Goal: Contribute content

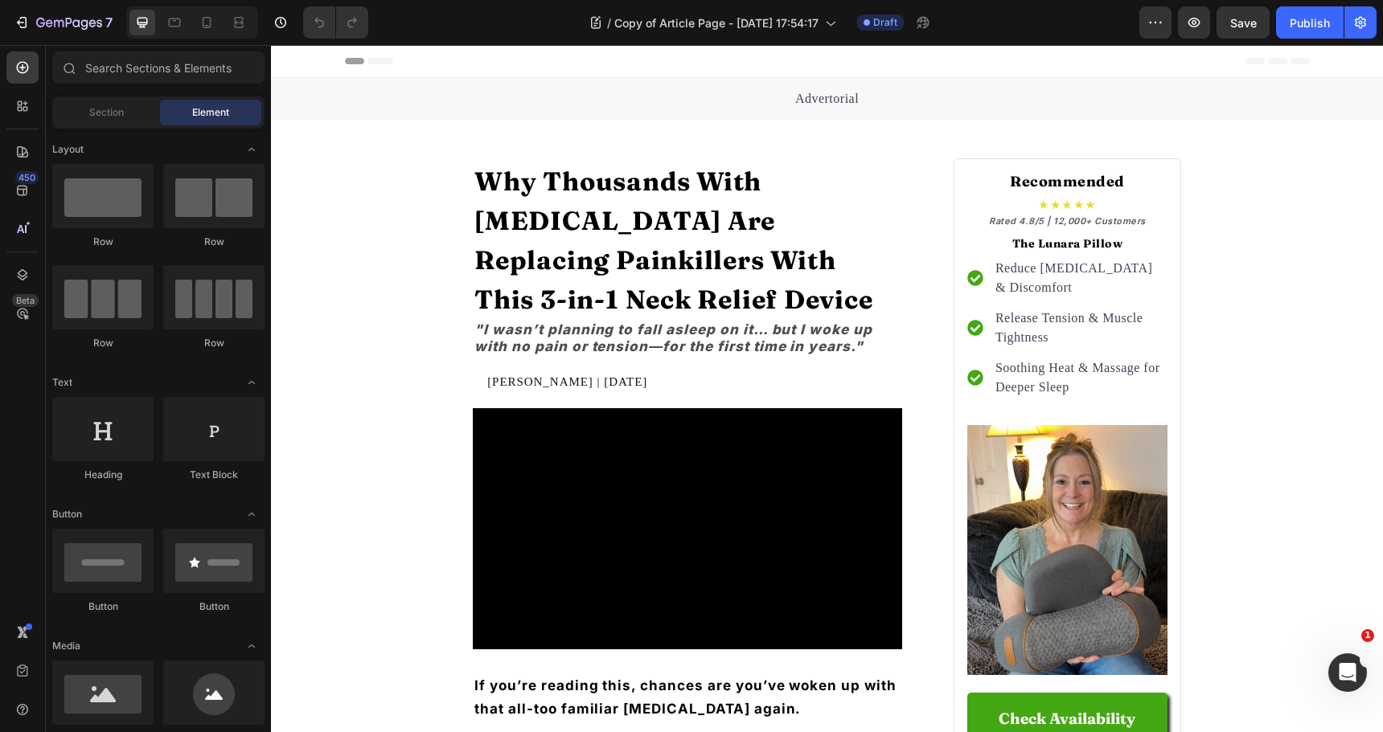
drag, startPoint x: 1263, startPoint y: 121, endPoint x: 1248, endPoint y: 104, distance: 23.4
click at [203, 20] on icon at bounding box center [207, 22] width 9 height 11
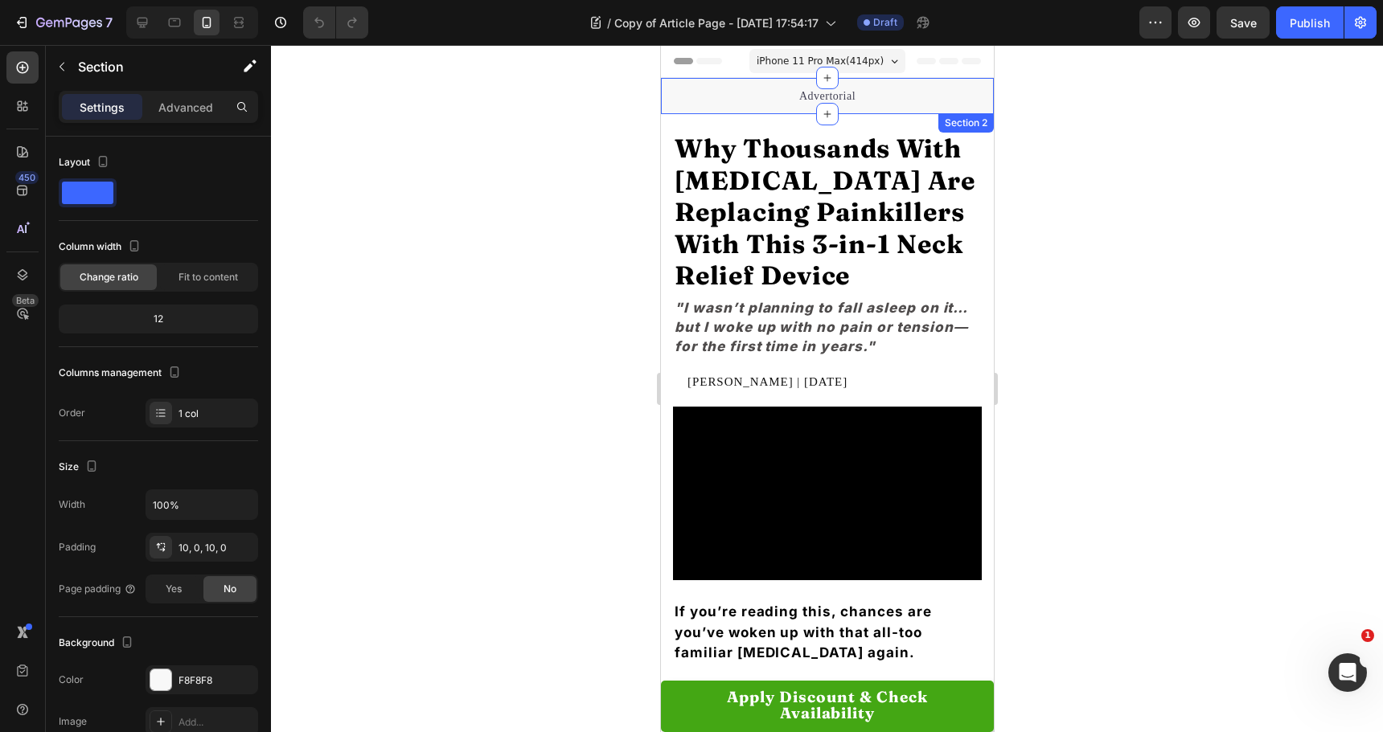
click at [680, 80] on div "Advertorial Text block Section 2" at bounding box center [826, 96] width 333 height 36
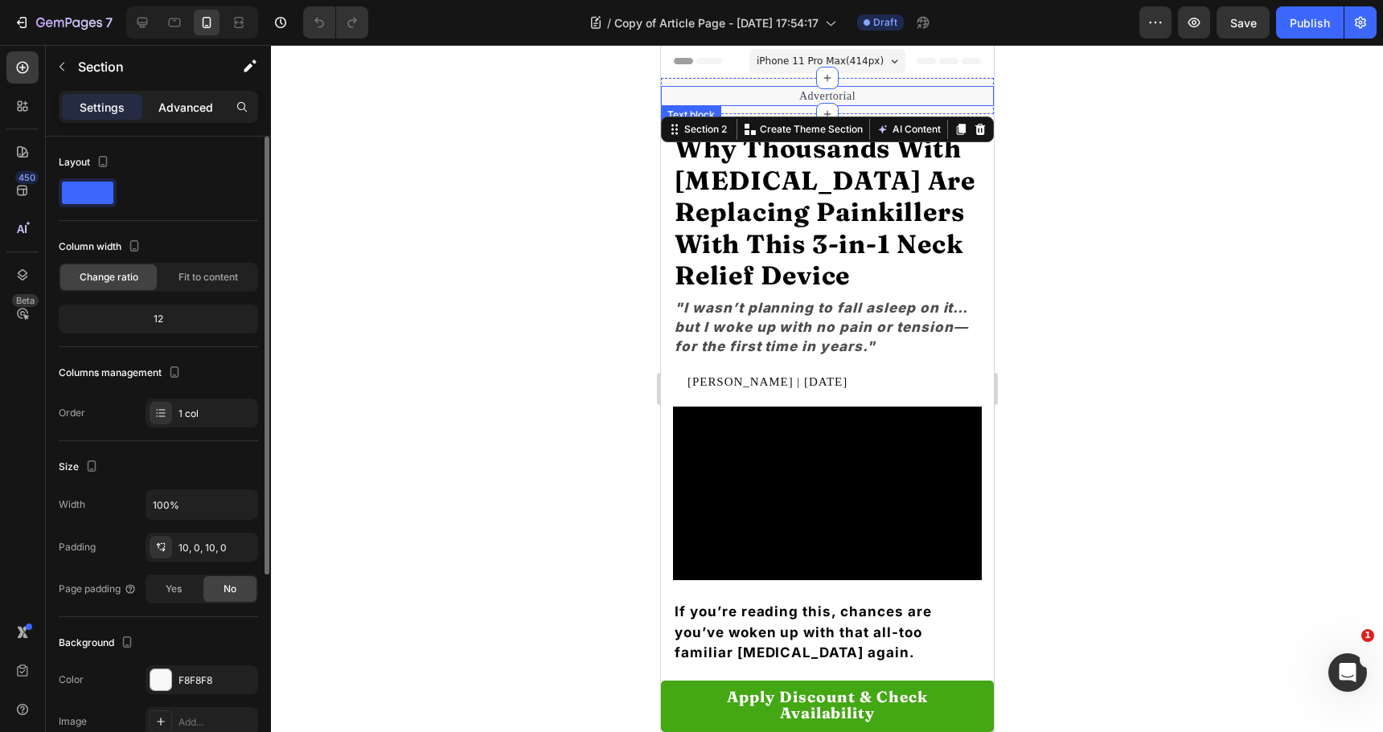
click at [187, 101] on p "Advanced" at bounding box center [185, 107] width 55 height 17
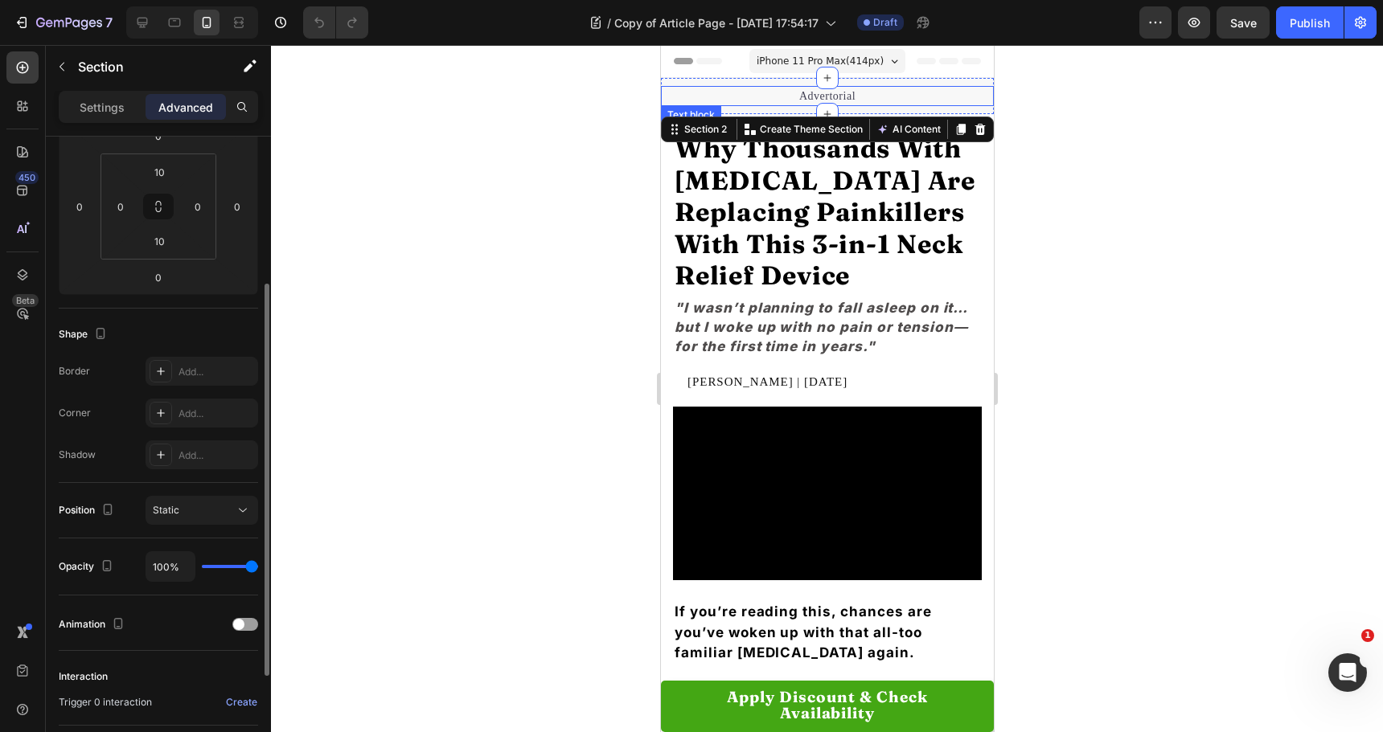
scroll to position [402, 0]
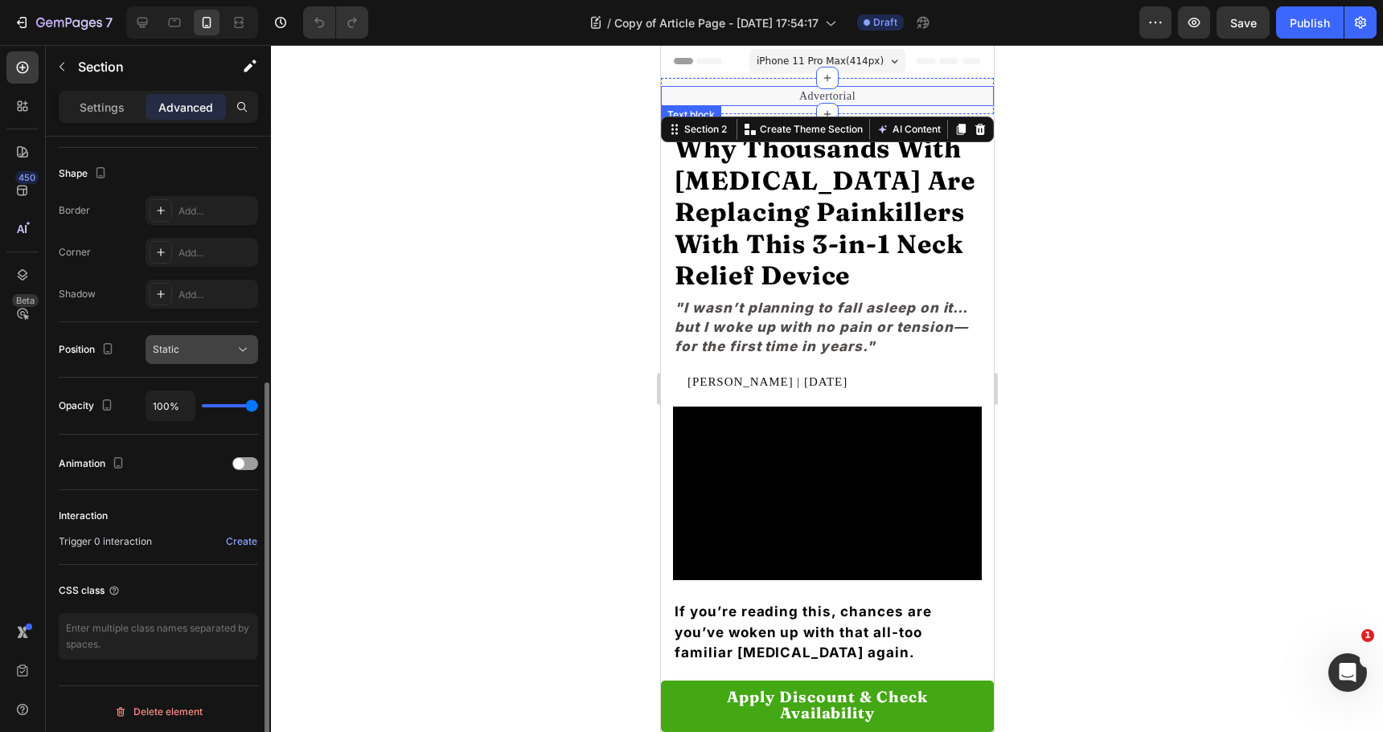
click at [175, 351] on span "Static" at bounding box center [166, 349] width 27 height 12
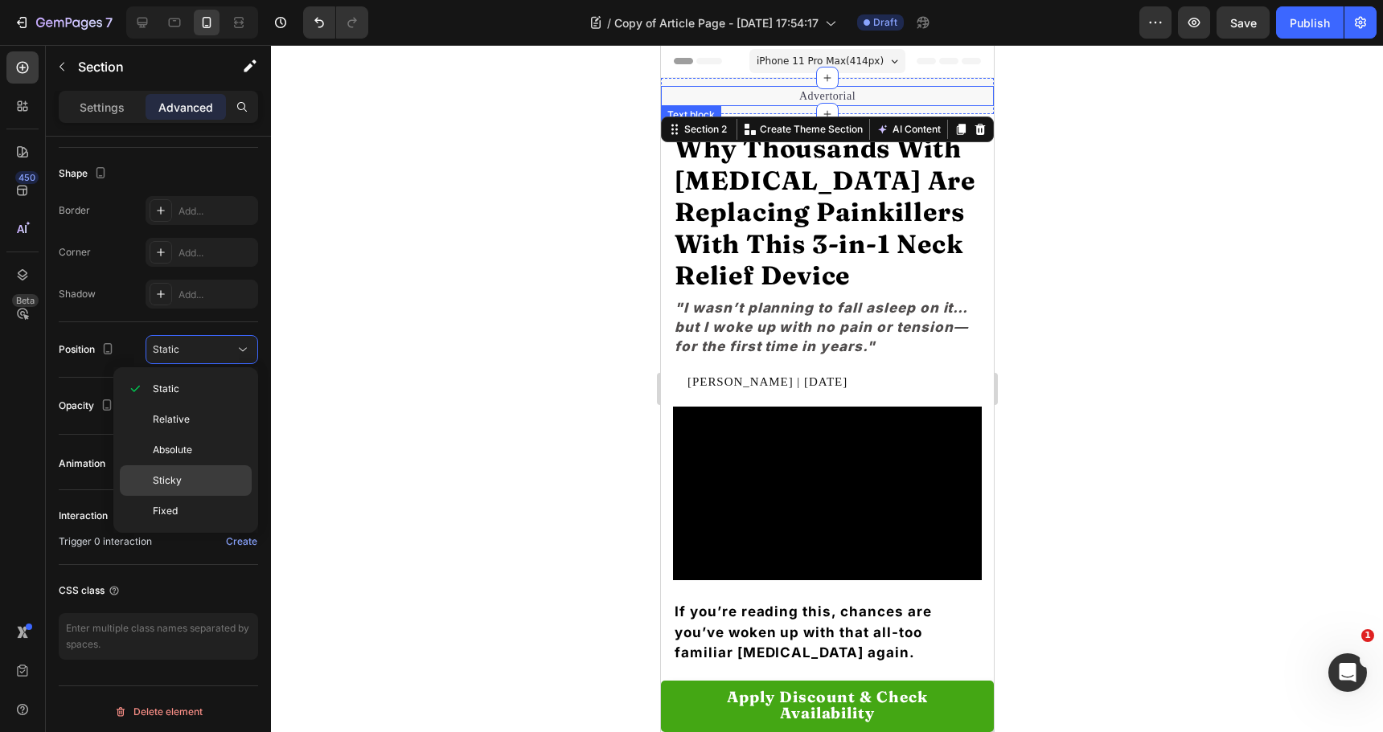
click at [165, 474] on span "Sticky" at bounding box center [167, 481] width 29 height 14
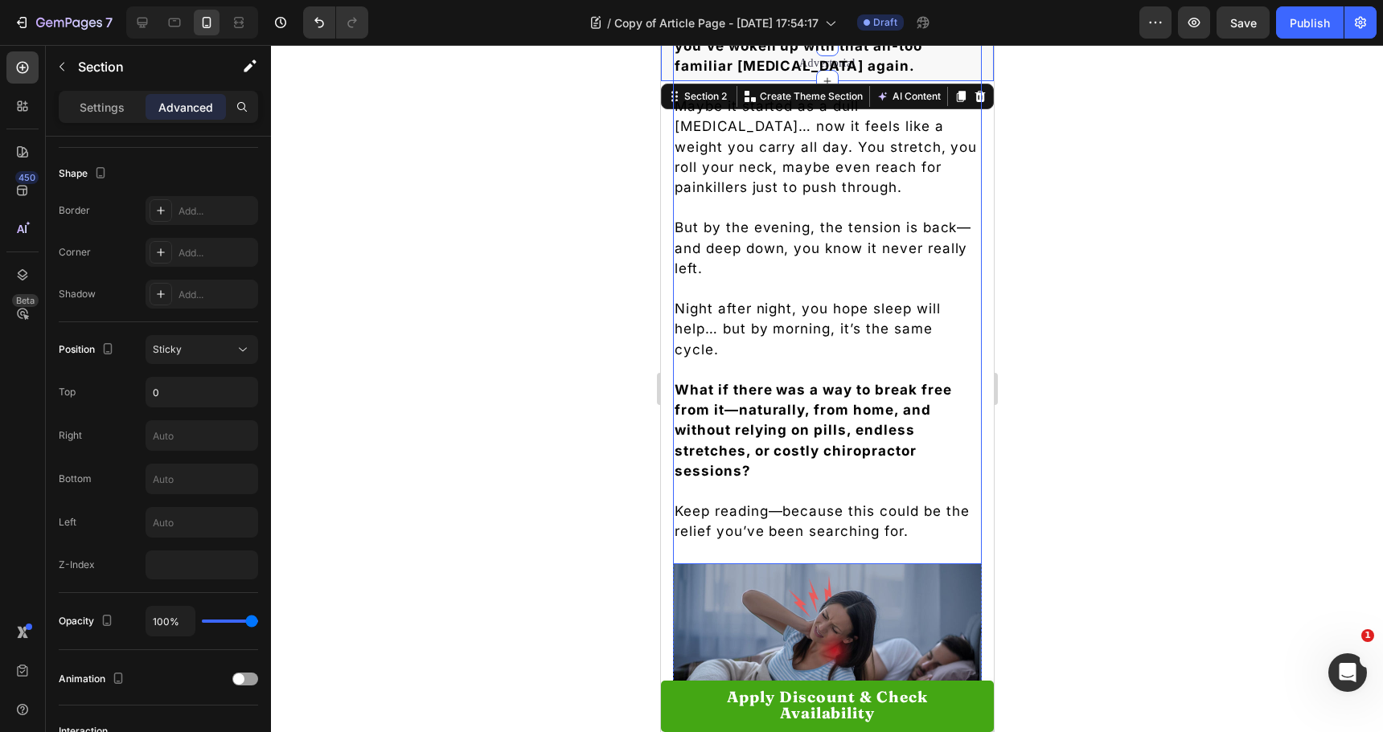
scroll to position [643, 0]
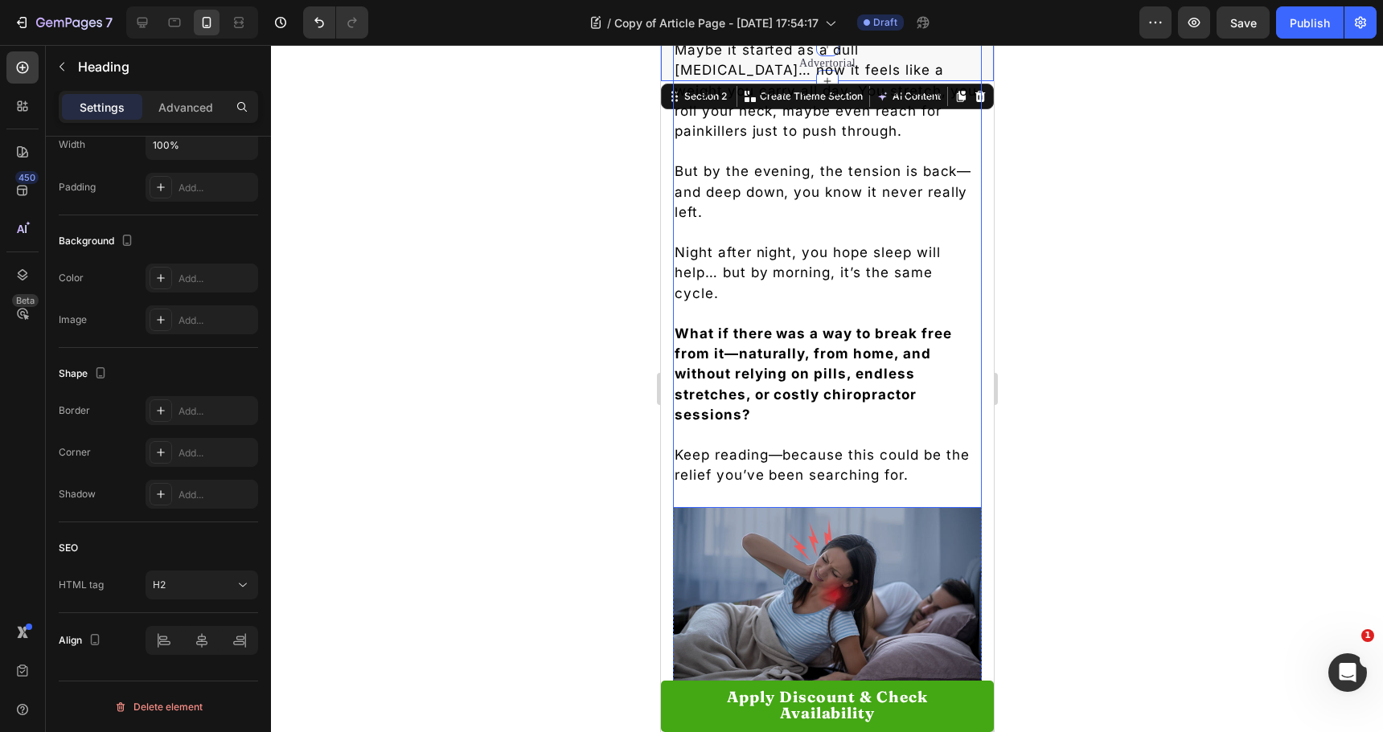
click at [811, 340] on strong "What if there was a way to break free from it—naturally, from home, and without…" at bounding box center [812, 374] width 277 height 97
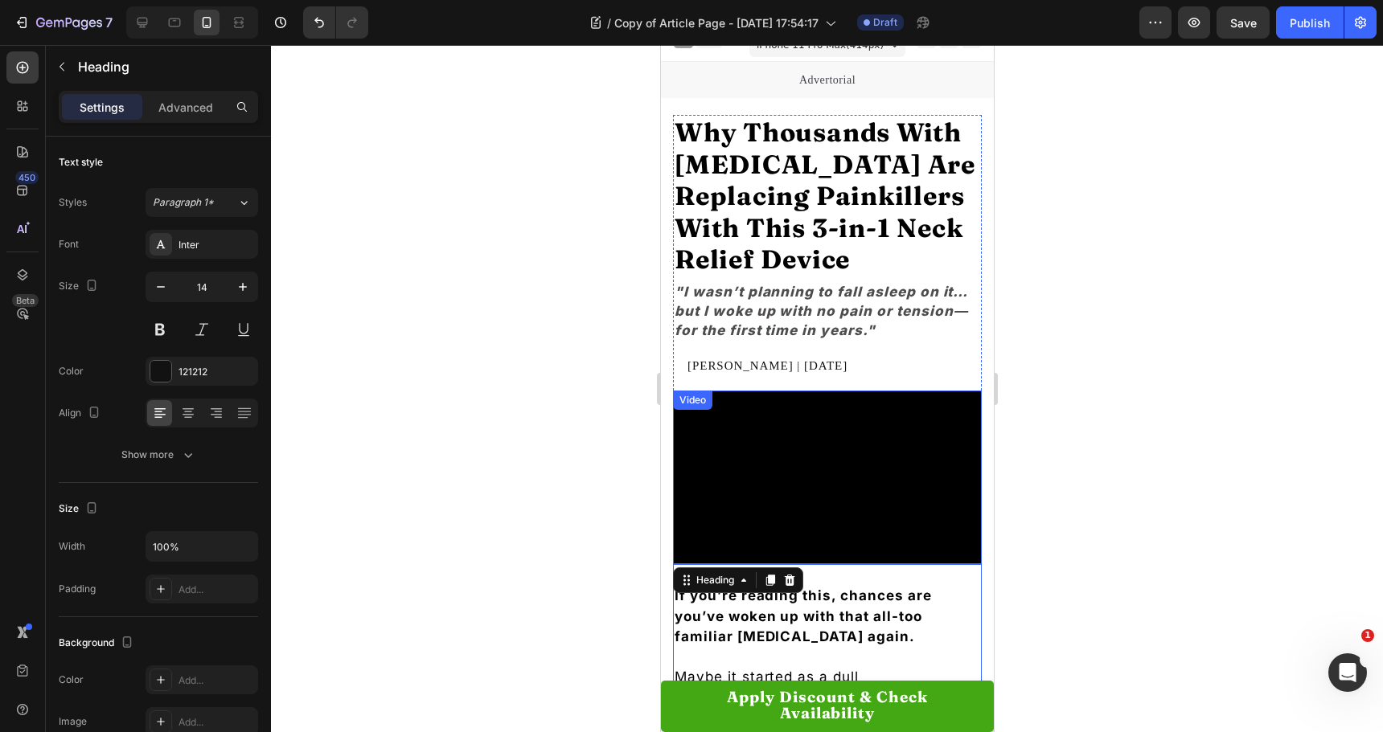
scroll to position [0, 0]
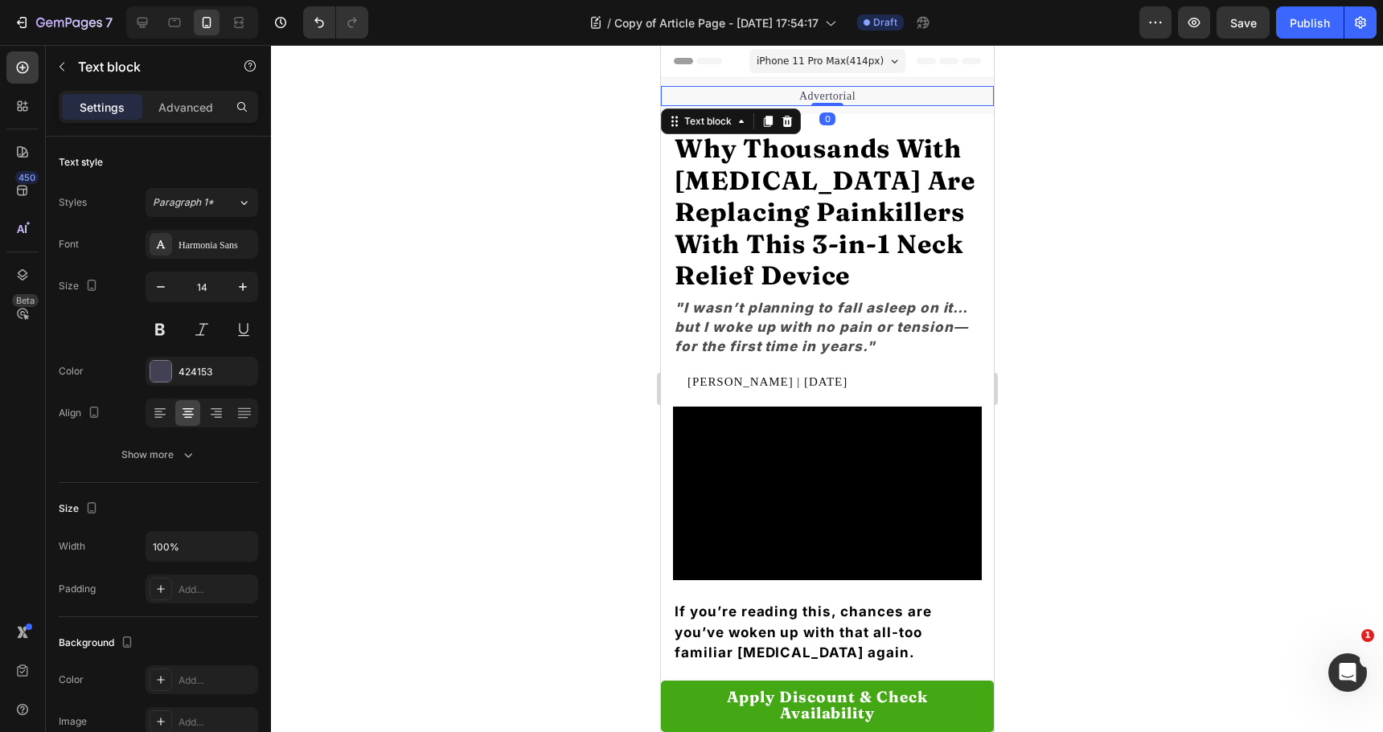
click at [729, 98] on p "Advertorial" at bounding box center [827, 96] width 330 height 17
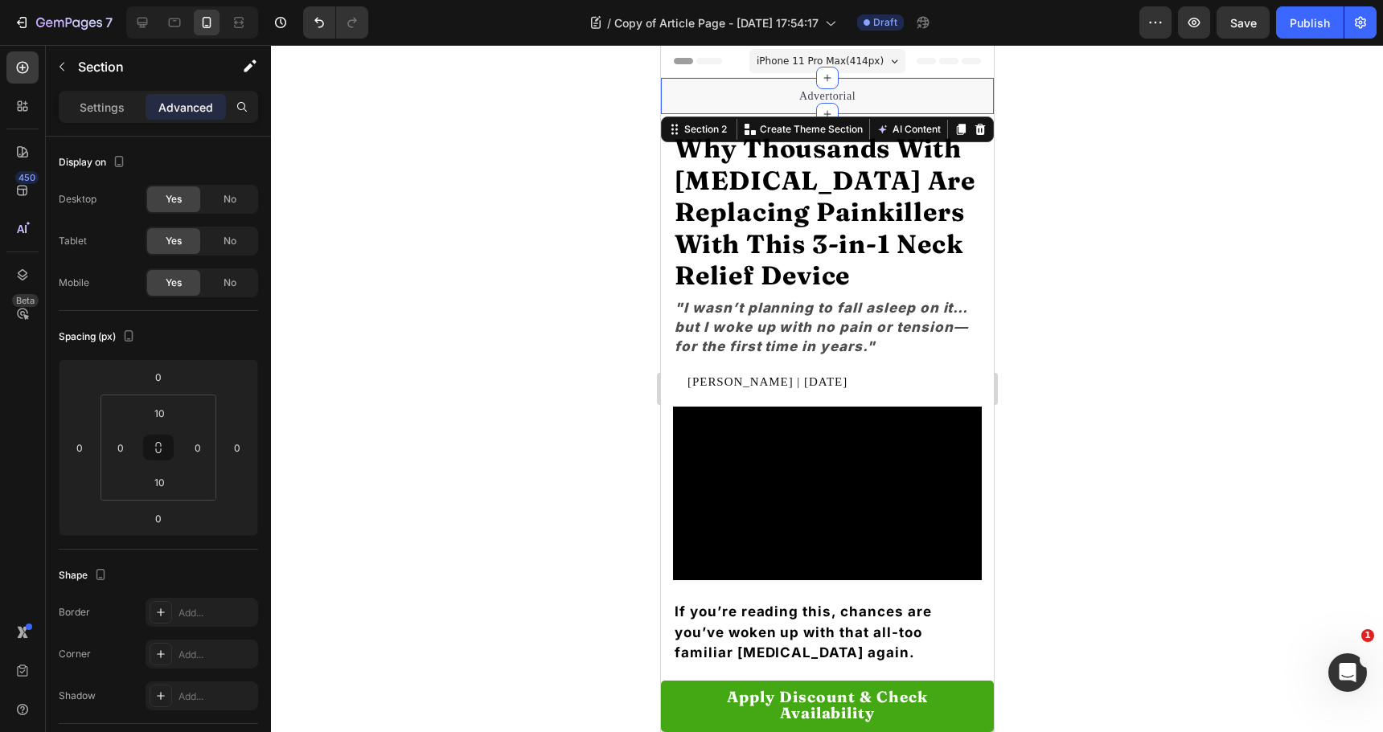
click at [727, 80] on div "Advertorial Text block Section 2 You can create reusable sections Create Theme …" at bounding box center [826, 96] width 333 height 36
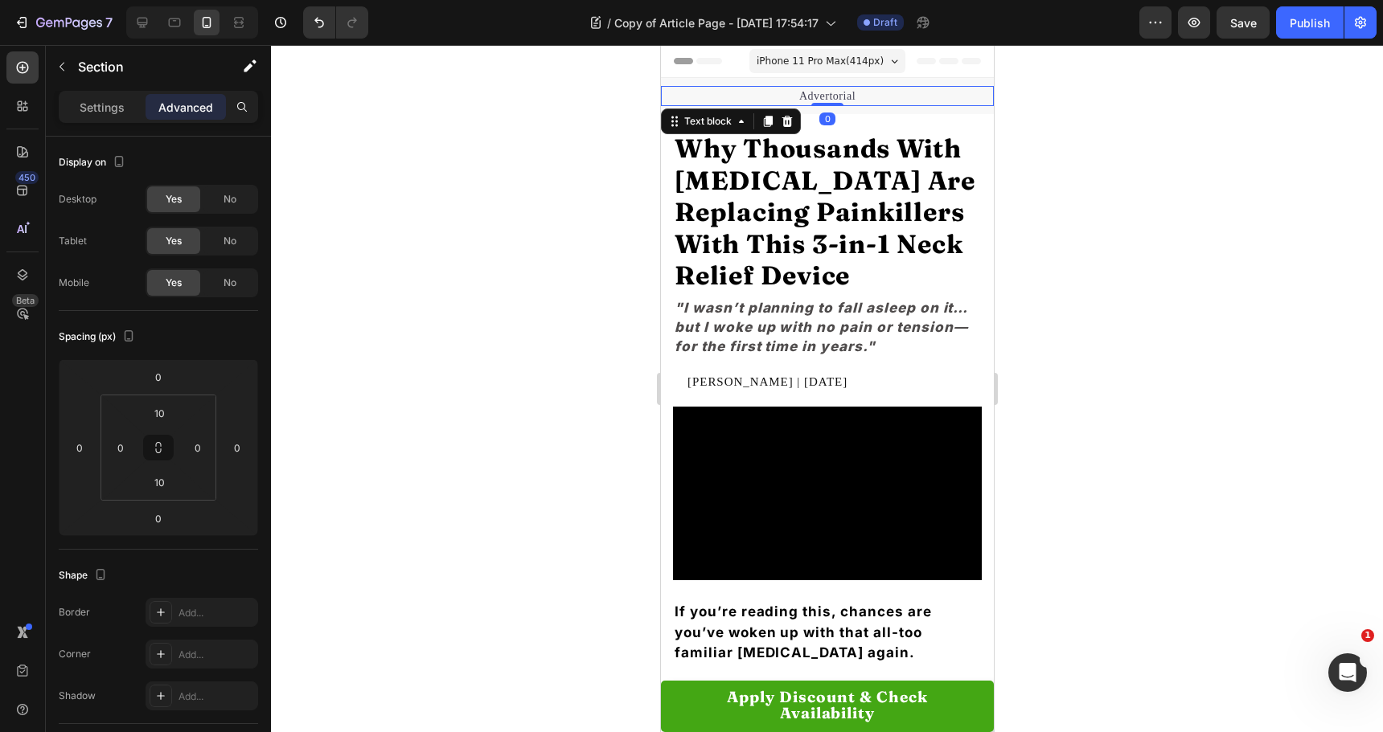
click at [731, 92] on p "Advertorial" at bounding box center [827, 96] width 330 height 17
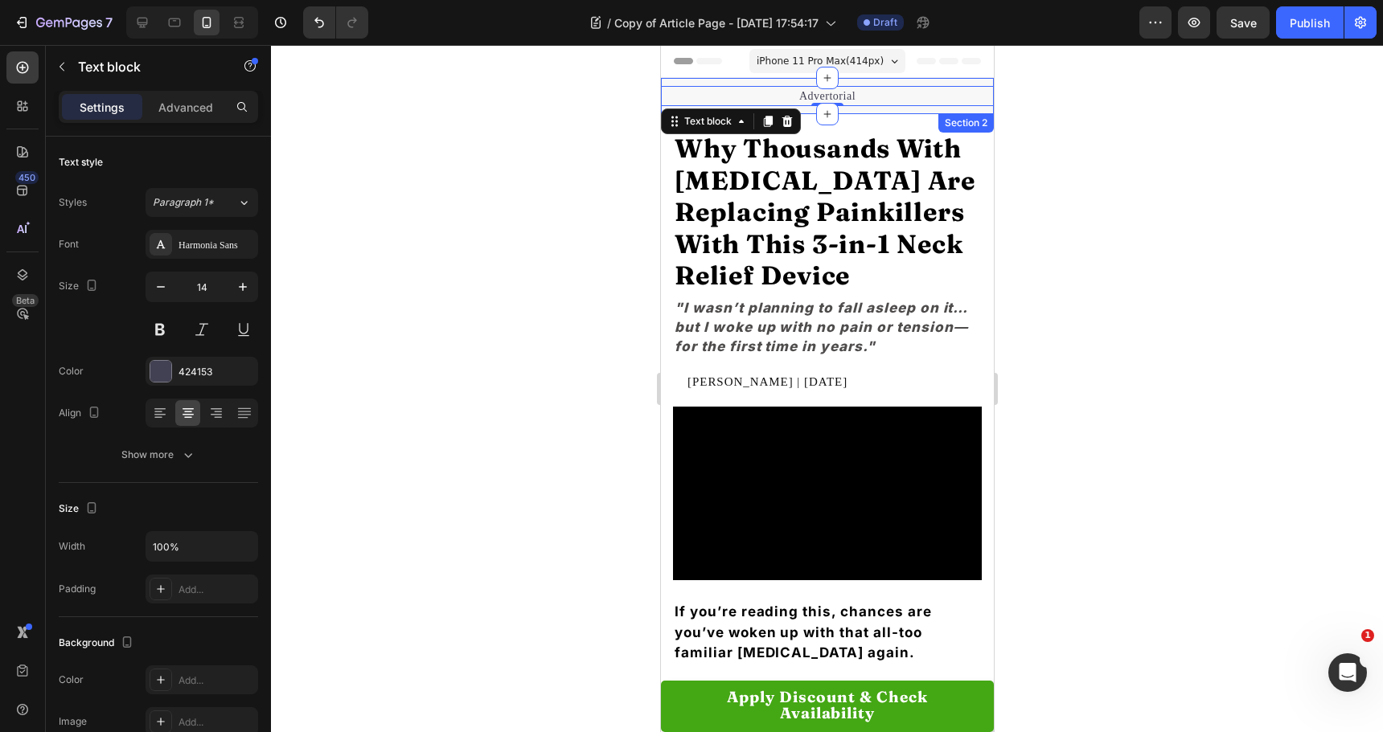
click at [731, 83] on div "Advertorial Text block 0 Section 2" at bounding box center [826, 96] width 333 height 36
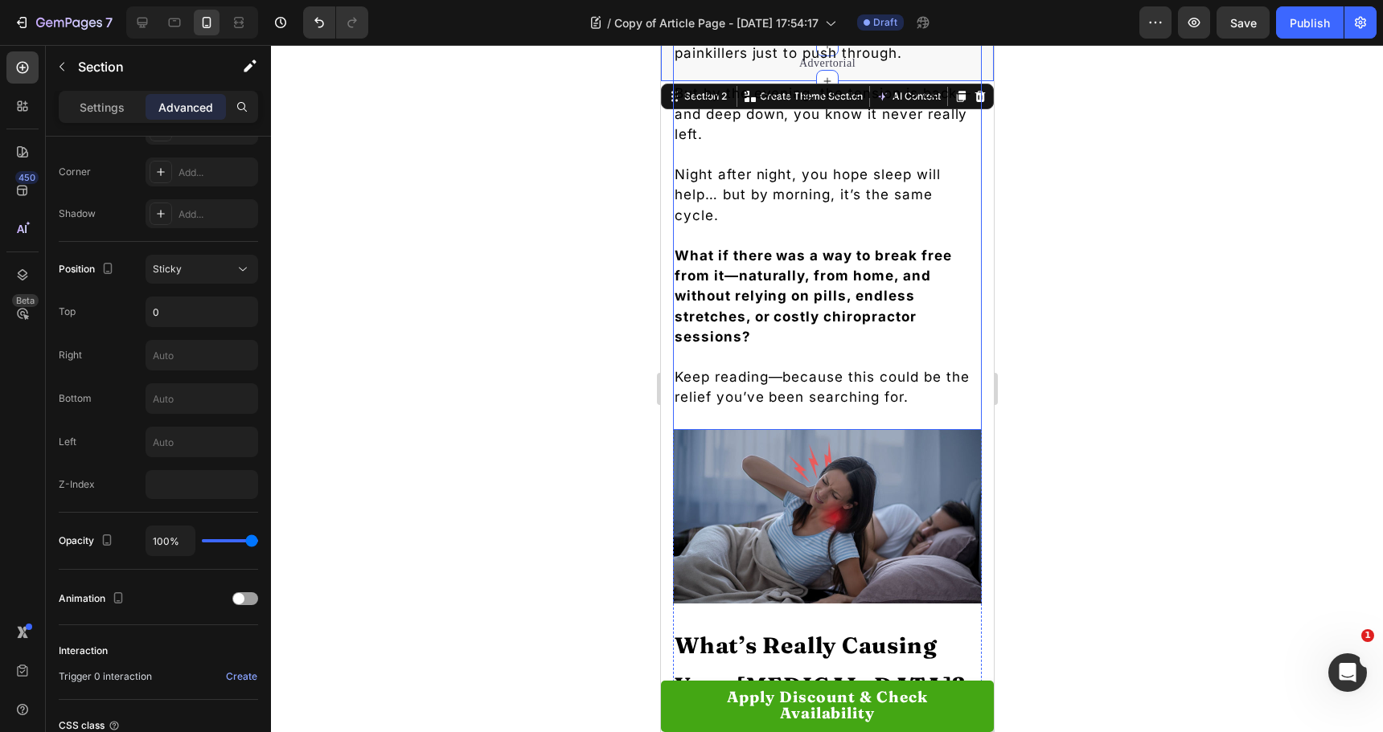
scroll to position [724, 0]
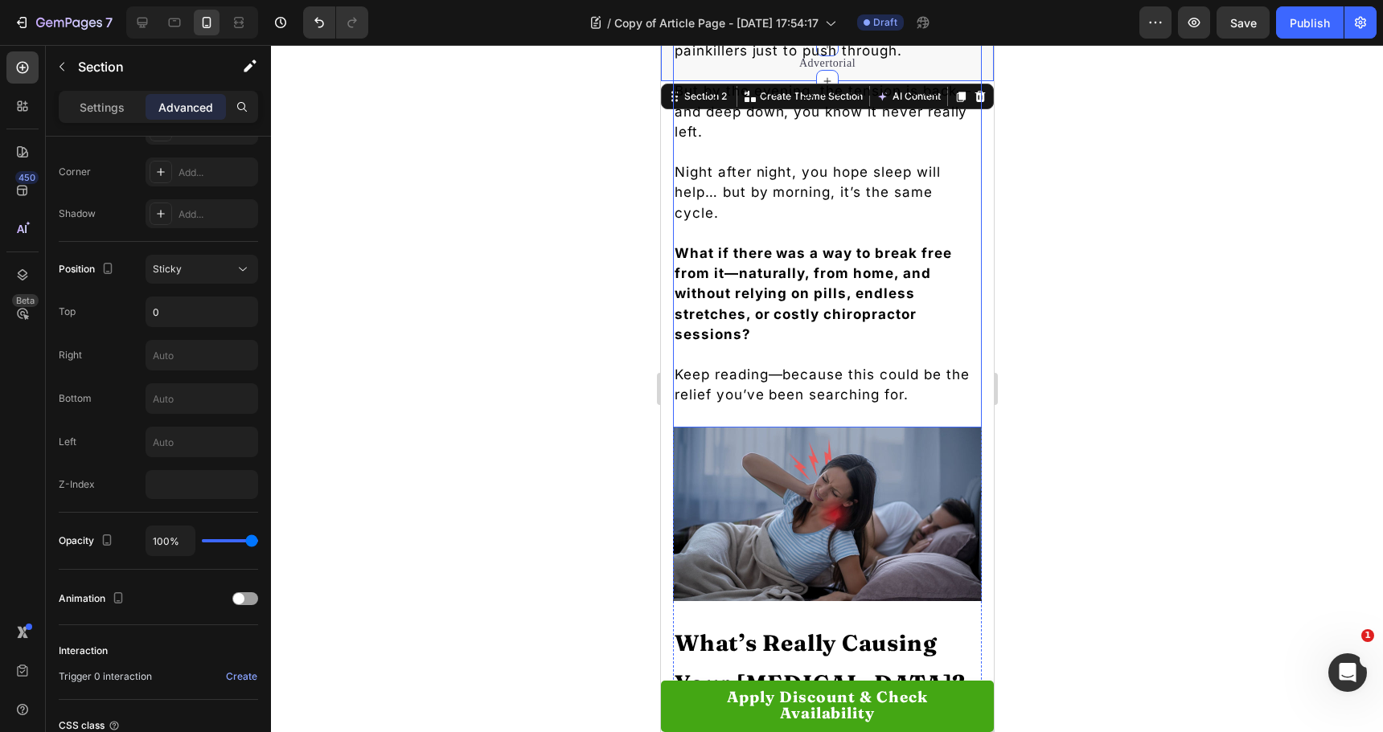
click at [773, 340] on h2 "If you’re reading this, chances are you’ve woken up with that all-too familiar …" at bounding box center [826, 142] width 309 height 571
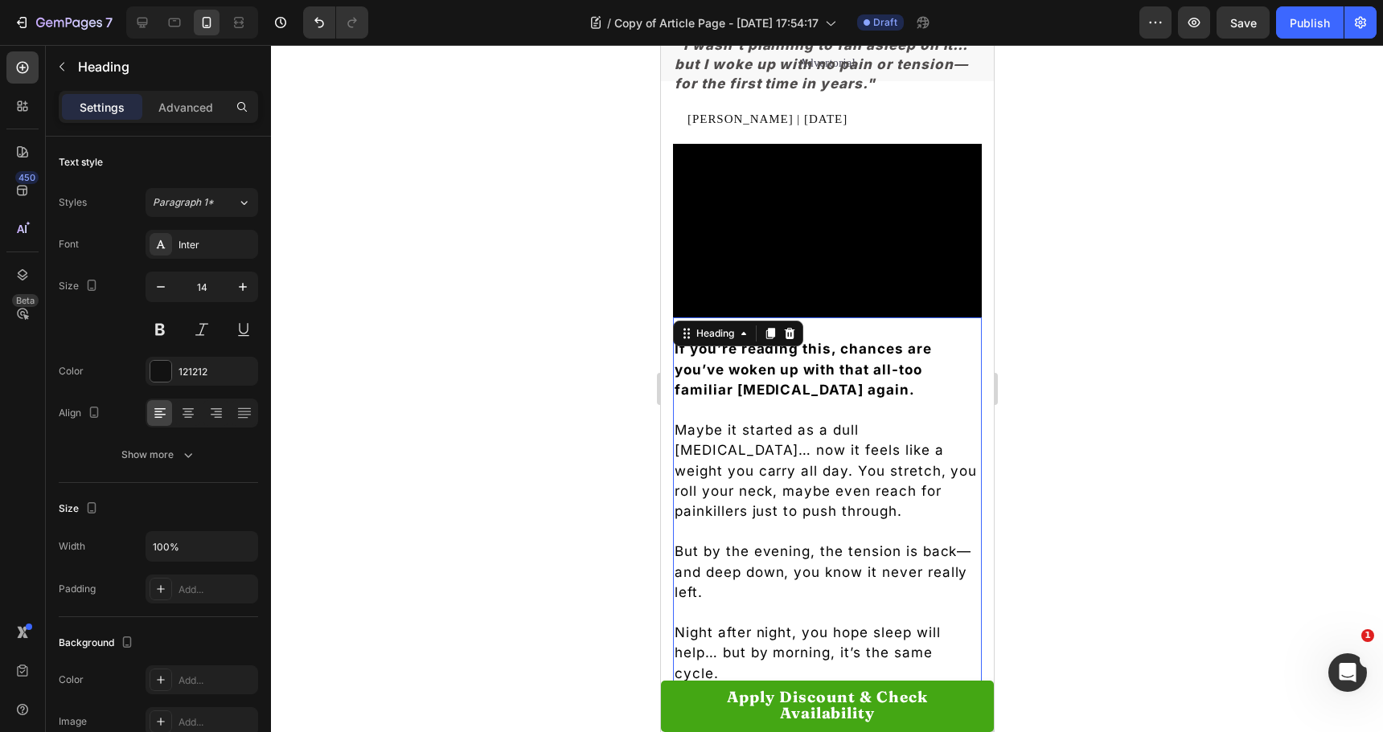
scroll to position [0, 0]
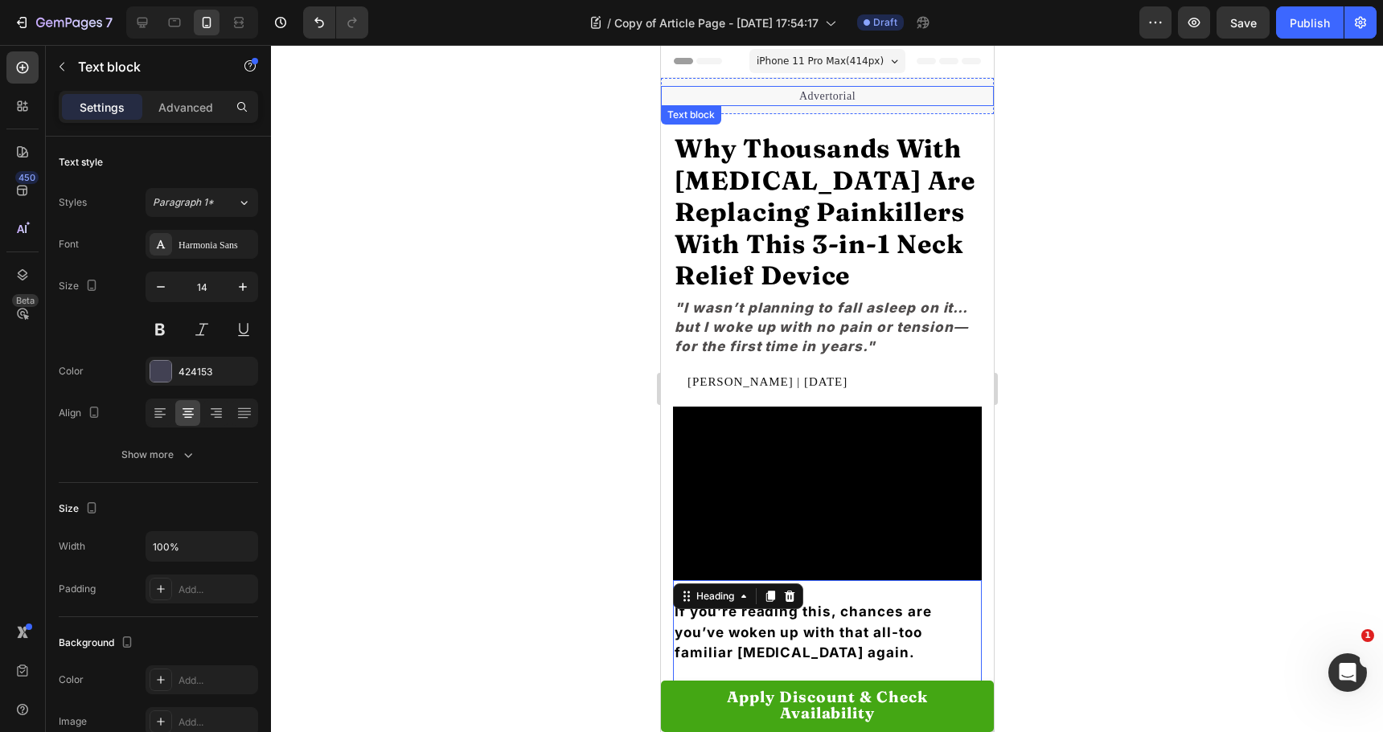
click at [783, 88] on p "Advertorial" at bounding box center [827, 96] width 330 height 17
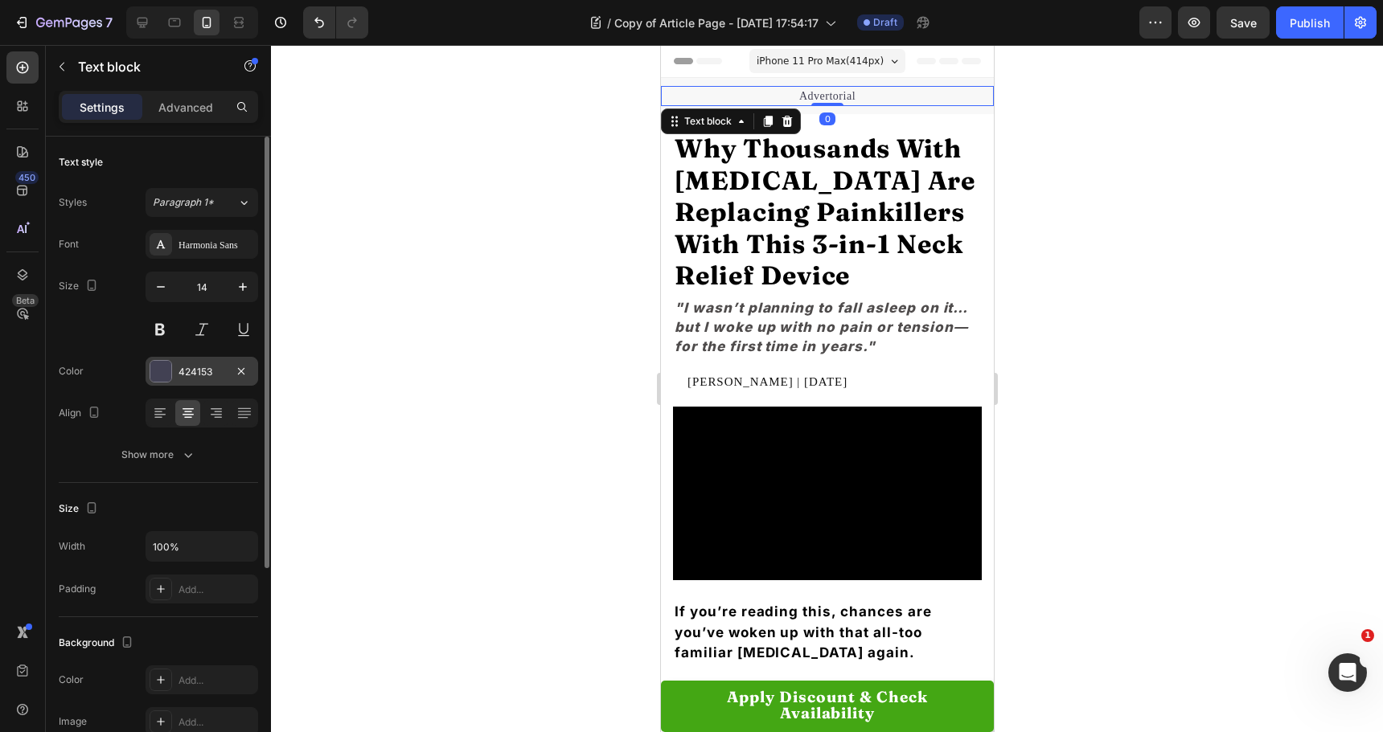
click at [170, 380] on div at bounding box center [160, 371] width 21 height 21
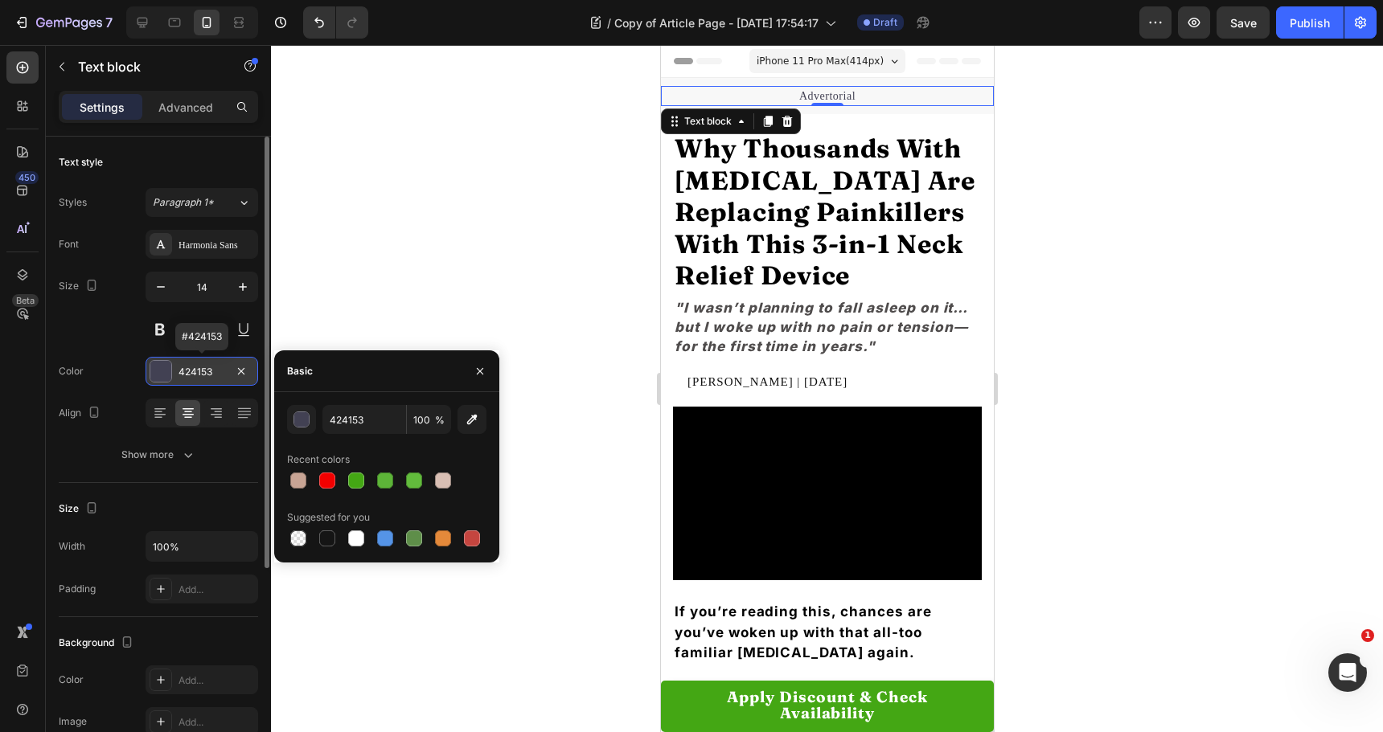
click at [170, 380] on div at bounding box center [160, 371] width 21 height 21
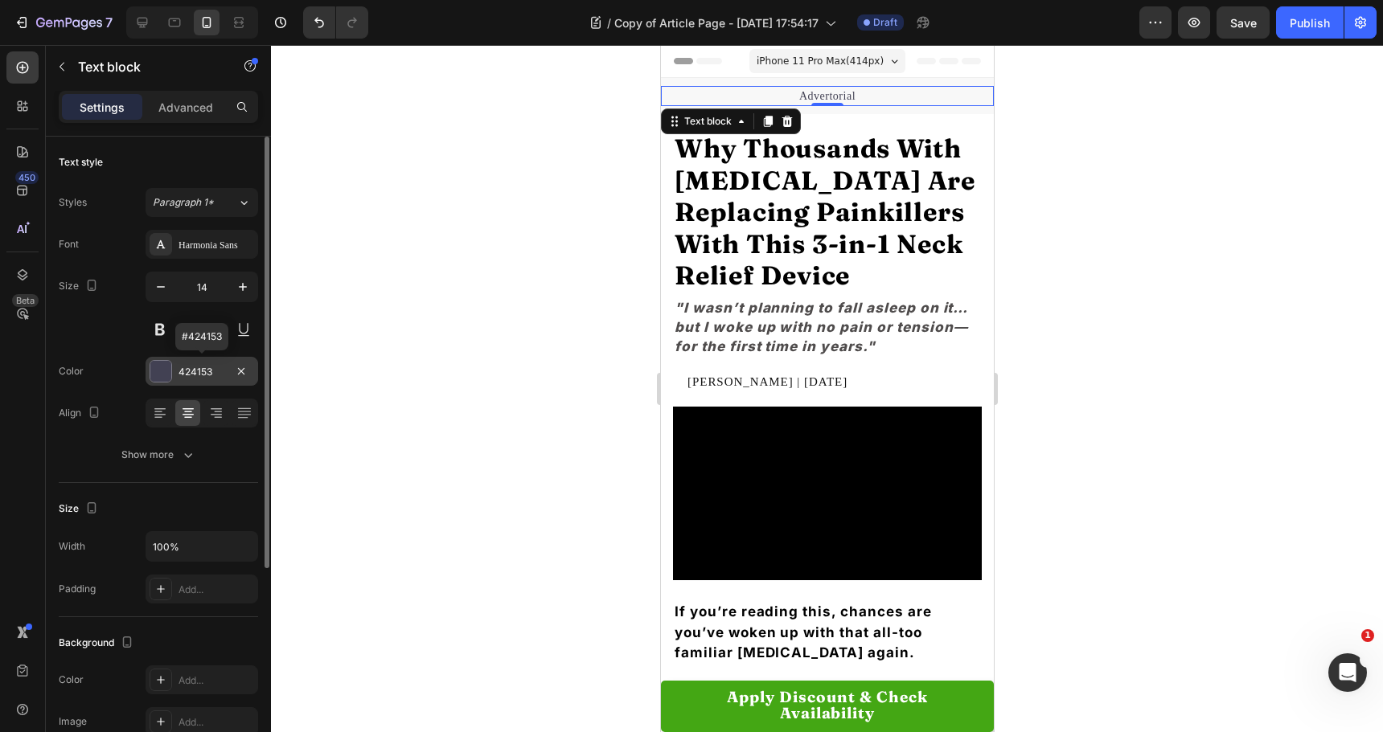
scroll to position [161, 0]
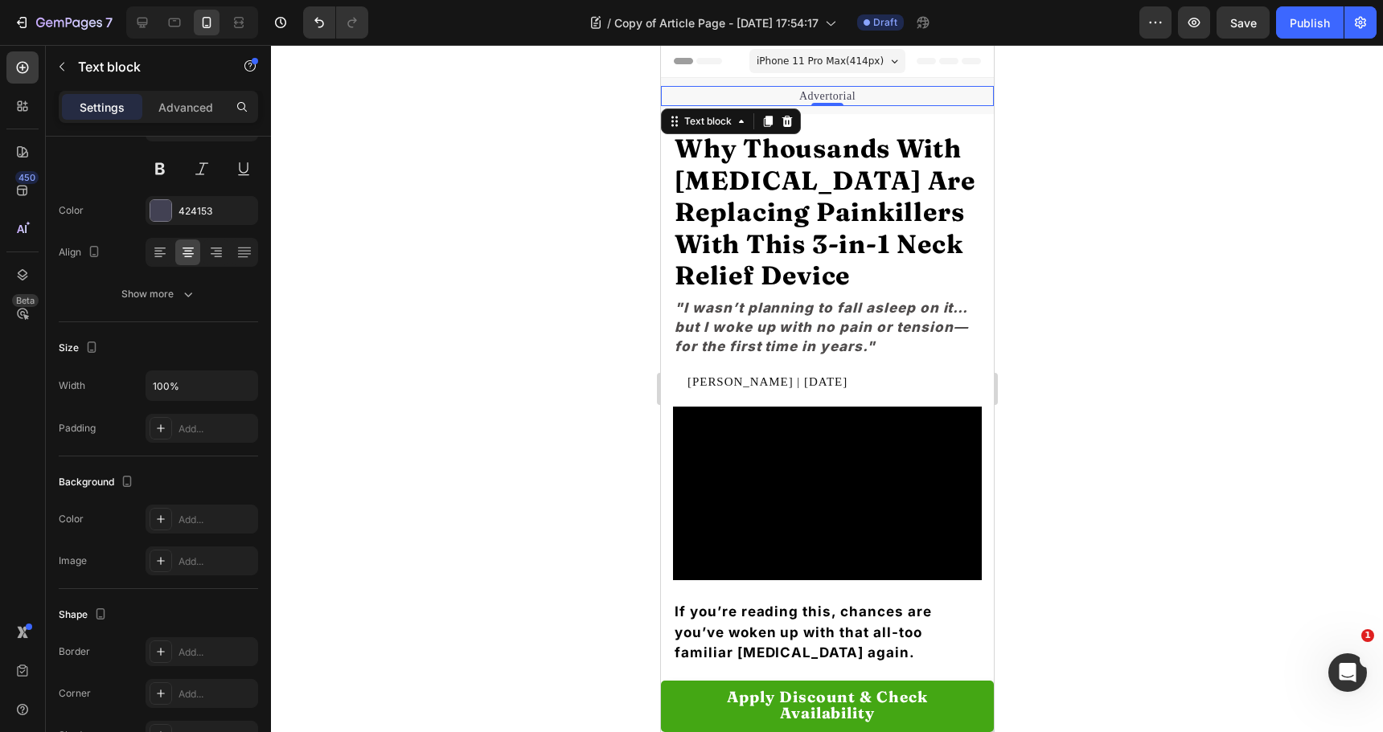
click at [563, 285] on div at bounding box center [827, 388] width 1112 height 687
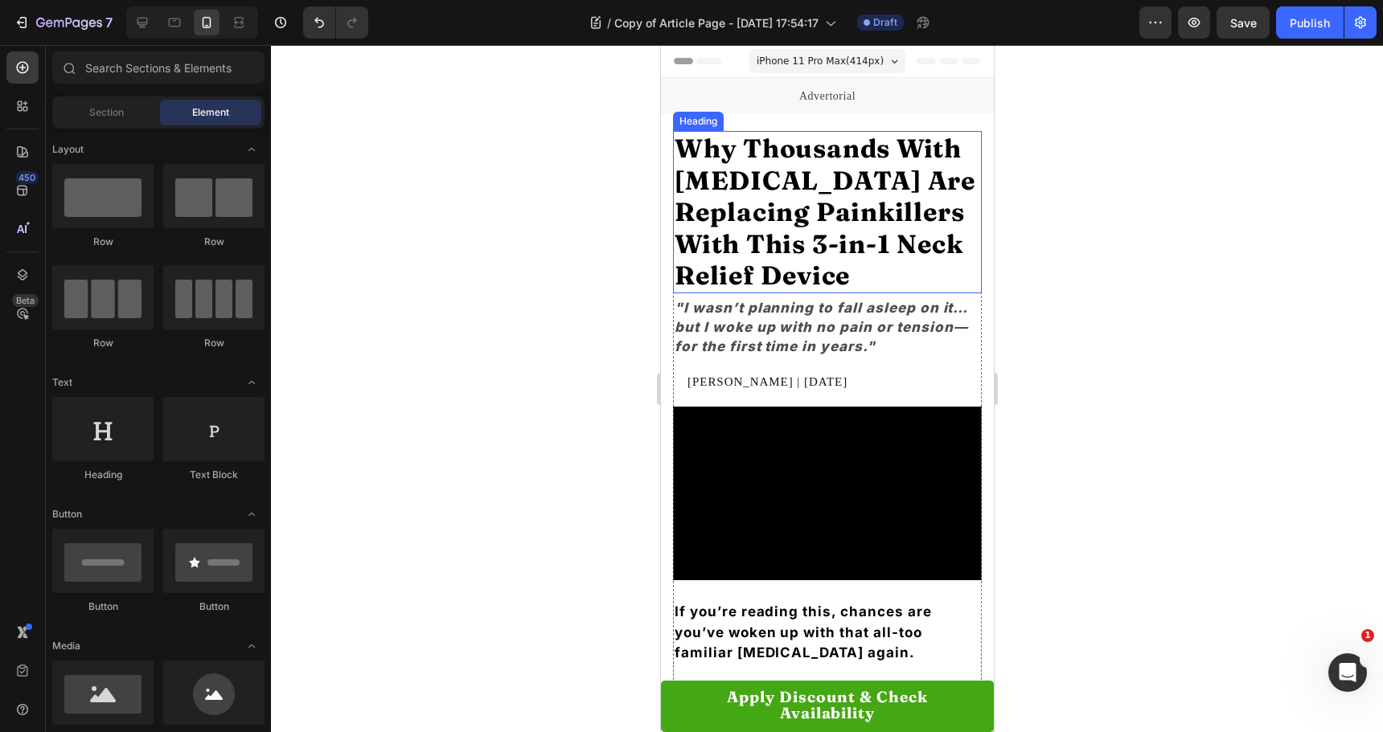
click at [872, 228] on strong "Why Thousands With [MEDICAL_DATA] Are Replacing Painkillers With This 3-in-1 Ne…" at bounding box center [824, 212] width 301 height 158
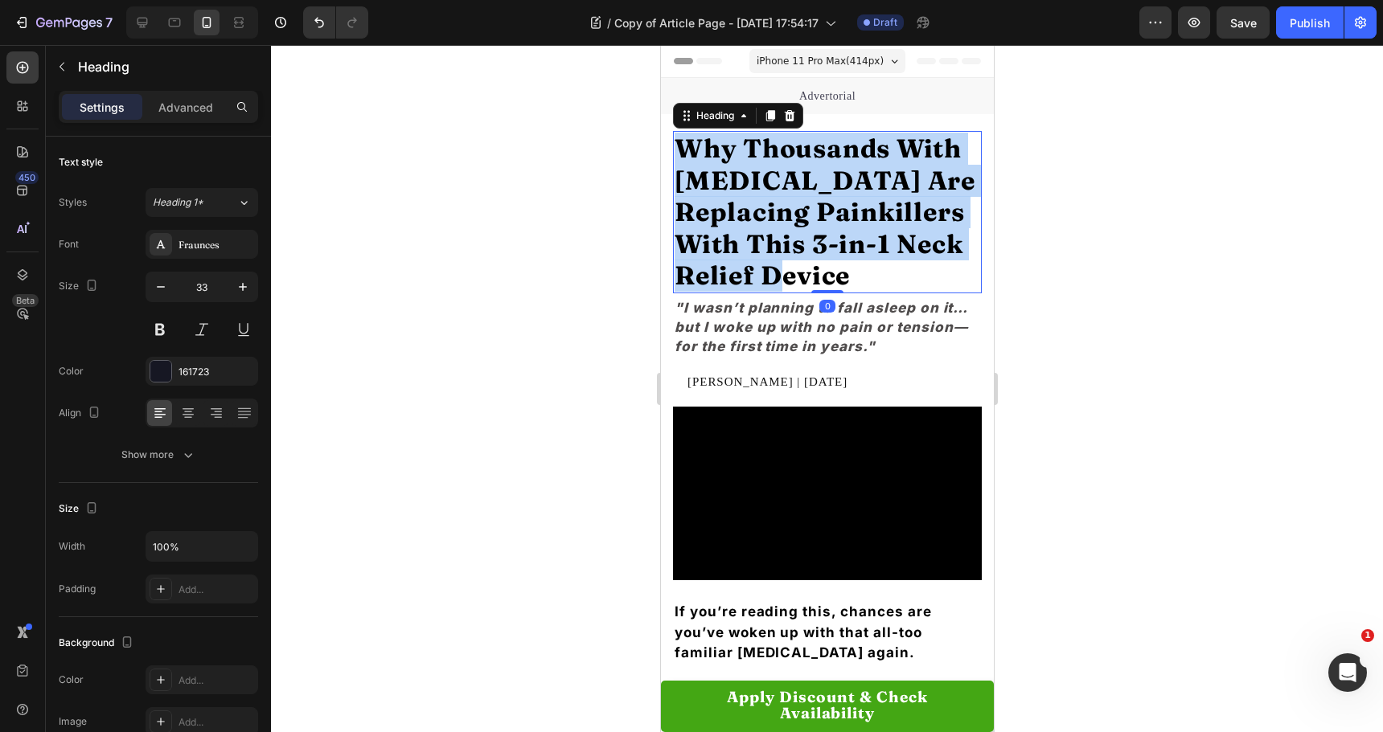
click at [872, 228] on strong "Why Thousands With [MEDICAL_DATA] Are Replacing Painkillers With This 3-in-1 Ne…" at bounding box center [824, 212] width 301 height 158
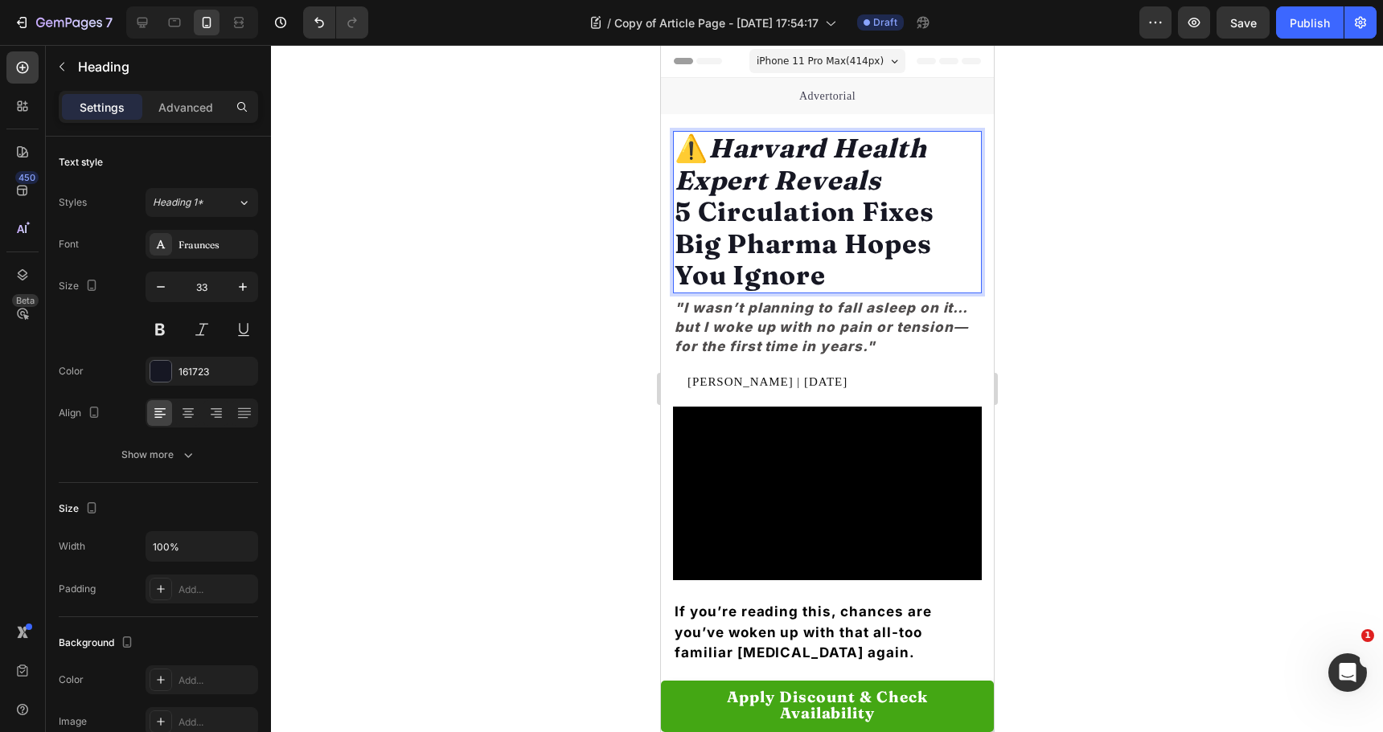
click at [545, 248] on div at bounding box center [827, 388] width 1112 height 687
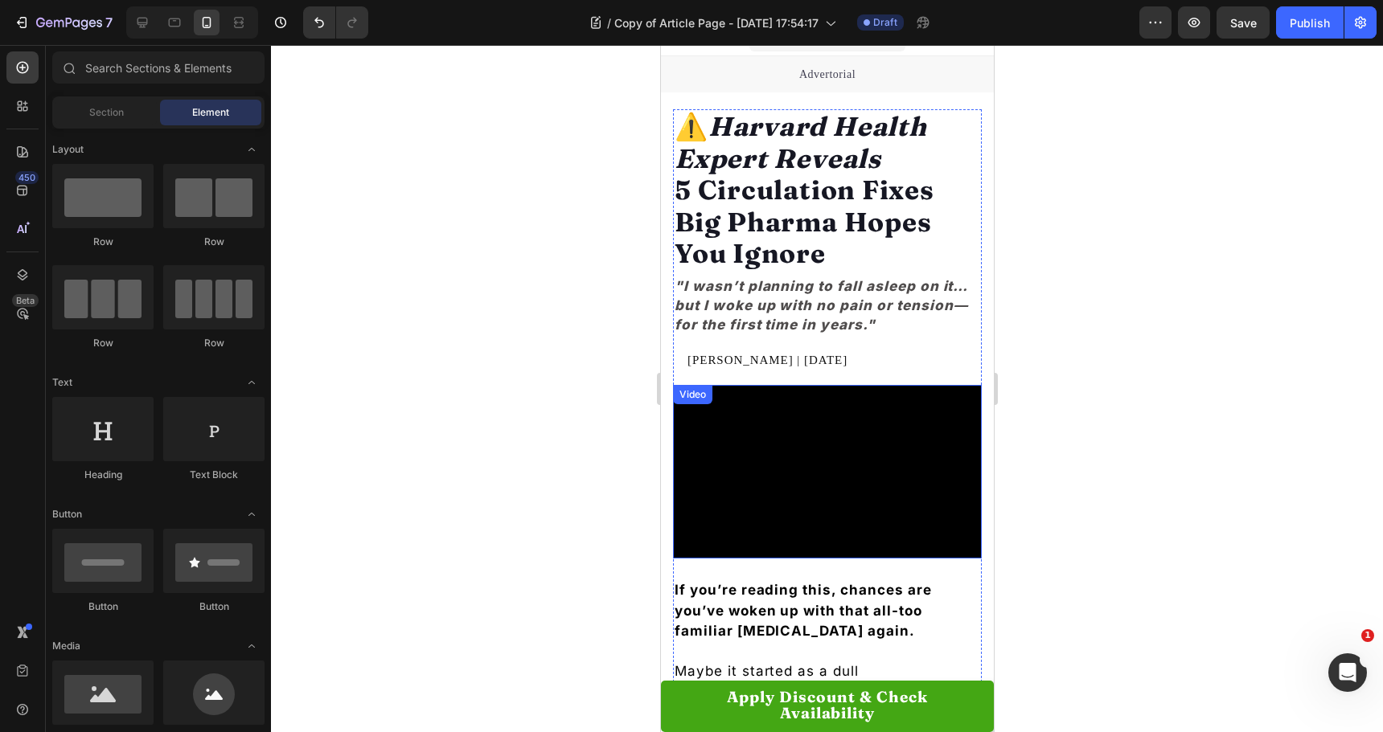
scroll to position [0, 0]
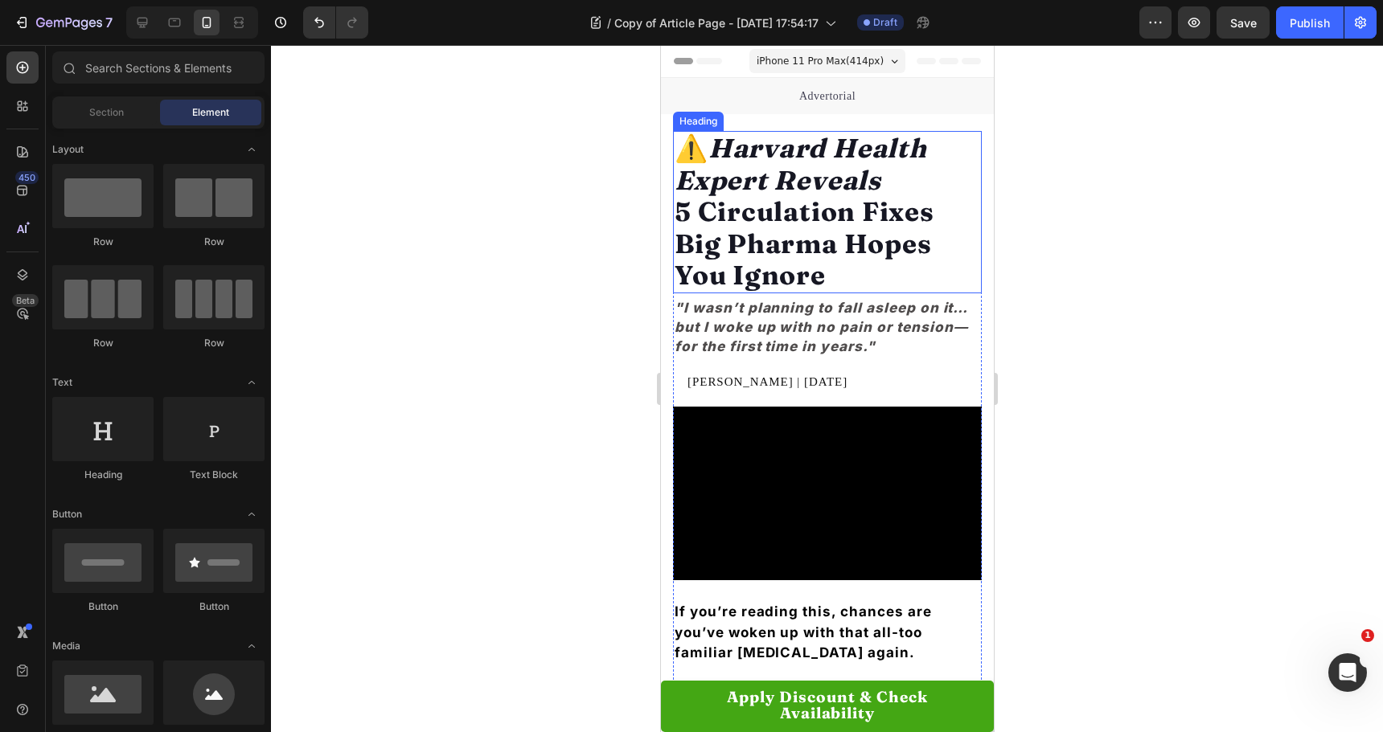
click at [857, 252] on strong "5 Circulation Fixes Big Pharma Hopes You Ignore" at bounding box center [804, 243] width 260 height 96
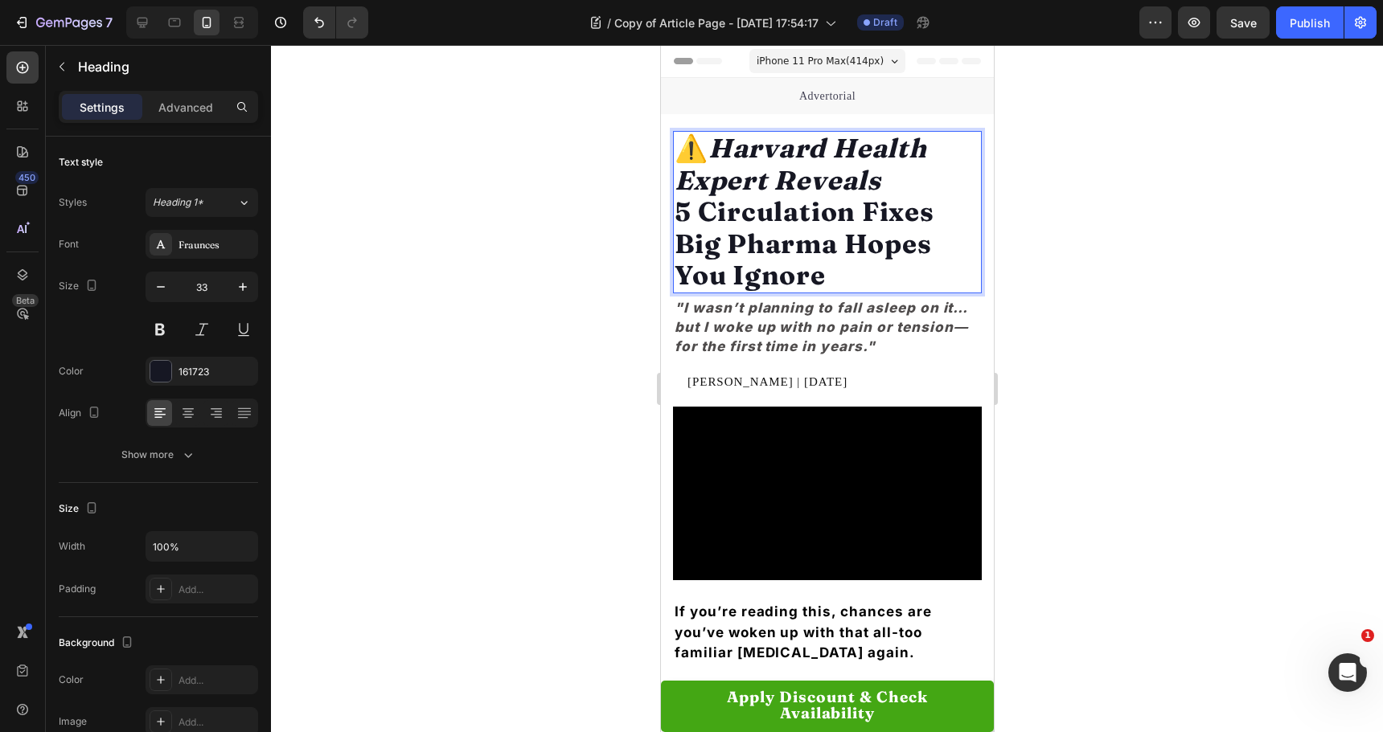
click at [757, 213] on strong "5 Circulation Fixes Big Pharma Hopes You Ignore" at bounding box center [804, 243] width 260 height 96
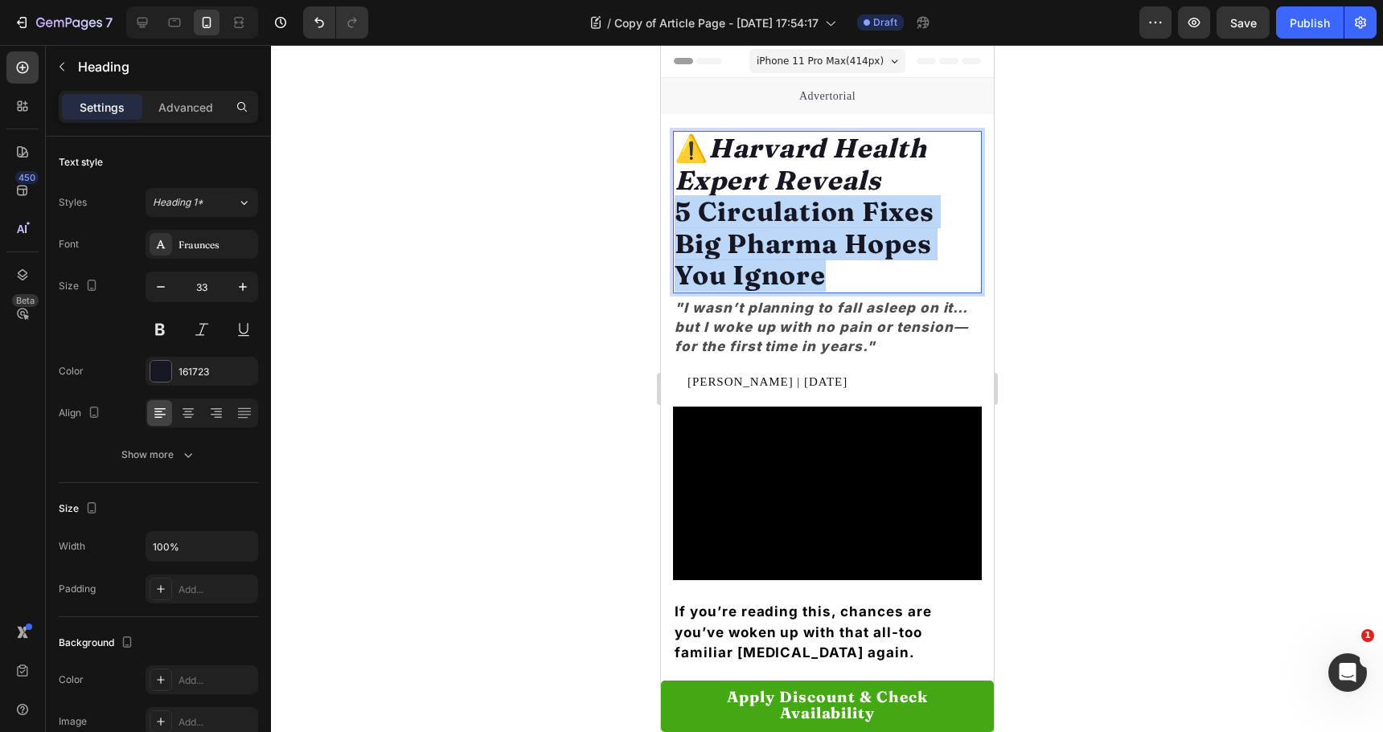
click at [757, 213] on strong "5 Circulation Fixes Big Pharma Hopes You Ignore" at bounding box center [804, 243] width 260 height 96
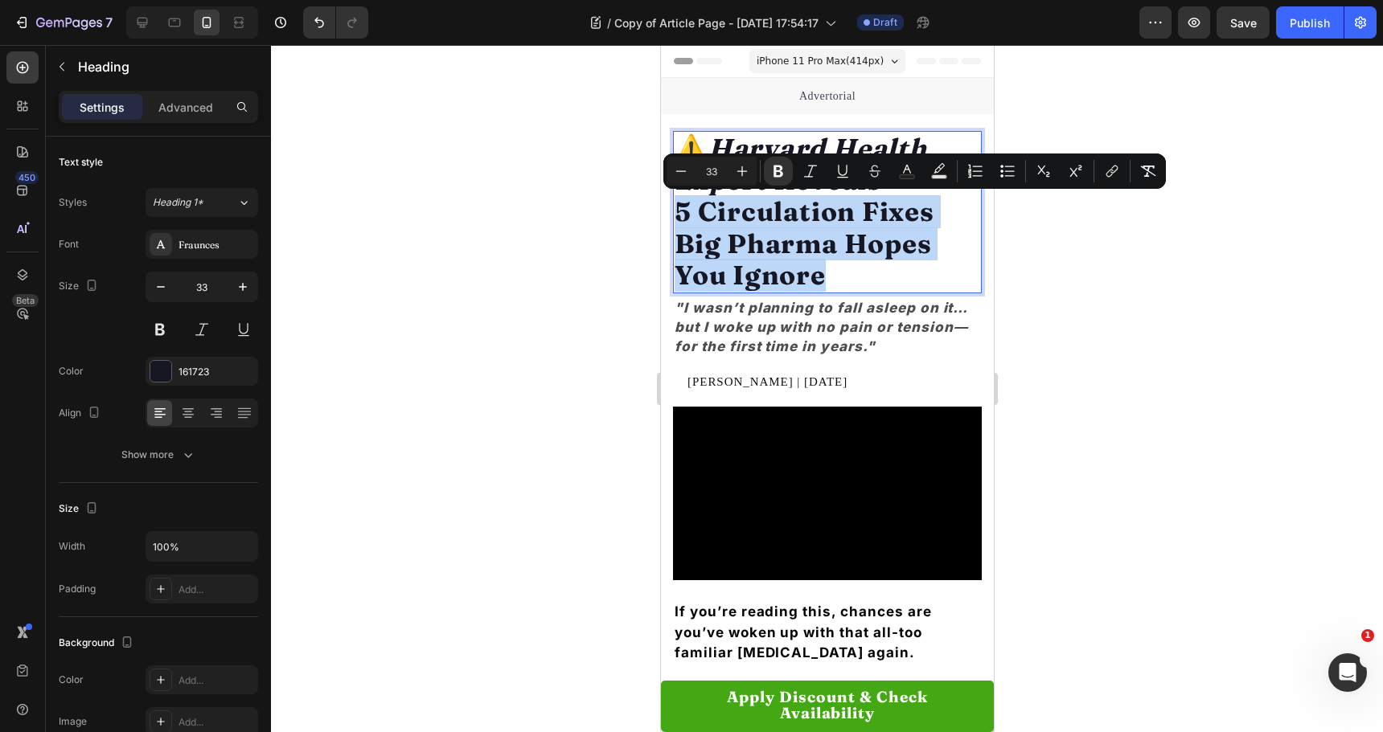
click at [851, 273] on p "⚠️ Harvard Health Expert Reveals 5 Circulation Fixes Big Pharma Hopes You Ignore" at bounding box center [827, 212] width 306 height 159
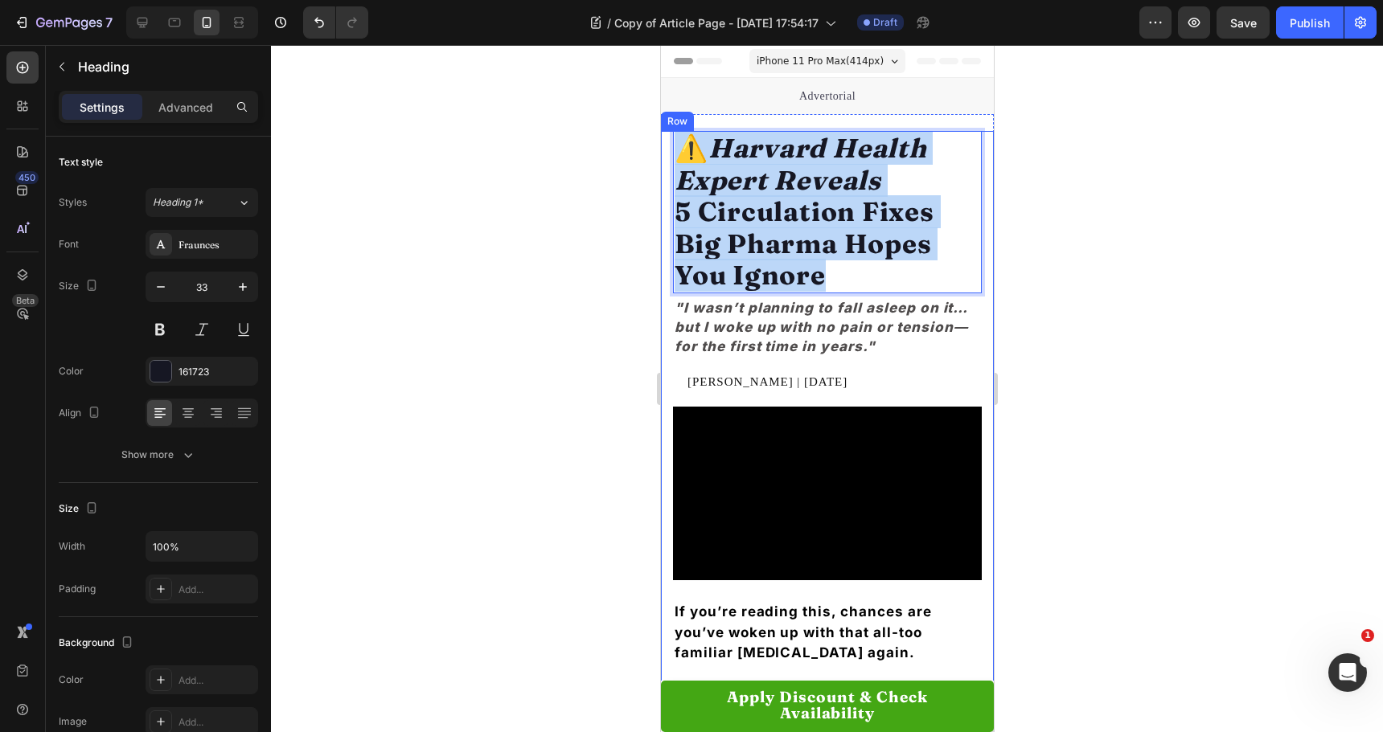
drag, startPoint x: 775, startPoint y: 242, endPoint x: 661, endPoint y: 142, distance: 151.6
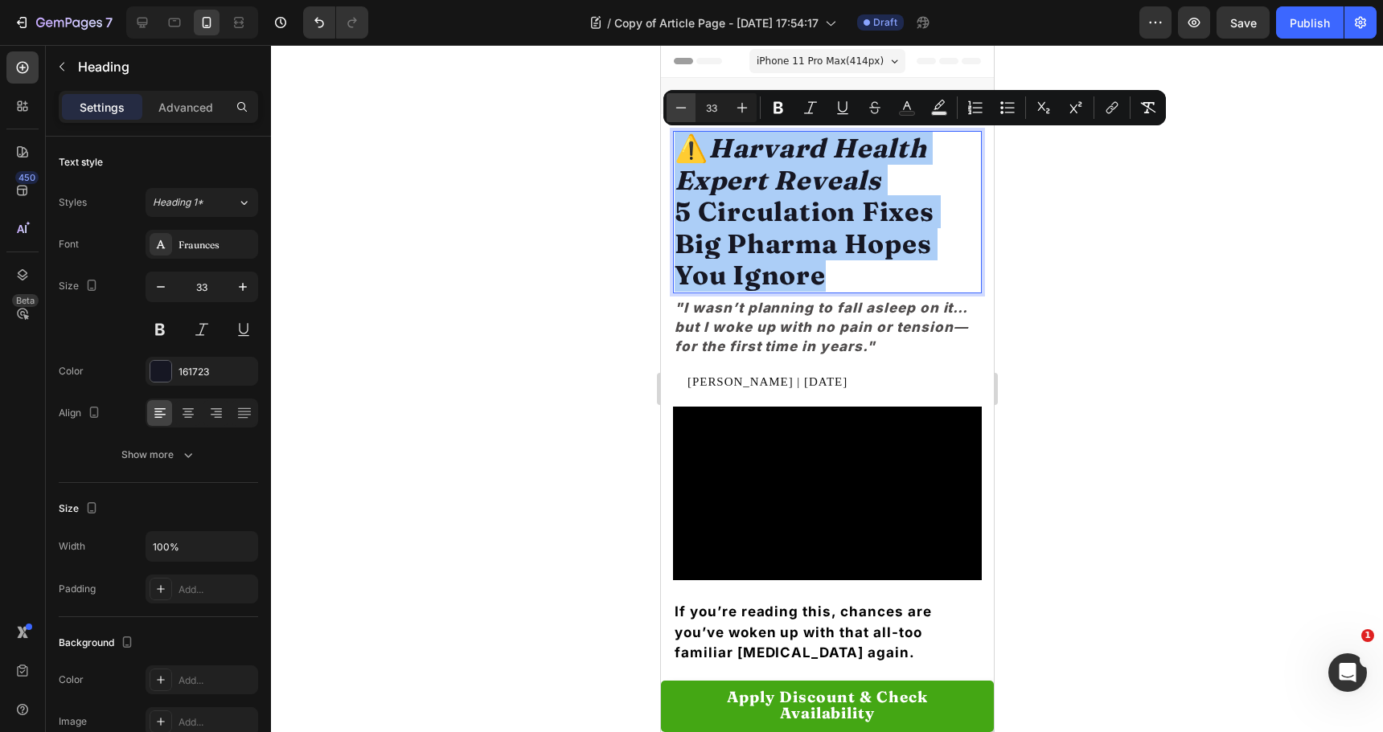
click at [674, 98] on button "Minus" at bounding box center [681, 107] width 29 height 29
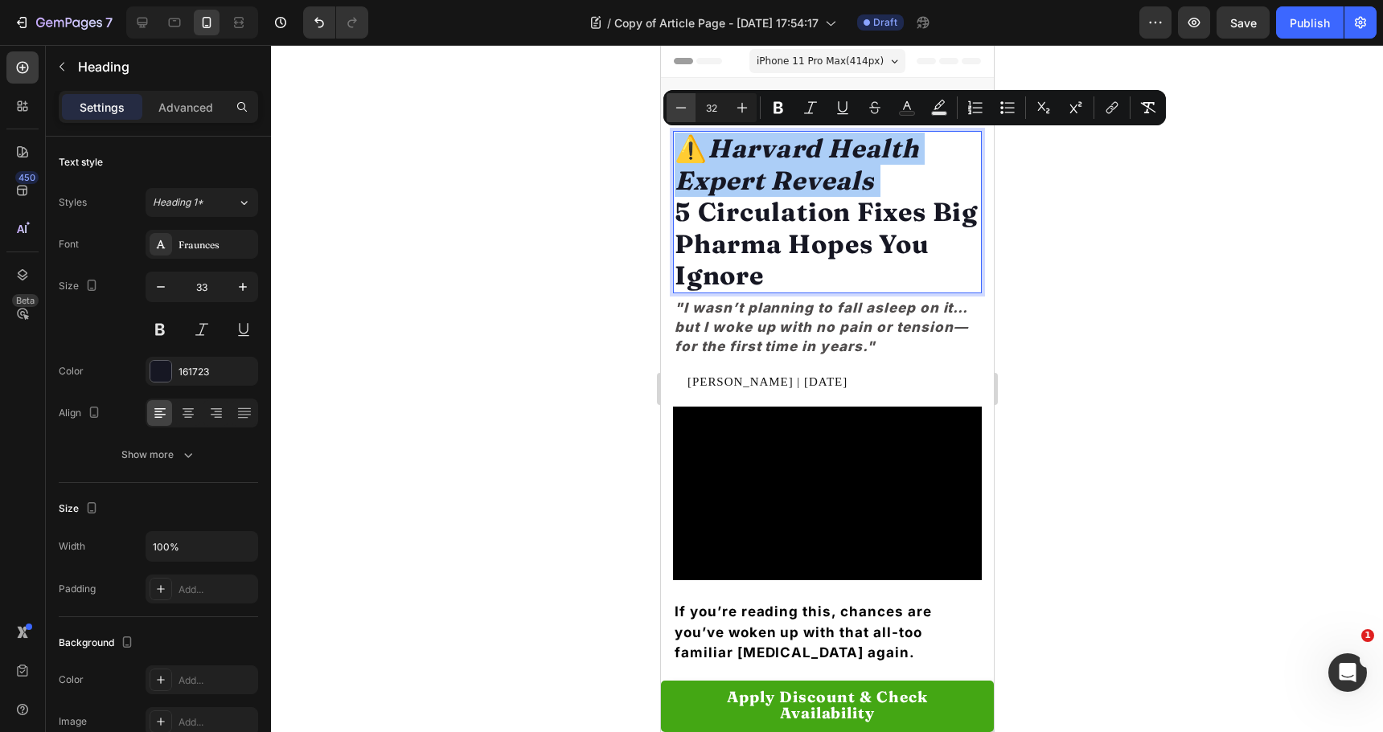
click at [675, 101] on icon "Editor contextual toolbar" at bounding box center [681, 108] width 16 height 16
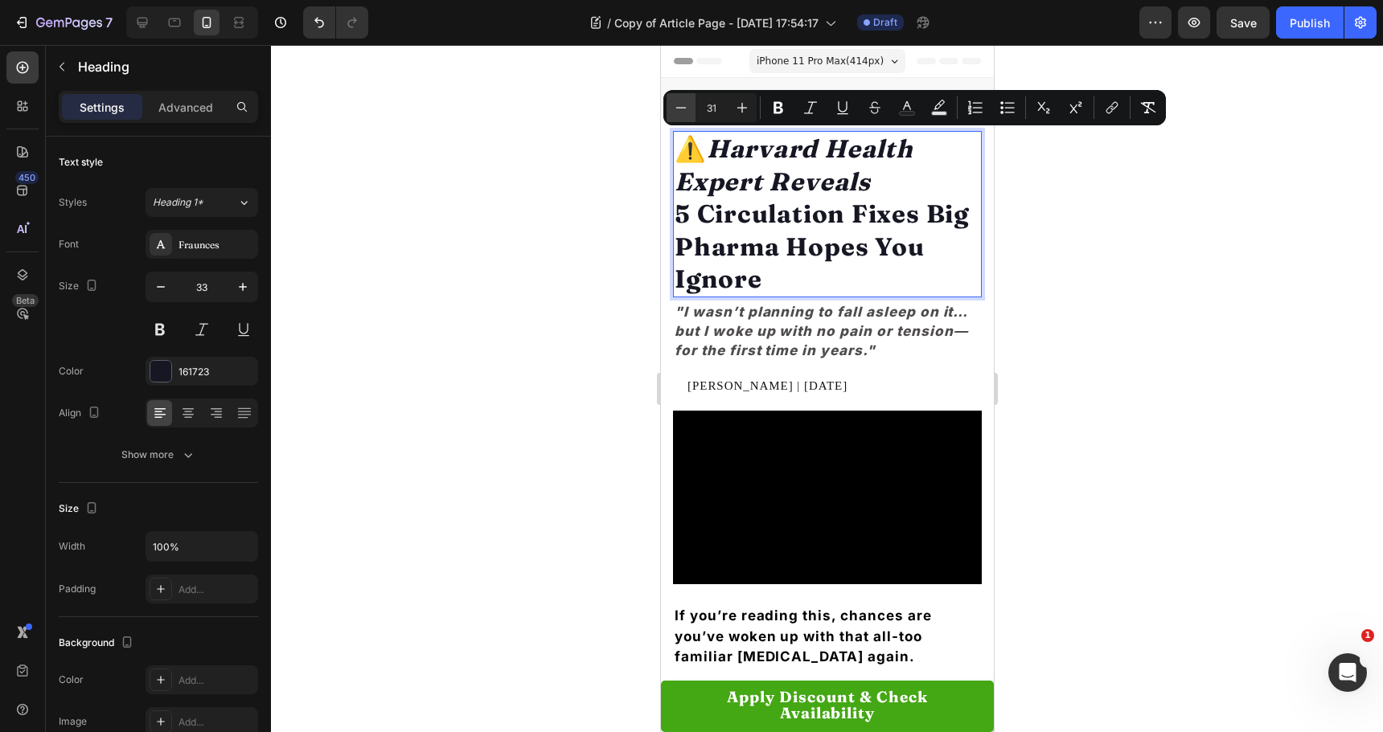
click at [675, 101] on icon "Editor contextual toolbar" at bounding box center [681, 108] width 16 height 16
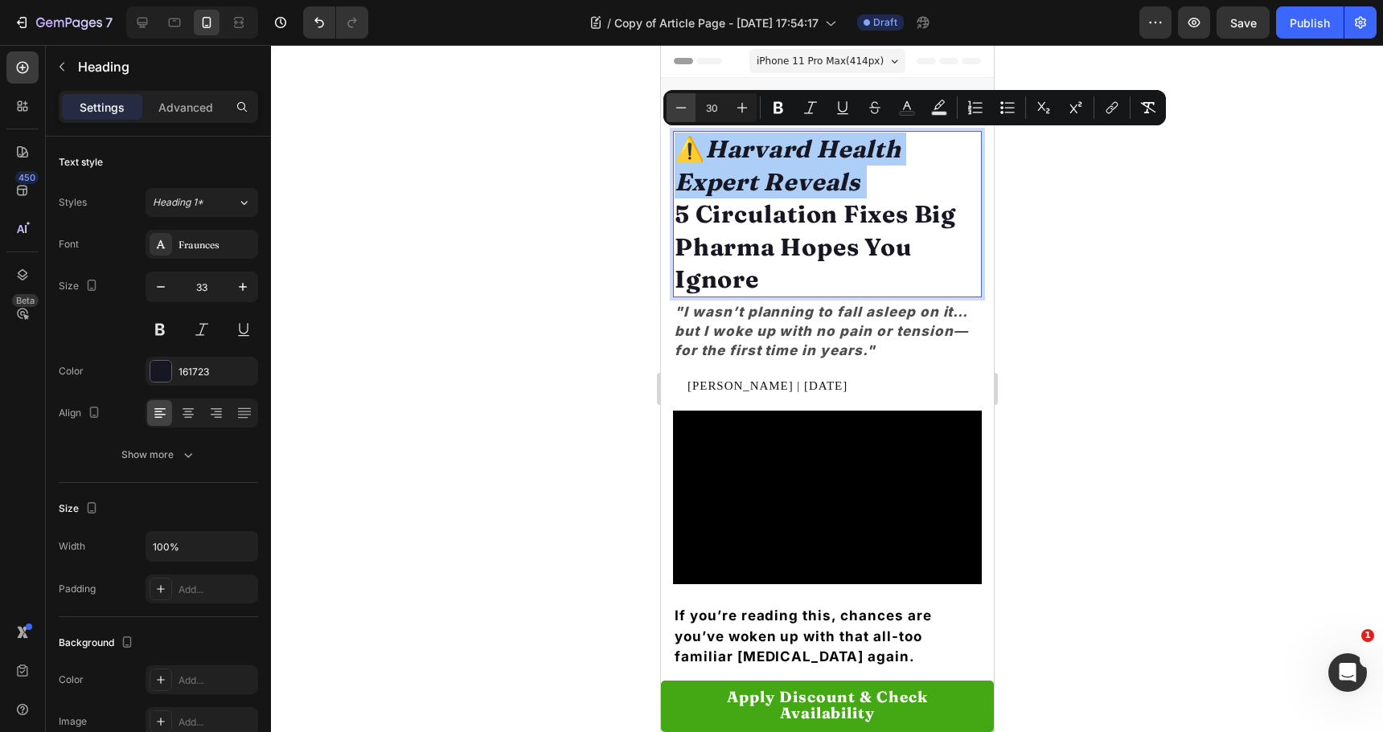
click at [676, 102] on icon "Editor contextual toolbar" at bounding box center [681, 108] width 16 height 16
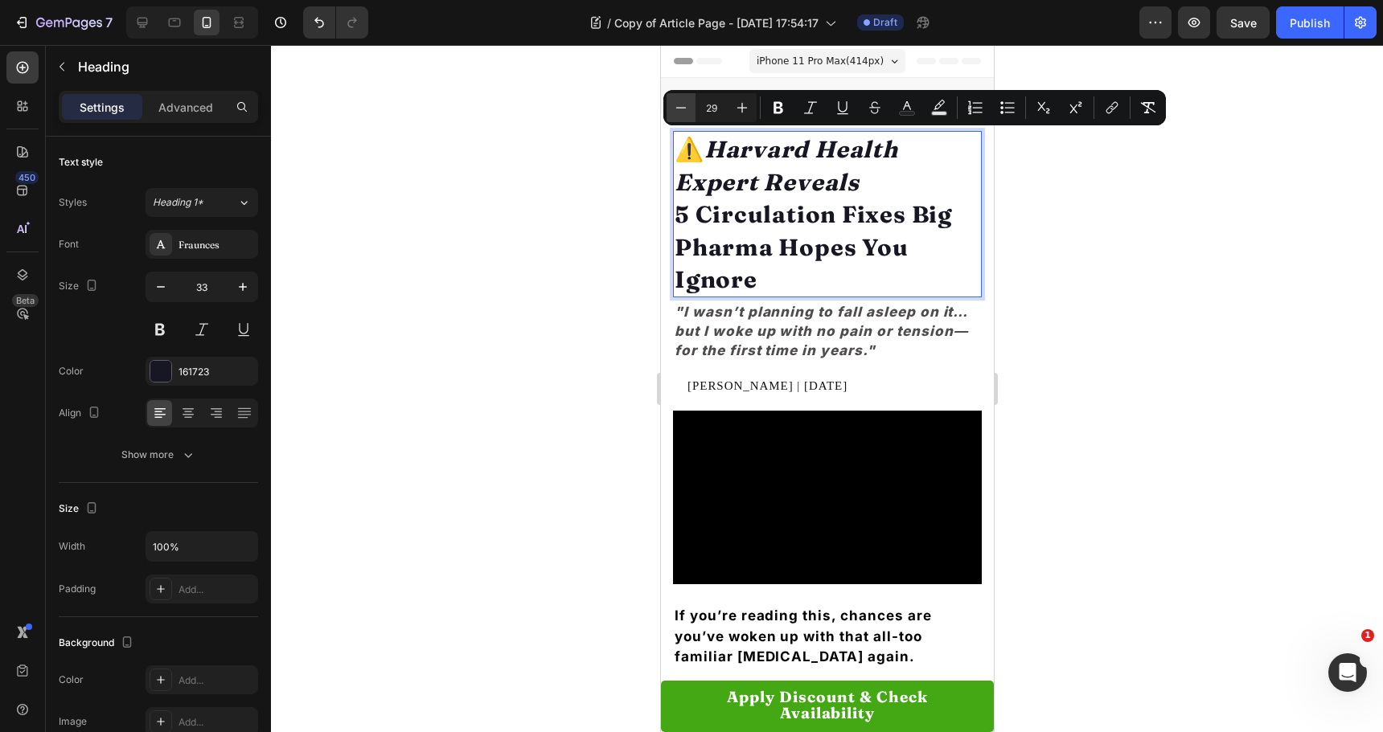
click at [676, 102] on icon "Editor contextual toolbar" at bounding box center [681, 108] width 16 height 16
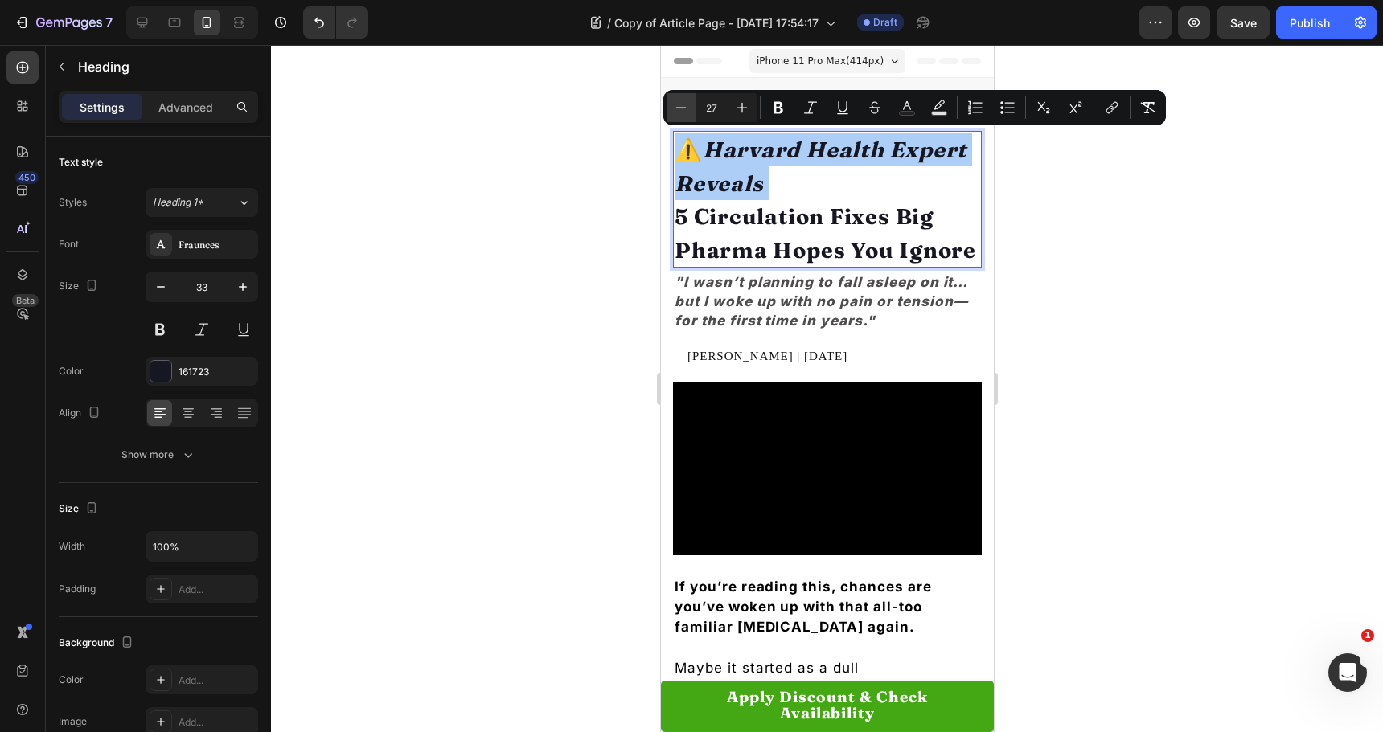
click at [676, 103] on icon "Editor contextual toolbar" at bounding box center [681, 108] width 16 height 16
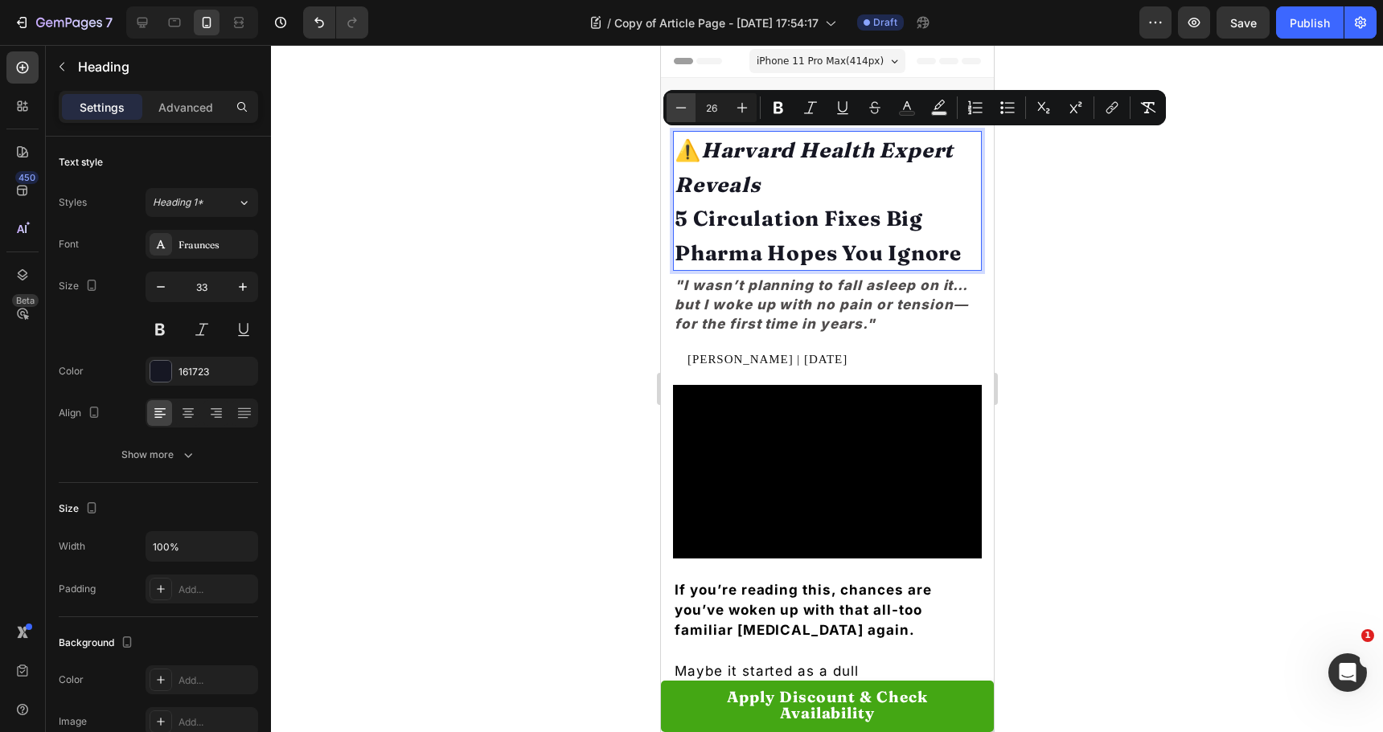
click at [677, 103] on icon "Editor contextual toolbar" at bounding box center [681, 108] width 16 height 16
click at [677, 104] on icon "Editor contextual toolbar" at bounding box center [681, 108] width 16 height 16
click at [678, 104] on icon "Editor contextual toolbar" at bounding box center [681, 108] width 16 height 16
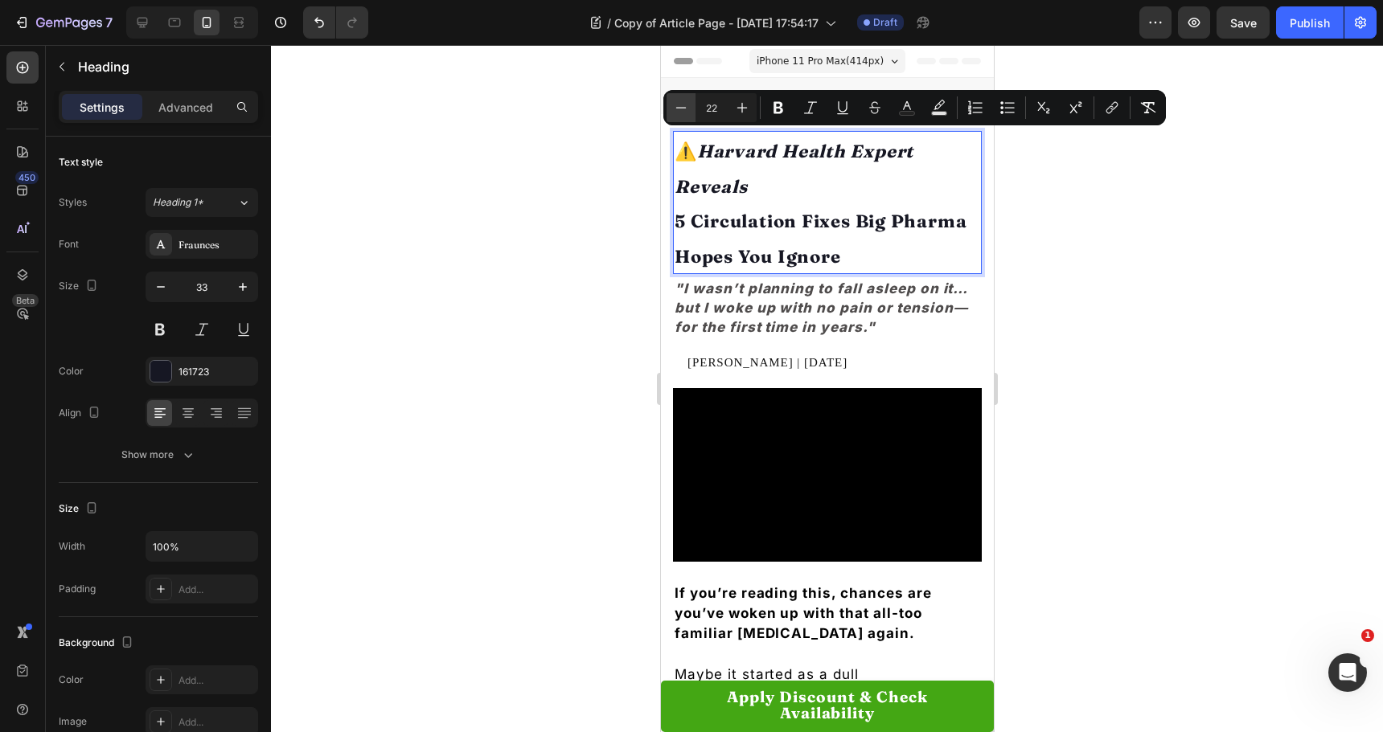
click at [678, 106] on icon "Editor contextual toolbar" at bounding box center [681, 108] width 16 height 16
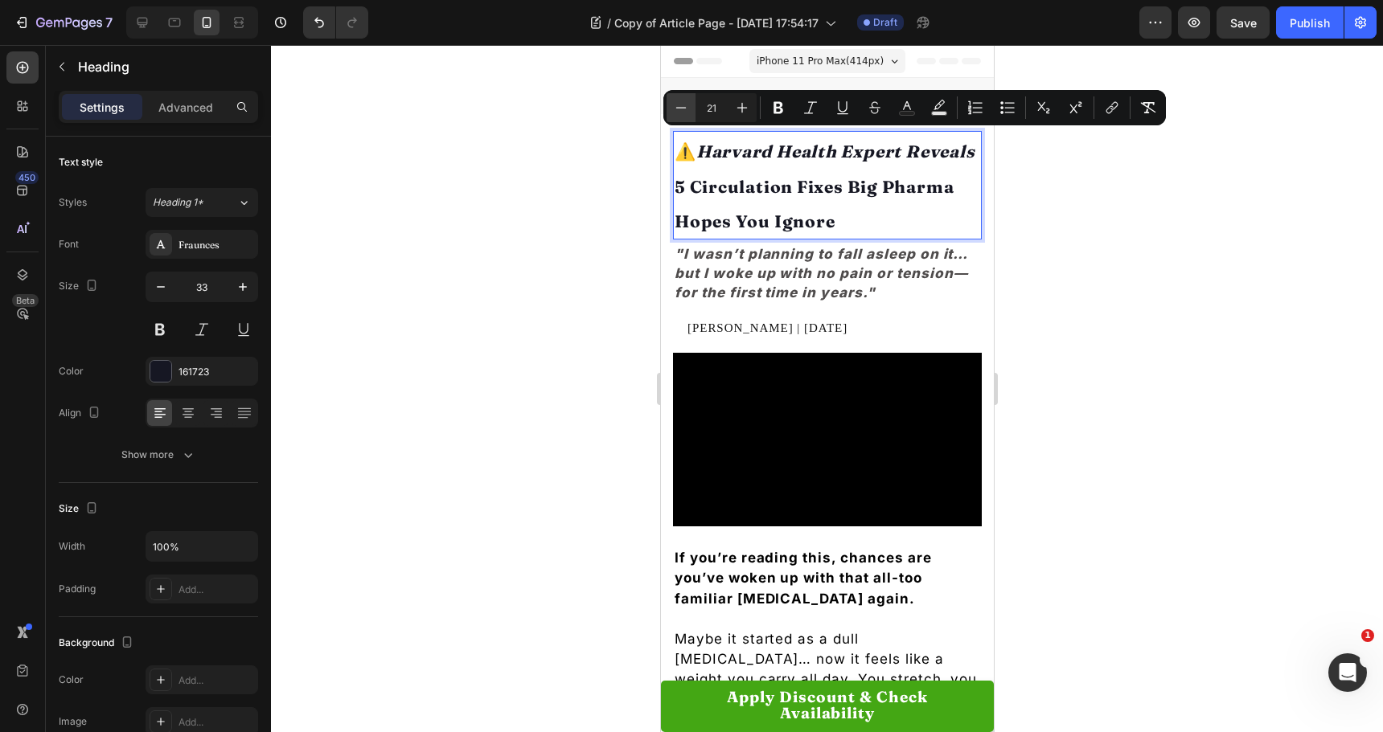
click at [678, 106] on icon "Editor contextual toolbar" at bounding box center [681, 108] width 16 height 16
click at [676, 109] on icon "Editor contextual toolbar" at bounding box center [681, 108] width 16 height 16
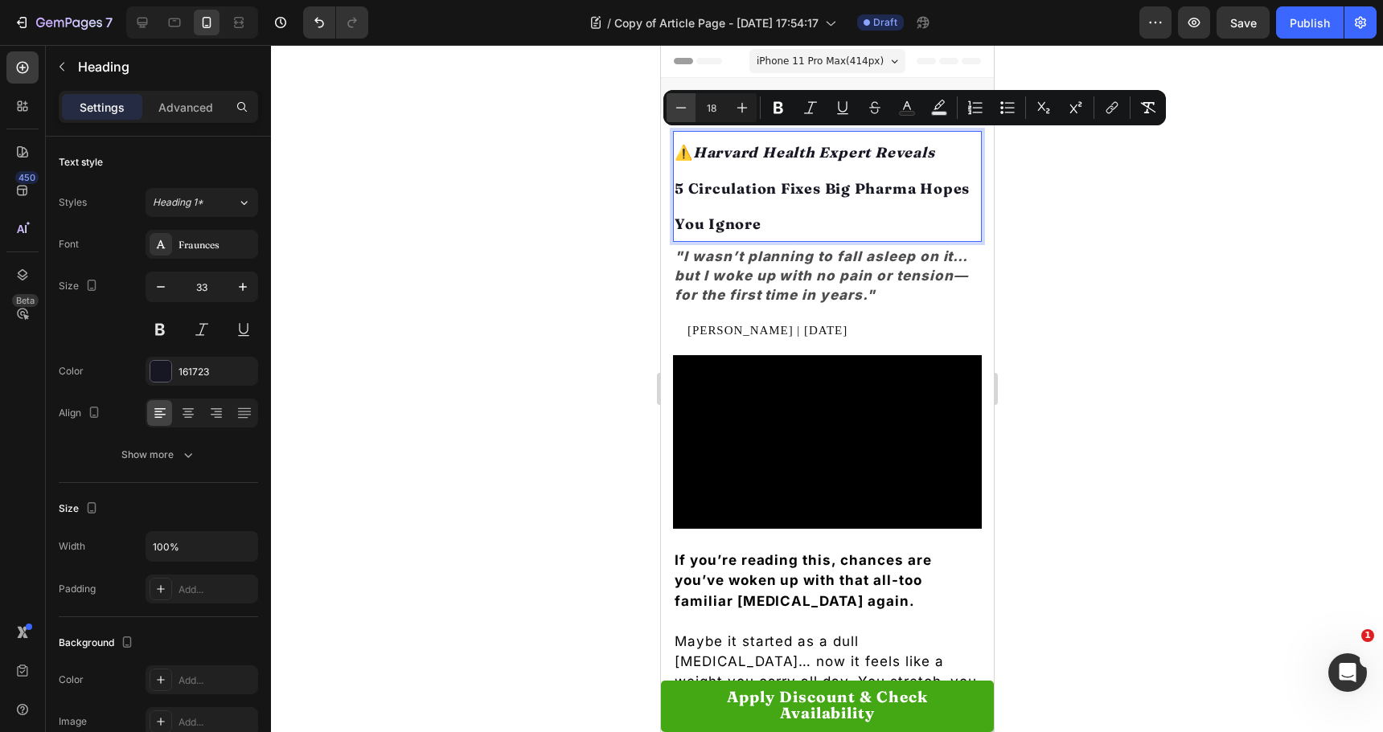
click at [676, 109] on icon "Editor contextual toolbar" at bounding box center [681, 108] width 16 height 16
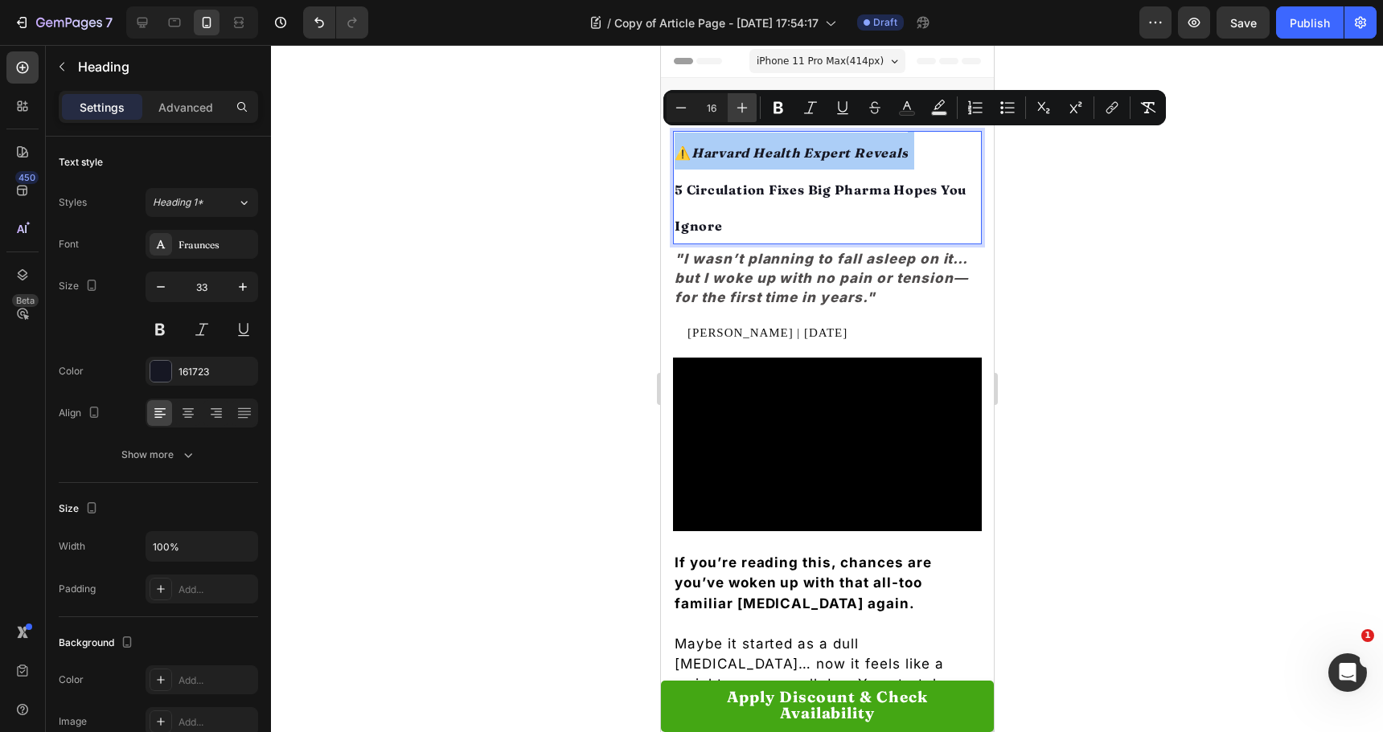
click at [738, 110] on icon "Editor contextual toolbar" at bounding box center [742, 108] width 16 height 16
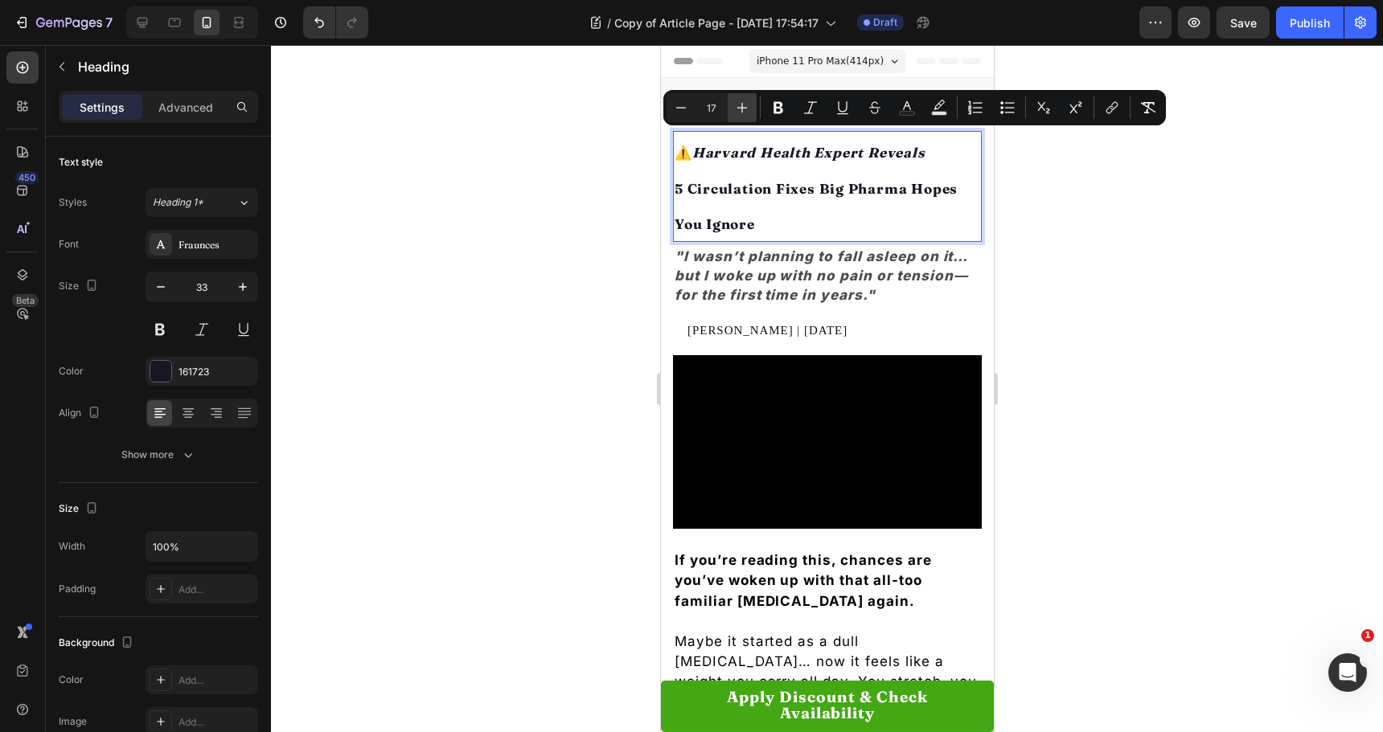
click at [739, 110] on icon "Editor contextual toolbar" at bounding box center [742, 108] width 16 height 16
click at [740, 110] on icon "Editor contextual toolbar" at bounding box center [742, 108] width 16 height 16
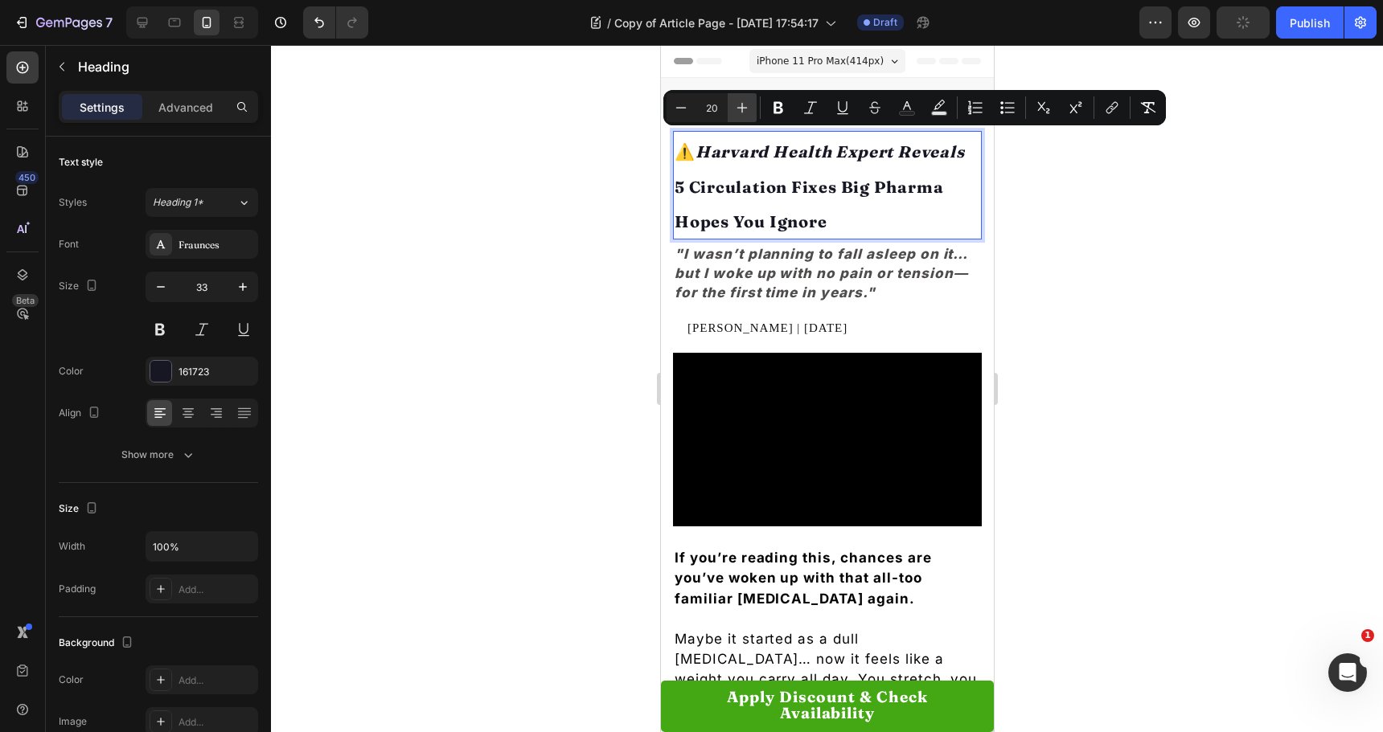
click at [740, 110] on icon "Editor contextual toolbar" at bounding box center [742, 108] width 16 height 16
click at [741, 111] on icon "Editor contextual toolbar" at bounding box center [742, 108] width 16 height 16
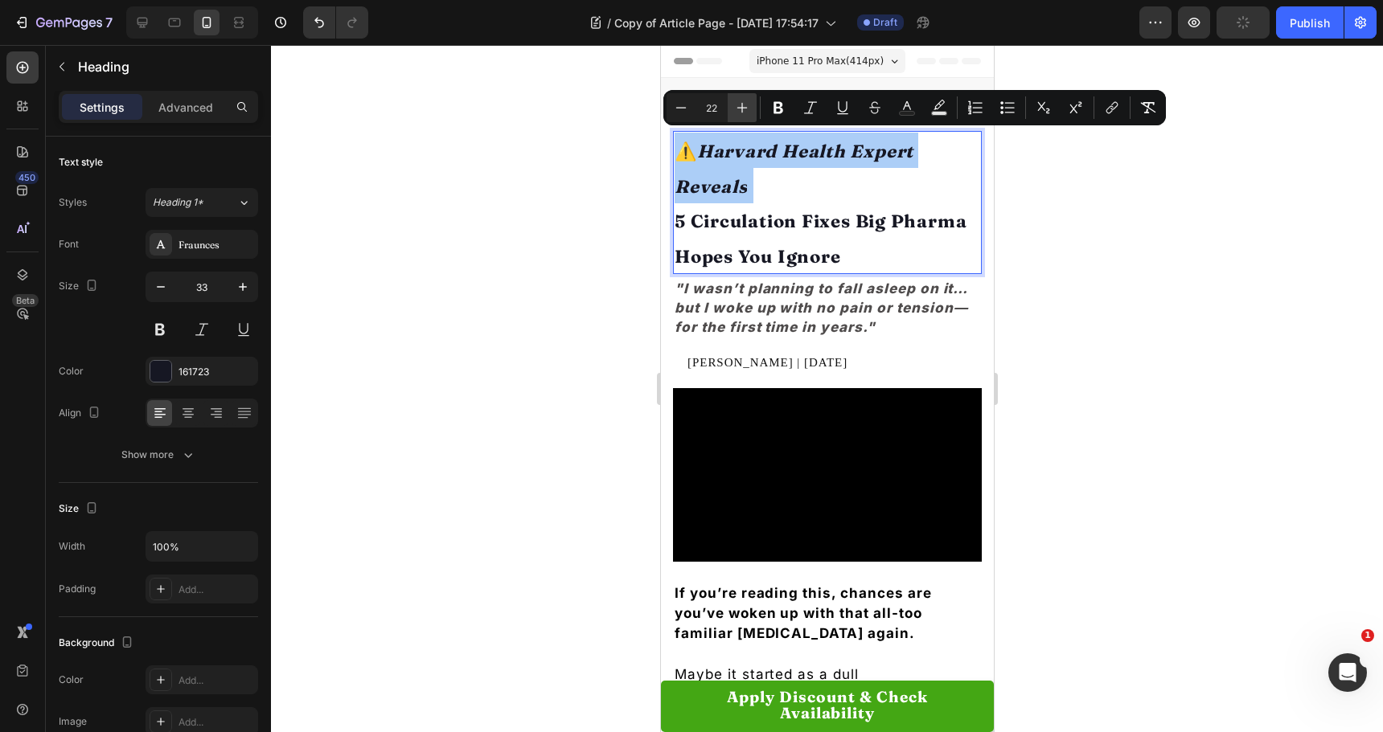
click at [741, 112] on icon "Editor contextual toolbar" at bounding box center [742, 108] width 16 height 16
type input "23"
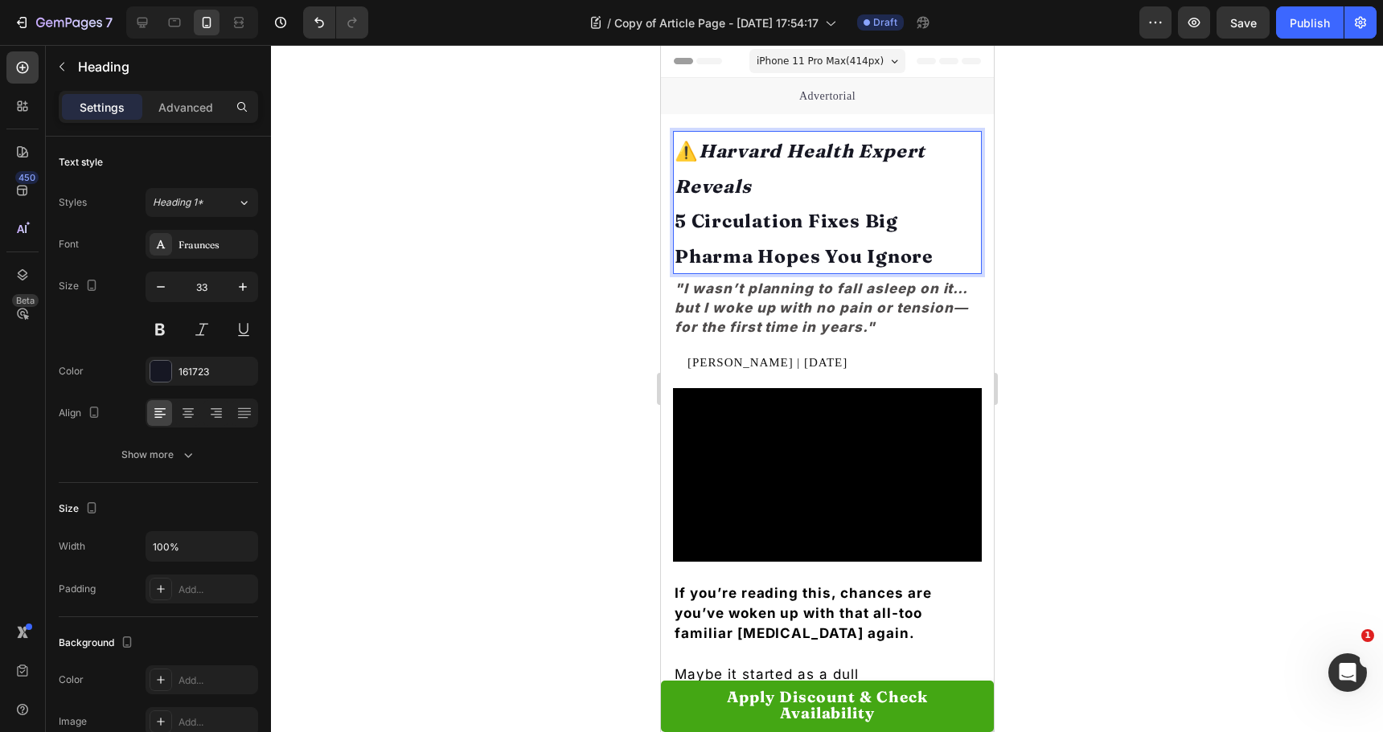
click at [585, 235] on div at bounding box center [827, 388] width 1112 height 687
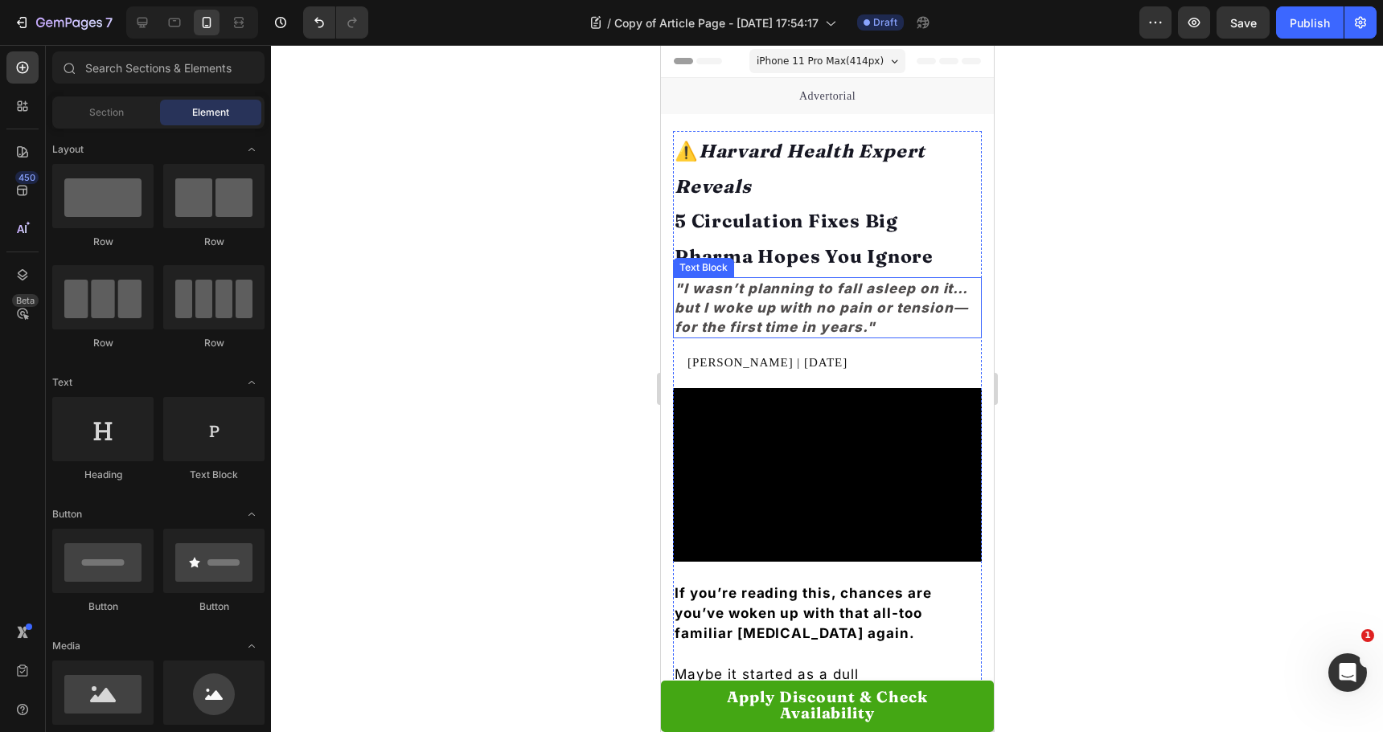
click at [847, 310] on icon ""I wasn’t planning to fall asleep on it… but I woke up with no pain or tension—…" at bounding box center [820, 308] width 293 height 55
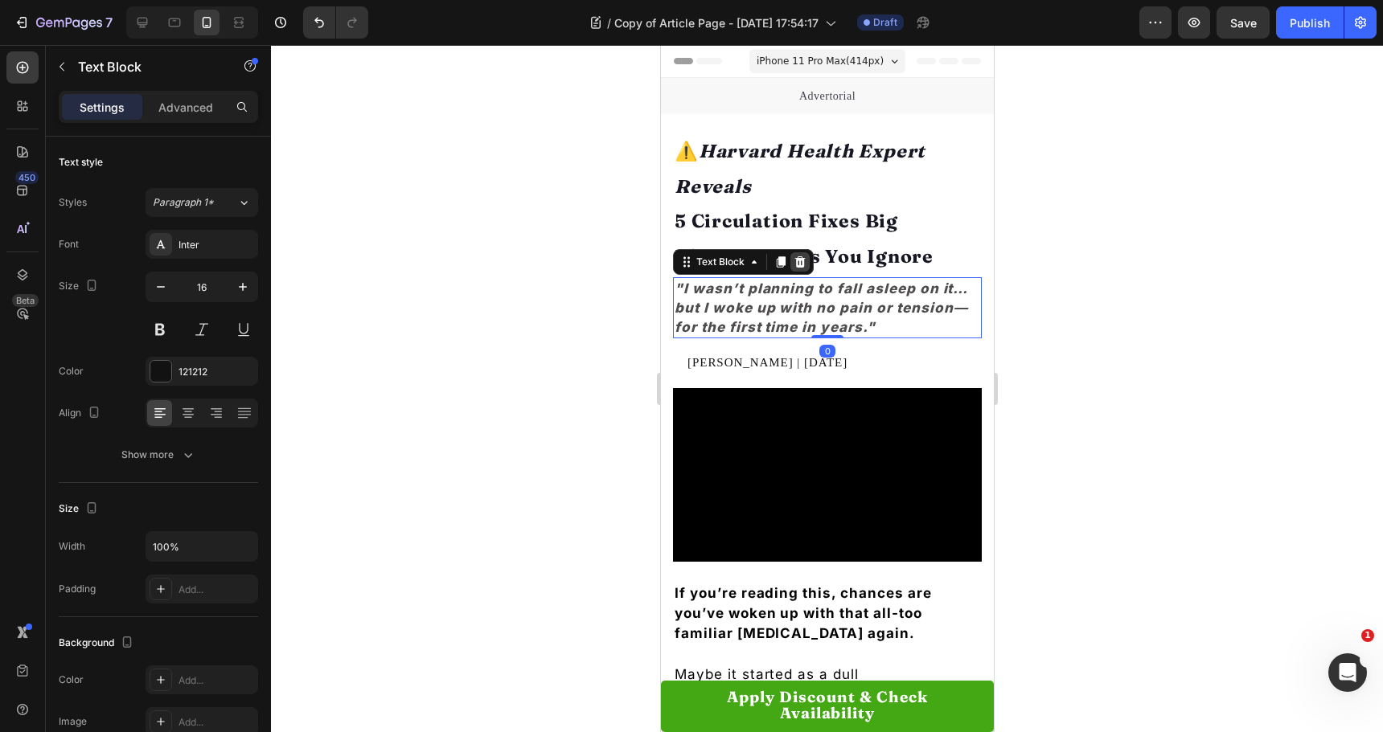
click at [795, 262] on icon at bounding box center [799, 261] width 10 height 11
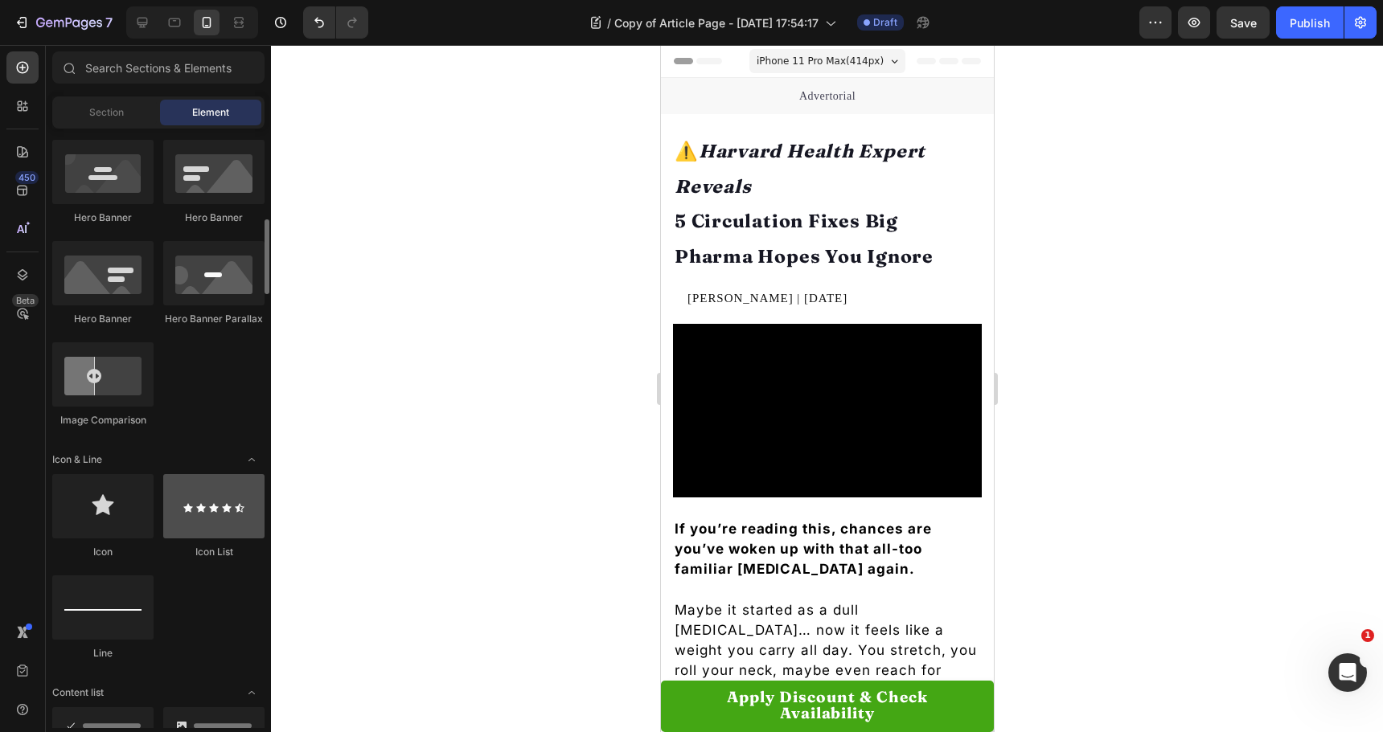
scroll to position [884, 0]
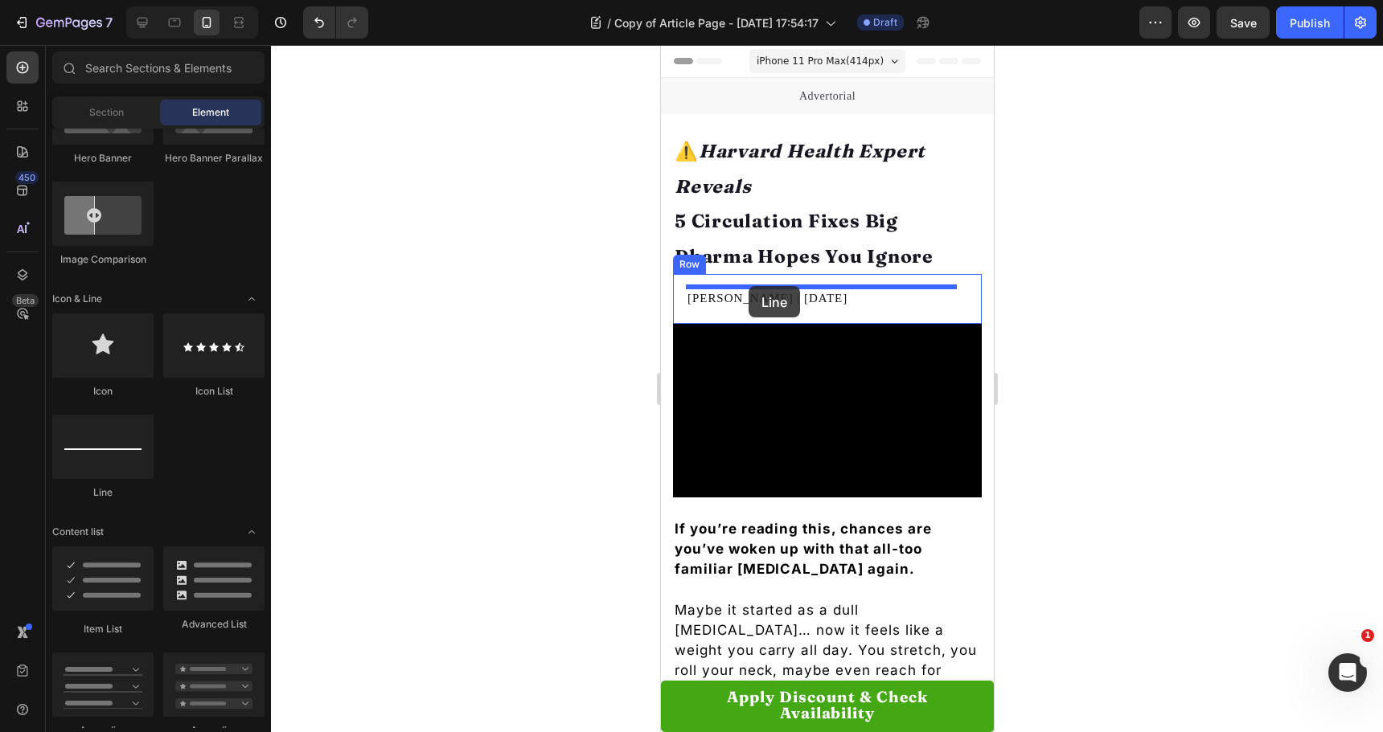
drag, startPoint x: 806, startPoint y: 497, endPoint x: 748, endPoint y: 286, distance: 218.7
click at [747, 285] on div "[PERSON_NAME] | [DATE] Text Block Row" at bounding box center [826, 298] width 309 height 49
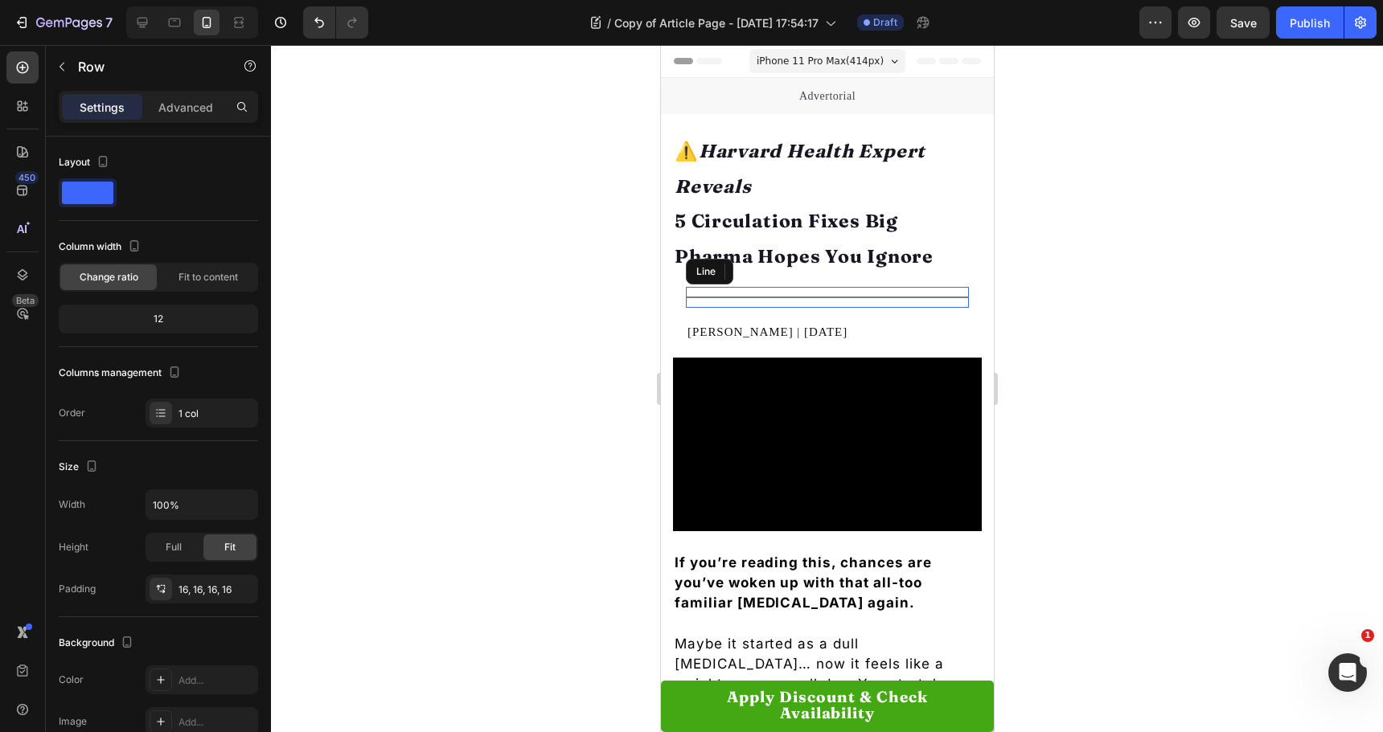
click at [567, 330] on div at bounding box center [827, 388] width 1112 height 687
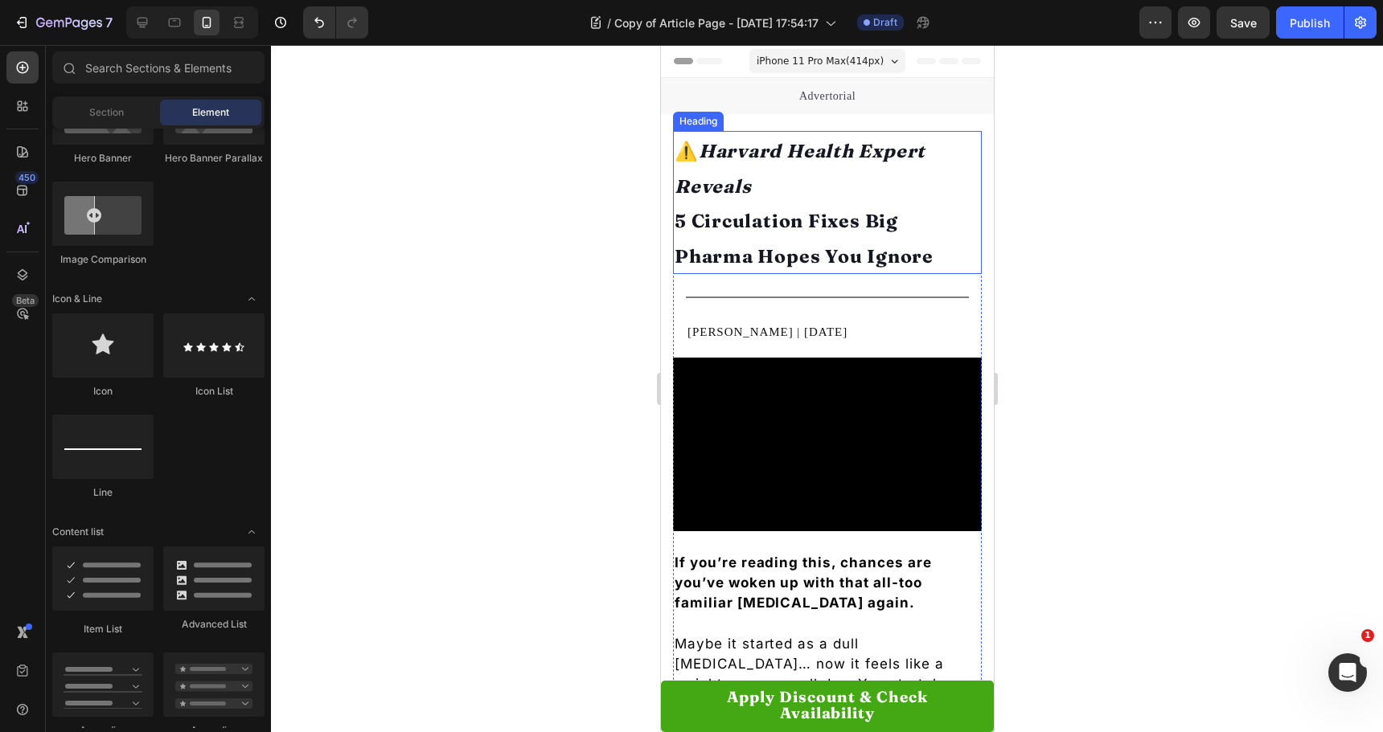
click at [736, 232] on strong "5 Circulation Fixes Big Pharma Hopes You Ignore" at bounding box center [803, 239] width 259 height 58
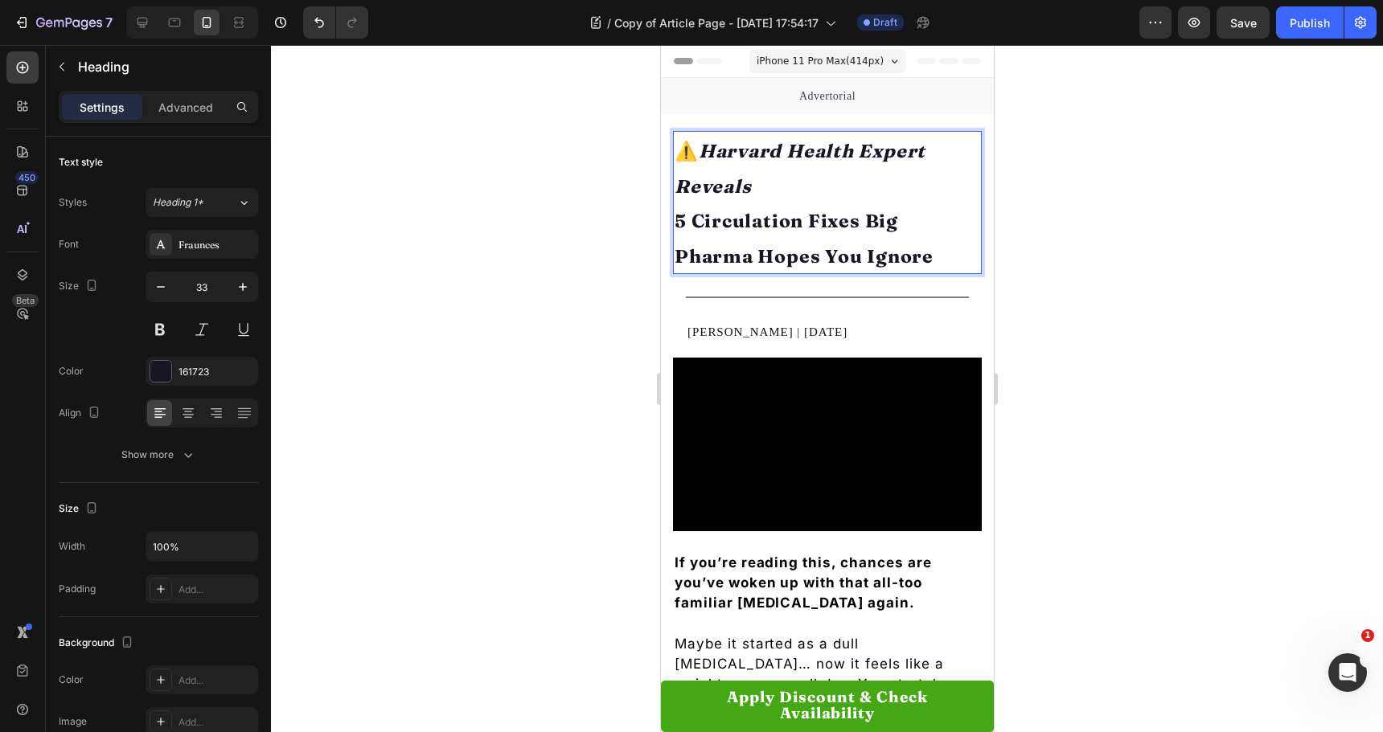
click at [946, 256] on p "⚠️ Harvard Health Expert Reveals 5 Circulation Fixes Big Pharma Hopes You Ignore" at bounding box center [827, 203] width 306 height 140
click at [533, 220] on div at bounding box center [827, 388] width 1112 height 687
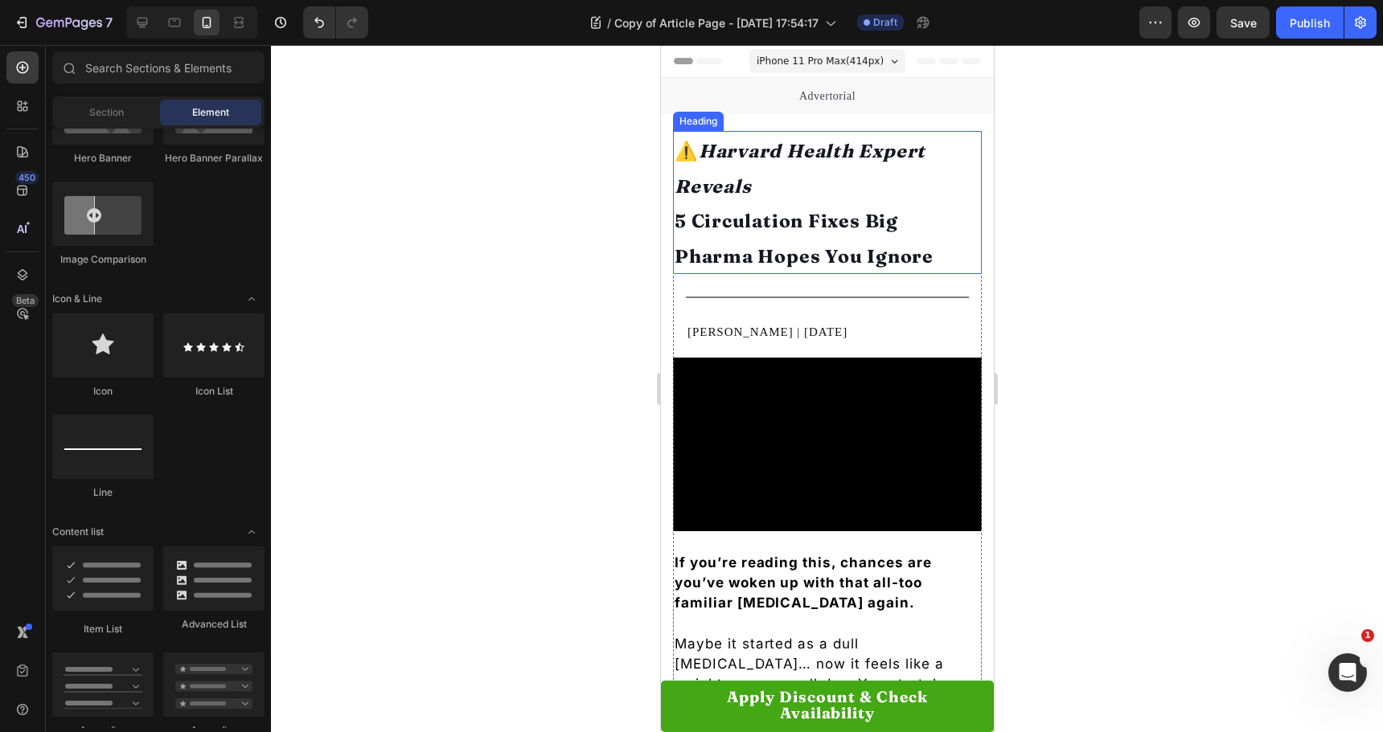
click at [775, 207] on p "⁠⁠⁠⁠⁠⁠⁠ ⚠️ Harvard Health Expert Reveals 5 Circulation Fixes Big Pharma Hopes Y…" at bounding box center [827, 203] width 306 height 140
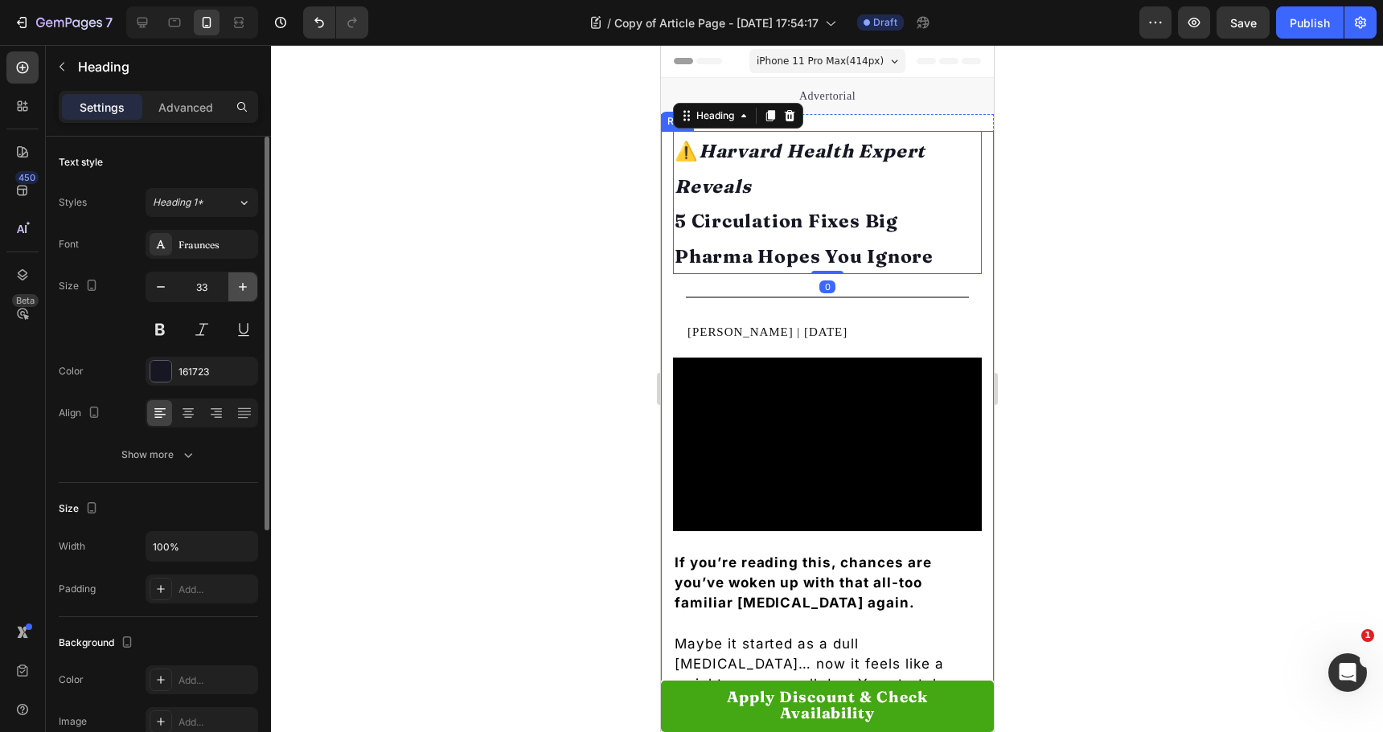
click at [245, 290] on icon "button" at bounding box center [243, 287] width 16 height 16
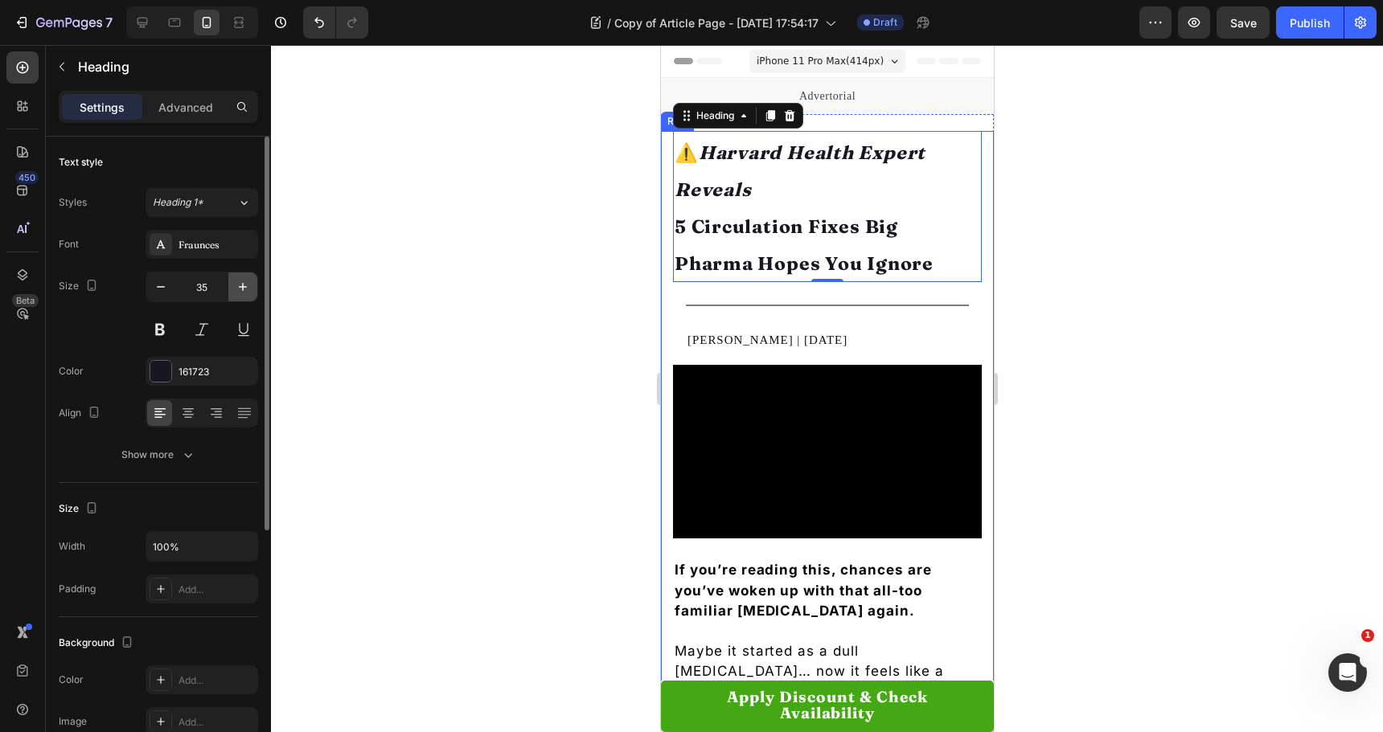
click at [244, 291] on icon "button" at bounding box center [243, 287] width 16 height 16
click at [244, 292] on icon "button" at bounding box center [243, 287] width 16 height 16
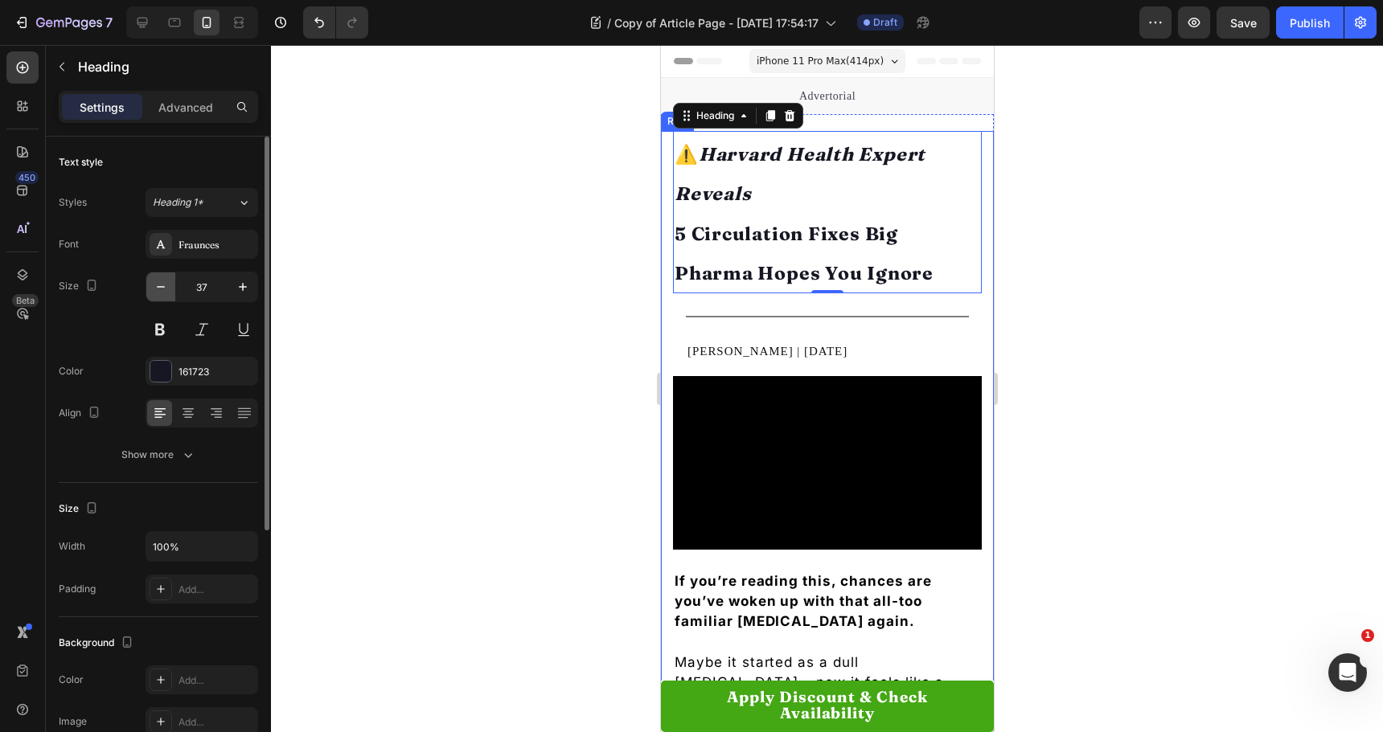
click at [162, 287] on icon "button" at bounding box center [161, 287] width 8 height 2
click at [162, 286] on icon "button" at bounding box center [161, 287] width 16 height 16
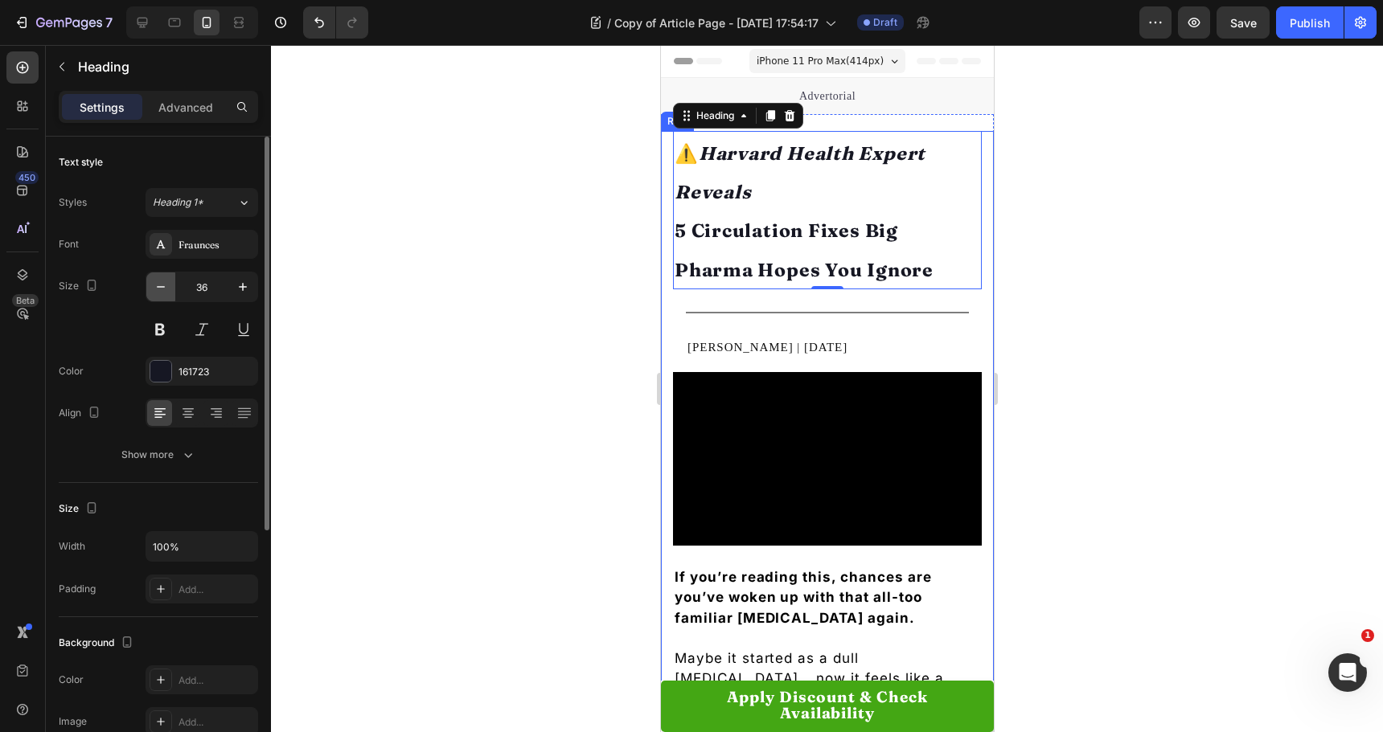
click at [162, 286] on icon "button" at bounding box center [161, 287] width 16 height 16
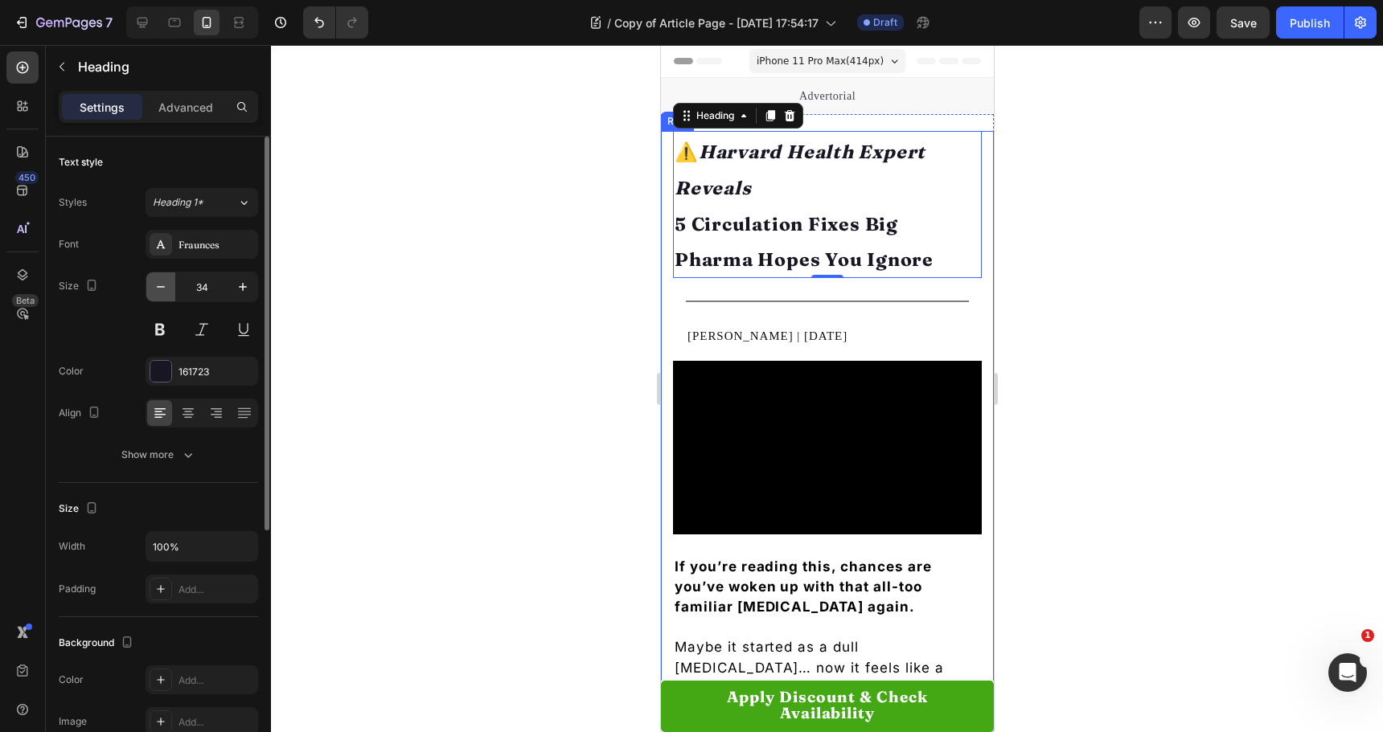
click at [162, 289] on icon "button" at bounding box center [161, 287] width 16 height 16
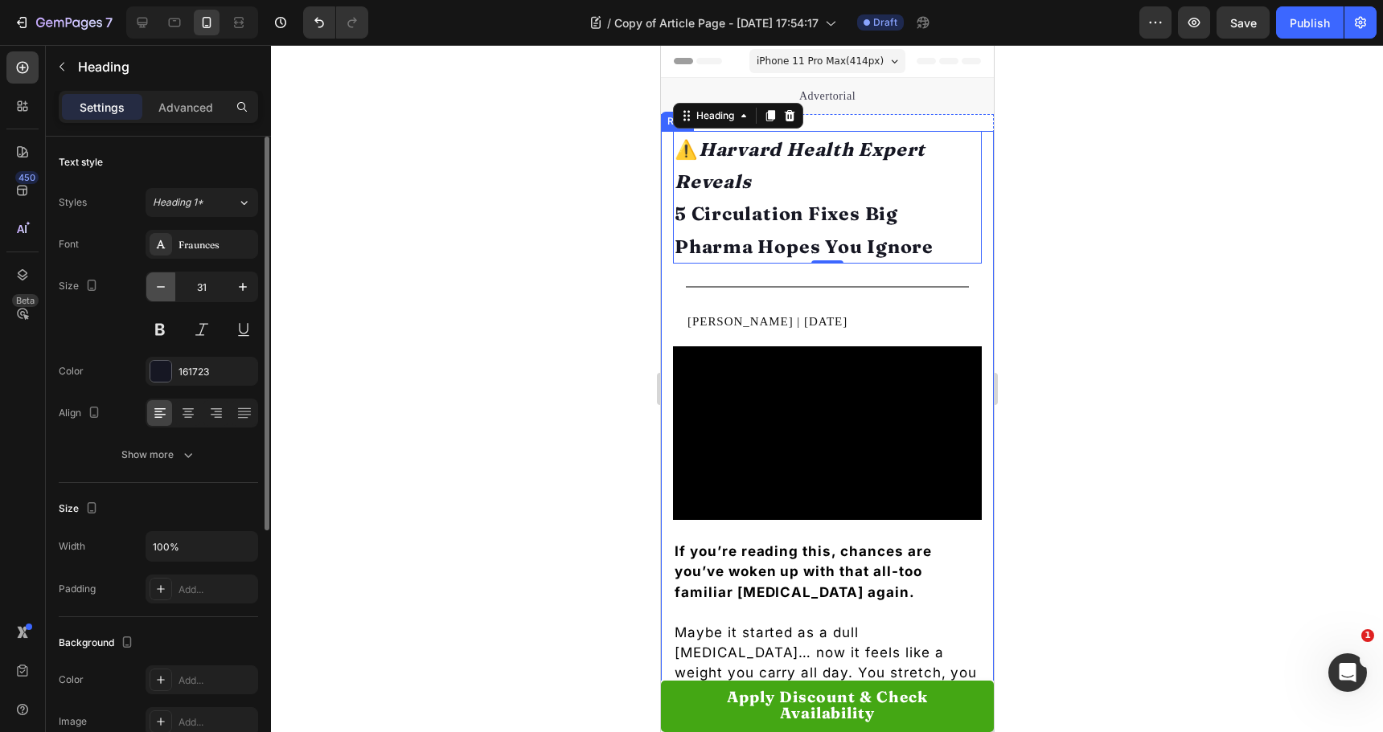
click at [162, 289] on icon "button" at bounding box center [161, 287] width 16 height 16
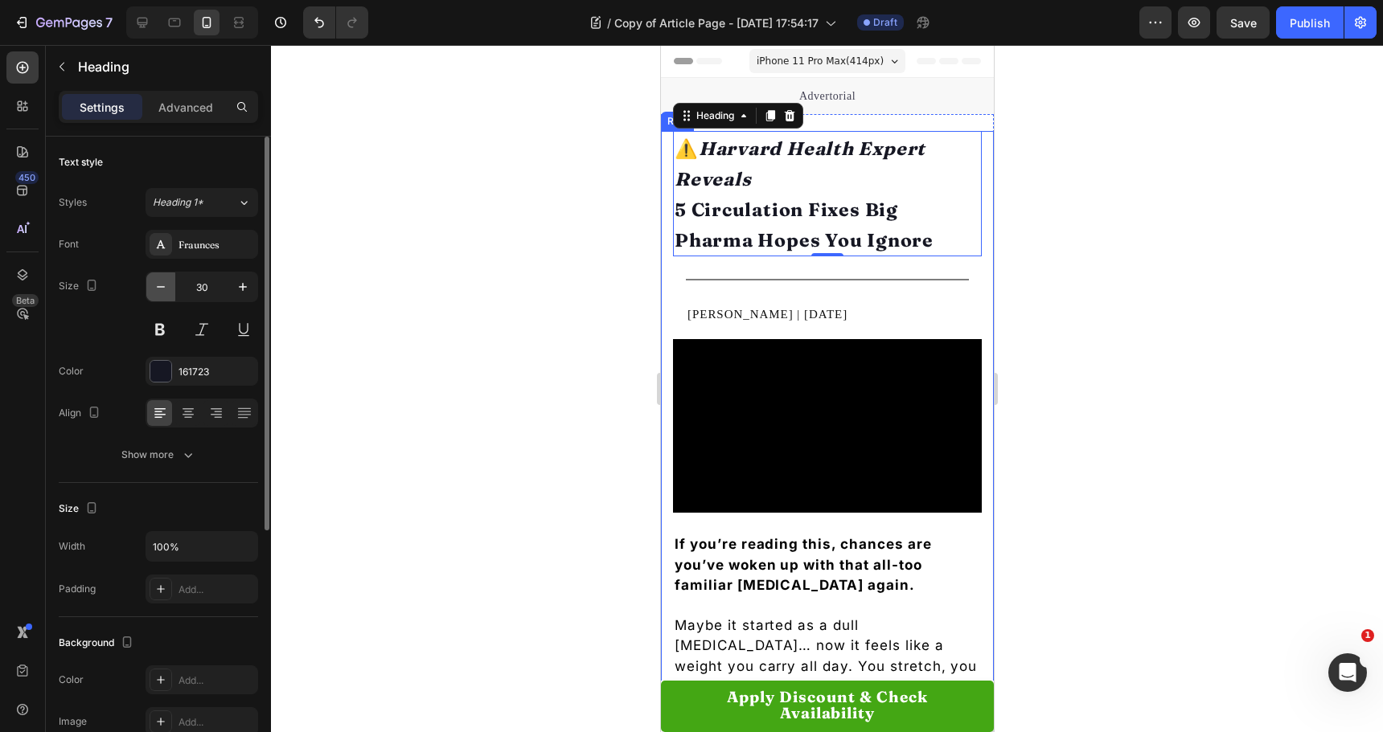
click at [162, 289] on icon "button" at bounding box center [161, 287] width 16 height 16
click at [162, 290] on icon "button" at bounding box center [161, 287] width 16 height 16
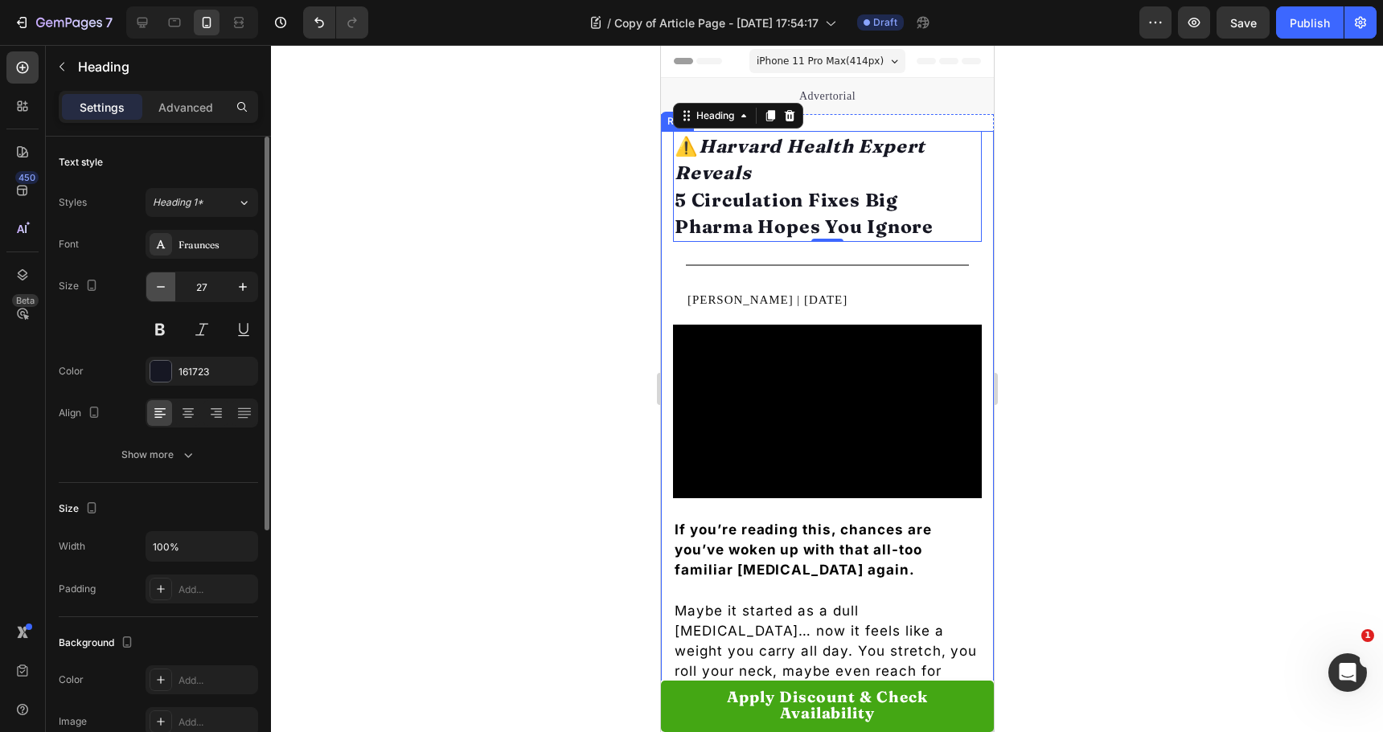
click at [162, 290] on icon "button" at bounding box center [161, 287] width 16 height 16
type input "26"
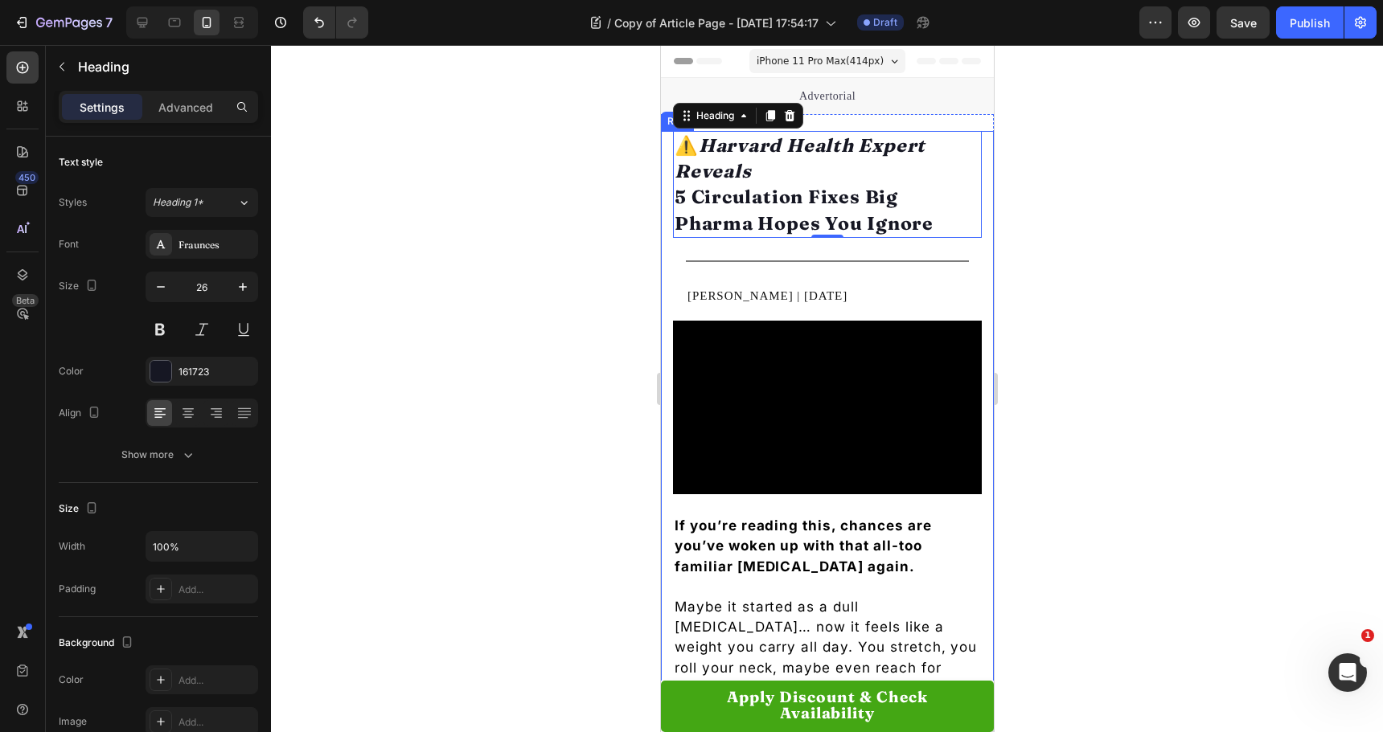
click at [482, 272] on div at bounding box center [827, 388] width 1112 height 687
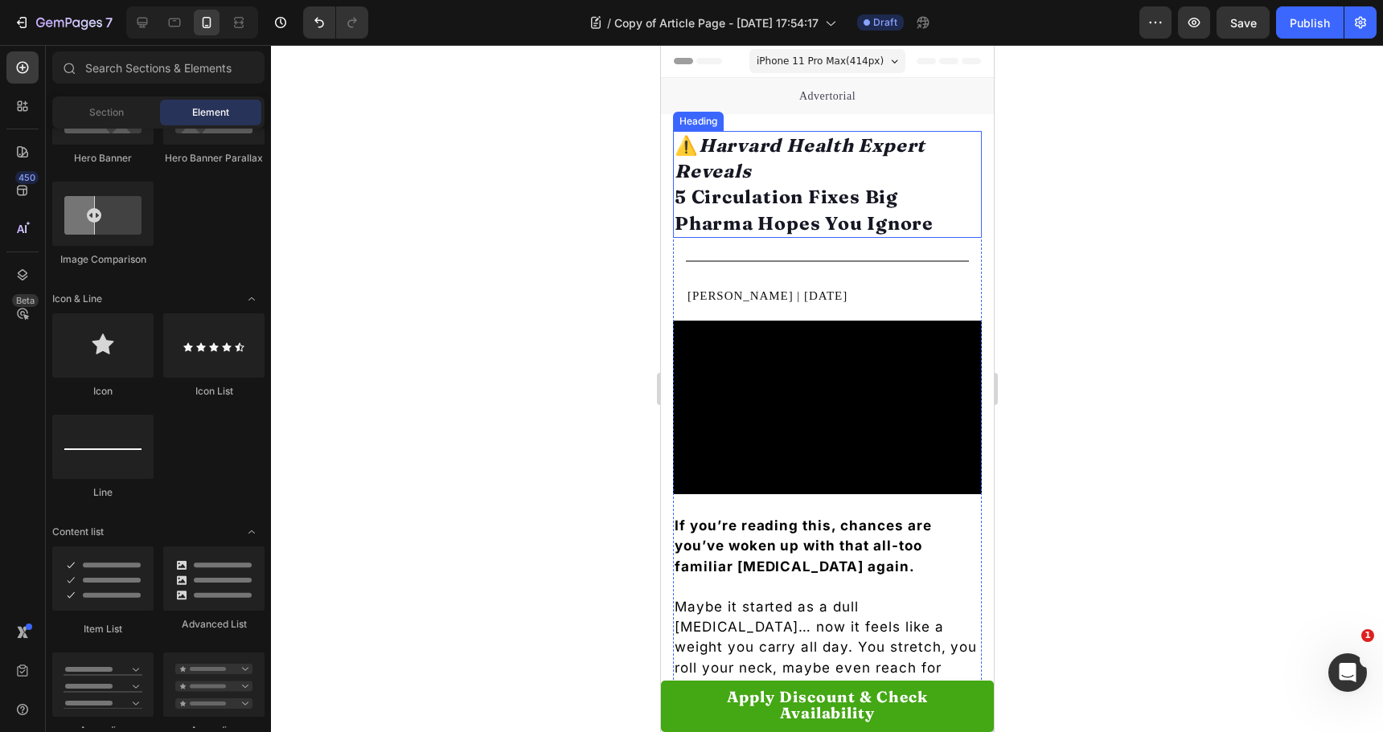
click at [725, 195] on strong "5 Circulation Fixes Big Pharma Hopes You Ignore" at bounding box center [803, 210] width 259 height 48
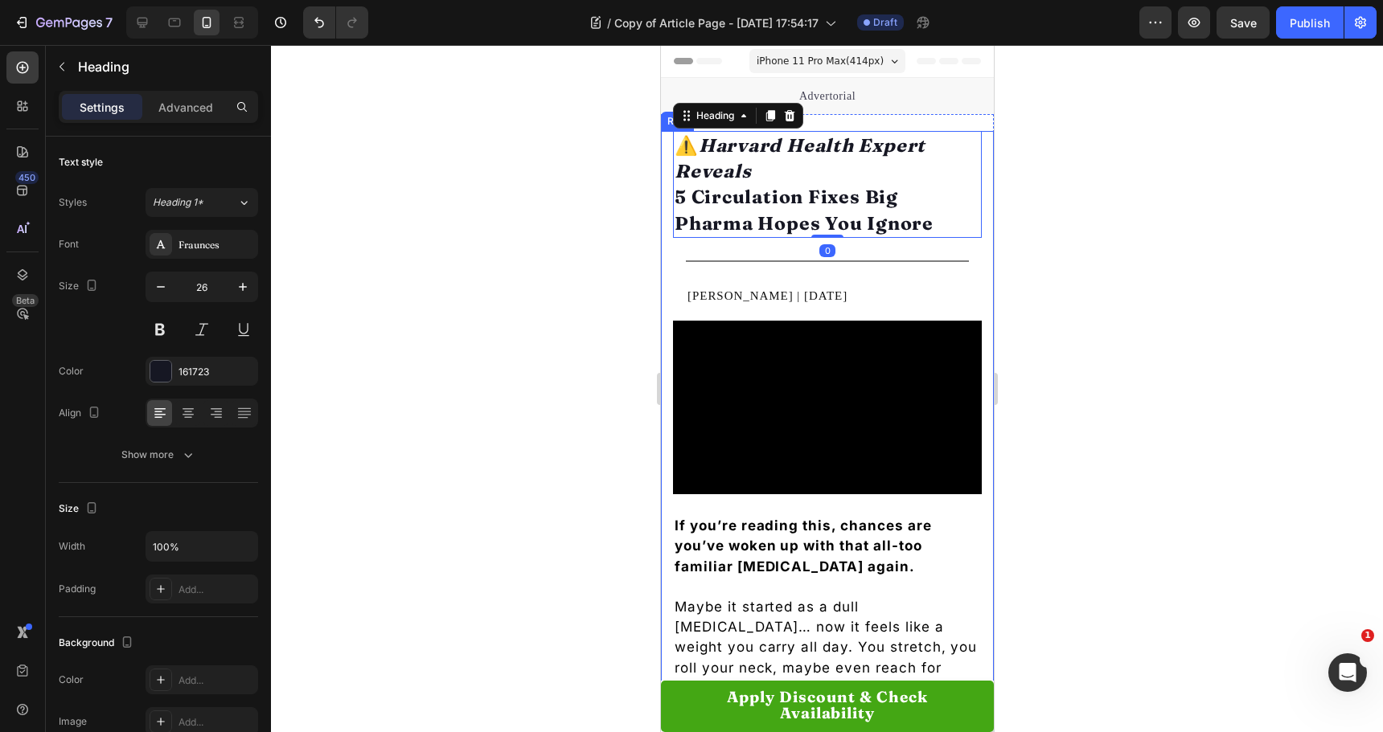
click at [558, 239] on div at bounding box center [827, 388] width 1112 height 687
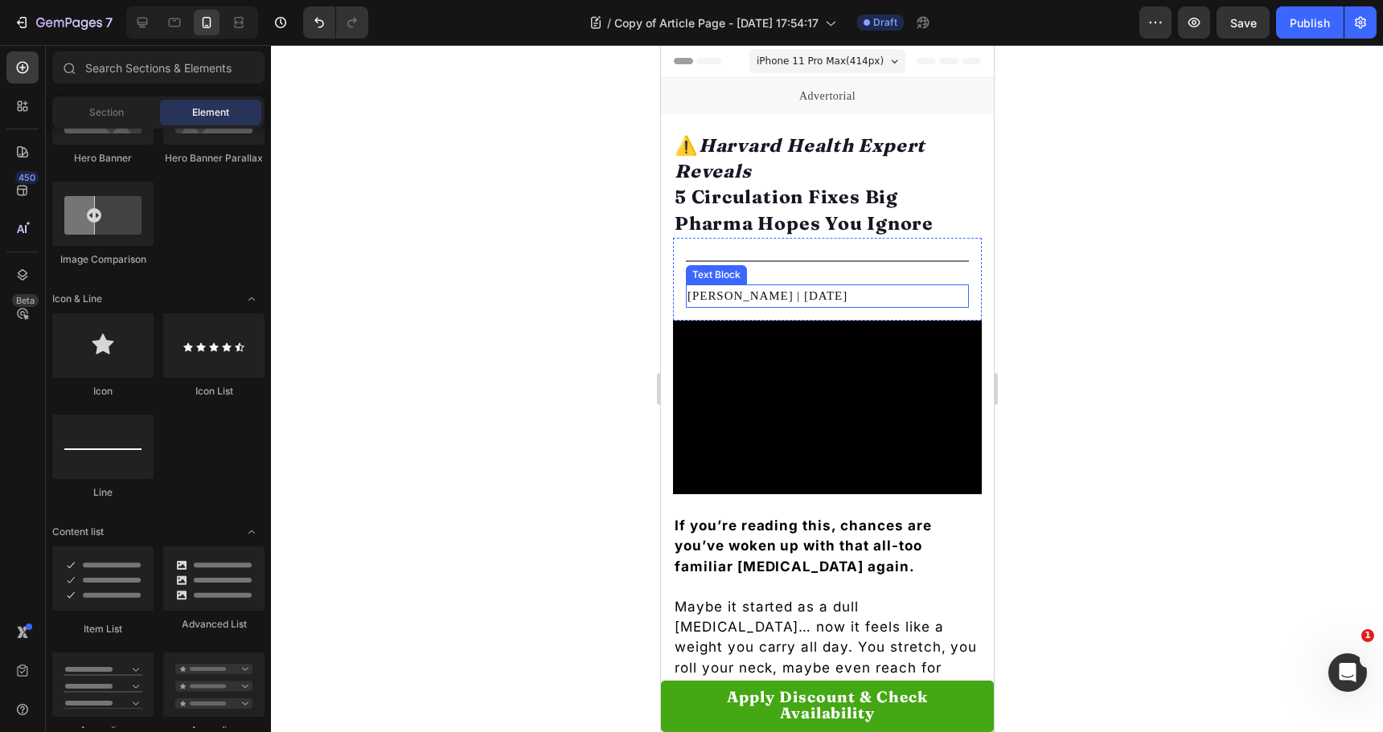
click at [731, 211] on strong "5 Circulation Fixes Big Pharma Hopes You Ignore" at bounding box center [803, 210] width 259 height 48
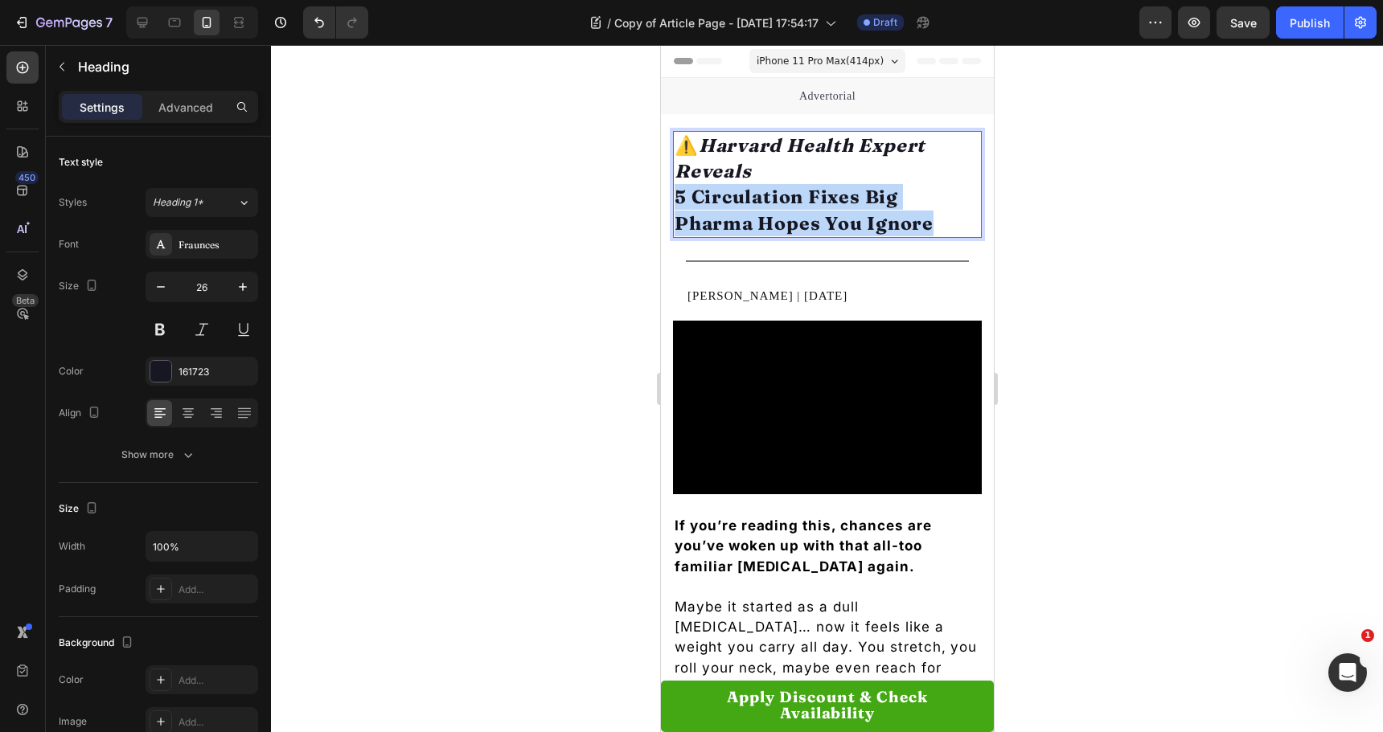
click at [731, 211] on strong "5 Circulation Fixes Big Pharma Hopes You Ignore" at bounding box center [803, 210] width 259 height 48
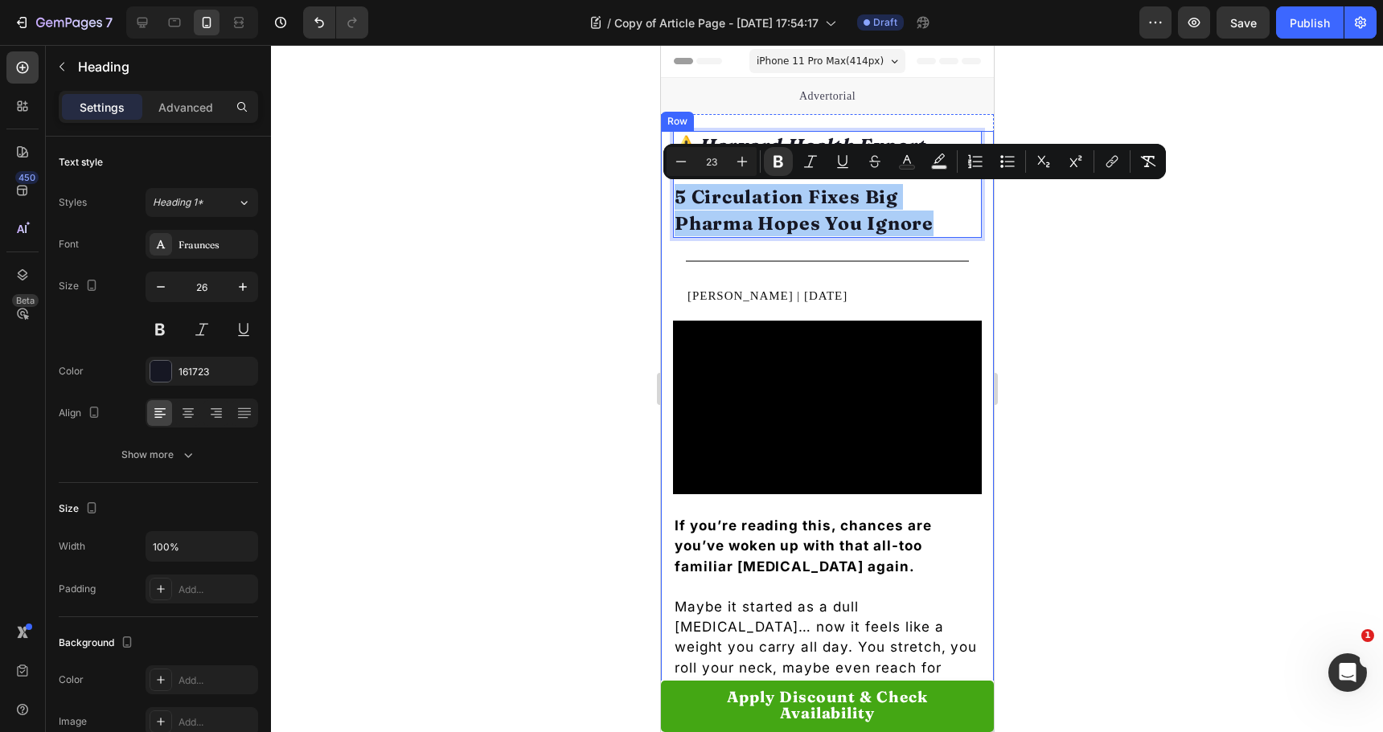
click at [514, 267] on div at bounding box center [827, 388] width 1112 height 687
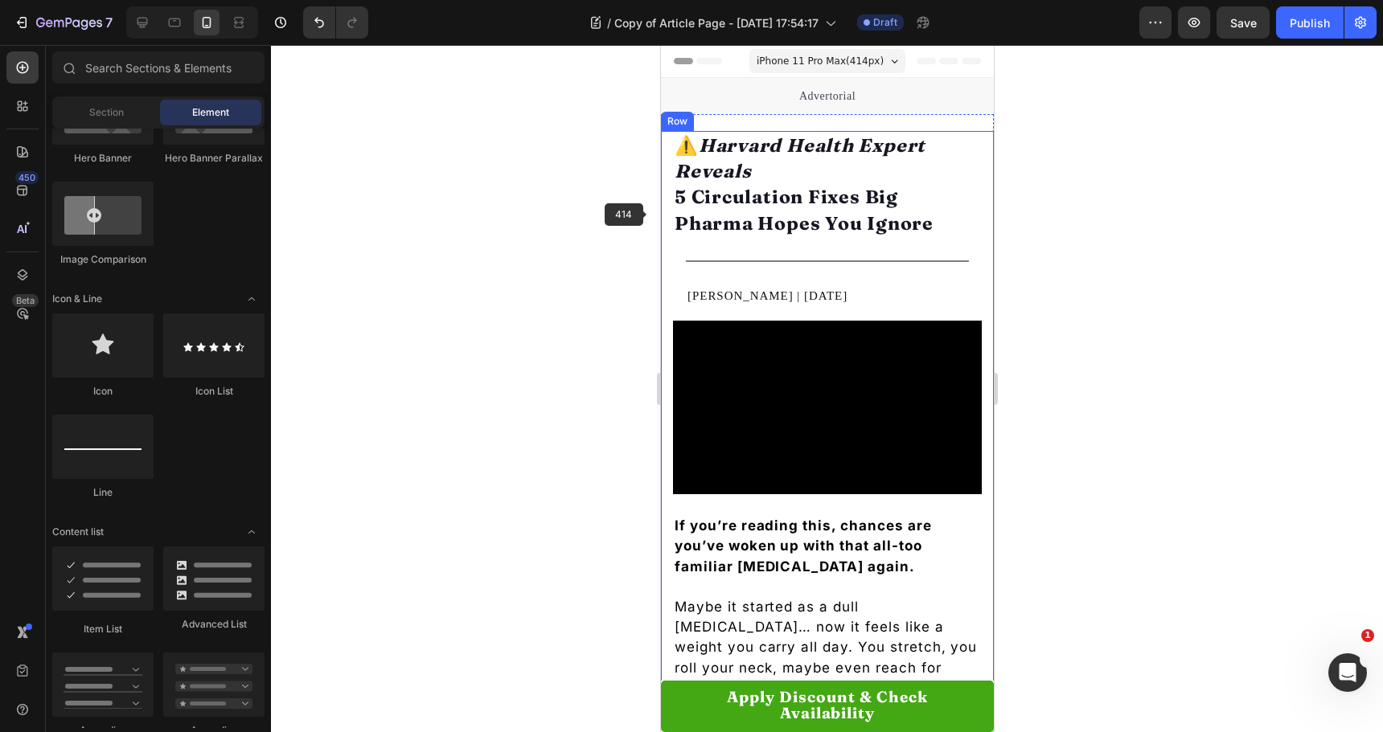
click at [741, 185] on p "⁠⁠⁠⁠⁠⁠⁠ ⚠️ Harvard Health Expert Reveals 5 Circulation Fixes Big Pharma Hopes Y…" at bounding box center [827, 185] width 306 height 104
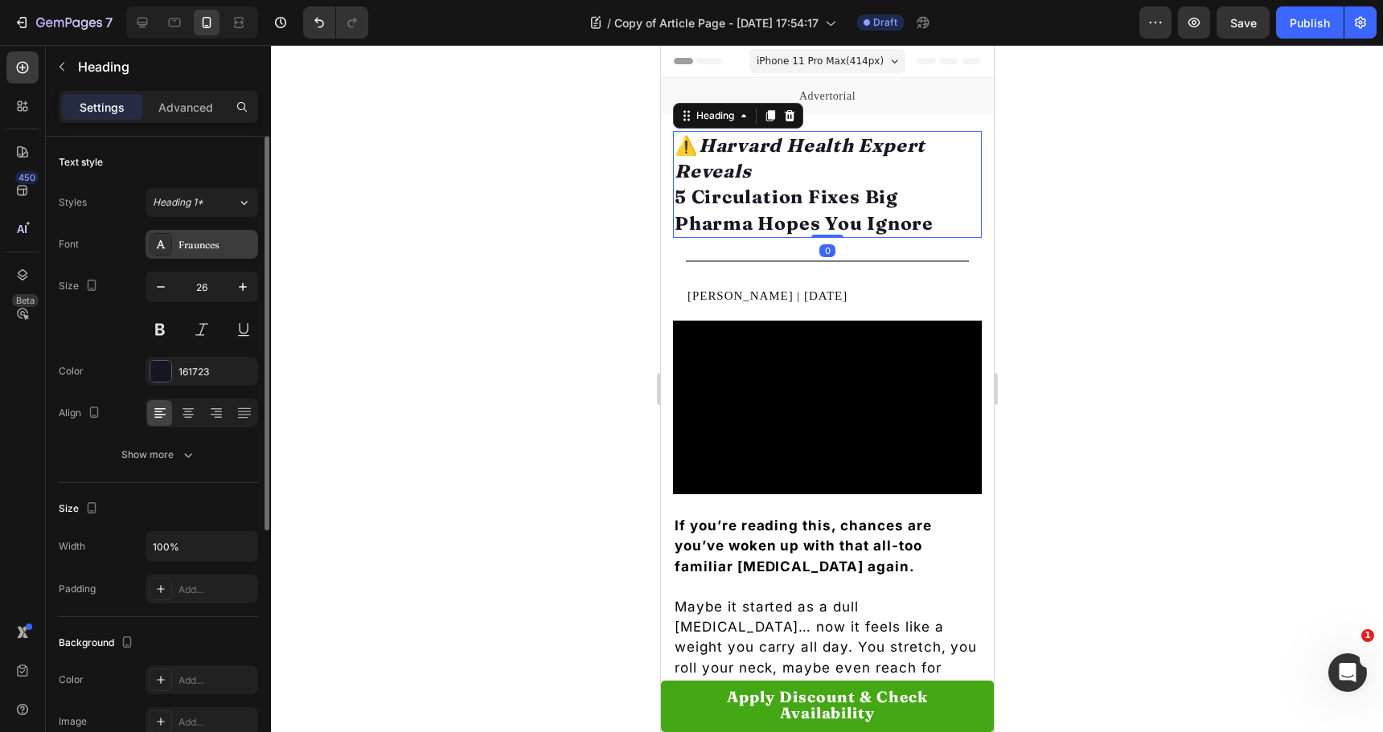
click at [199, 246] on div "Fraunces" at bounding box center [216, 245] width 76 height 14
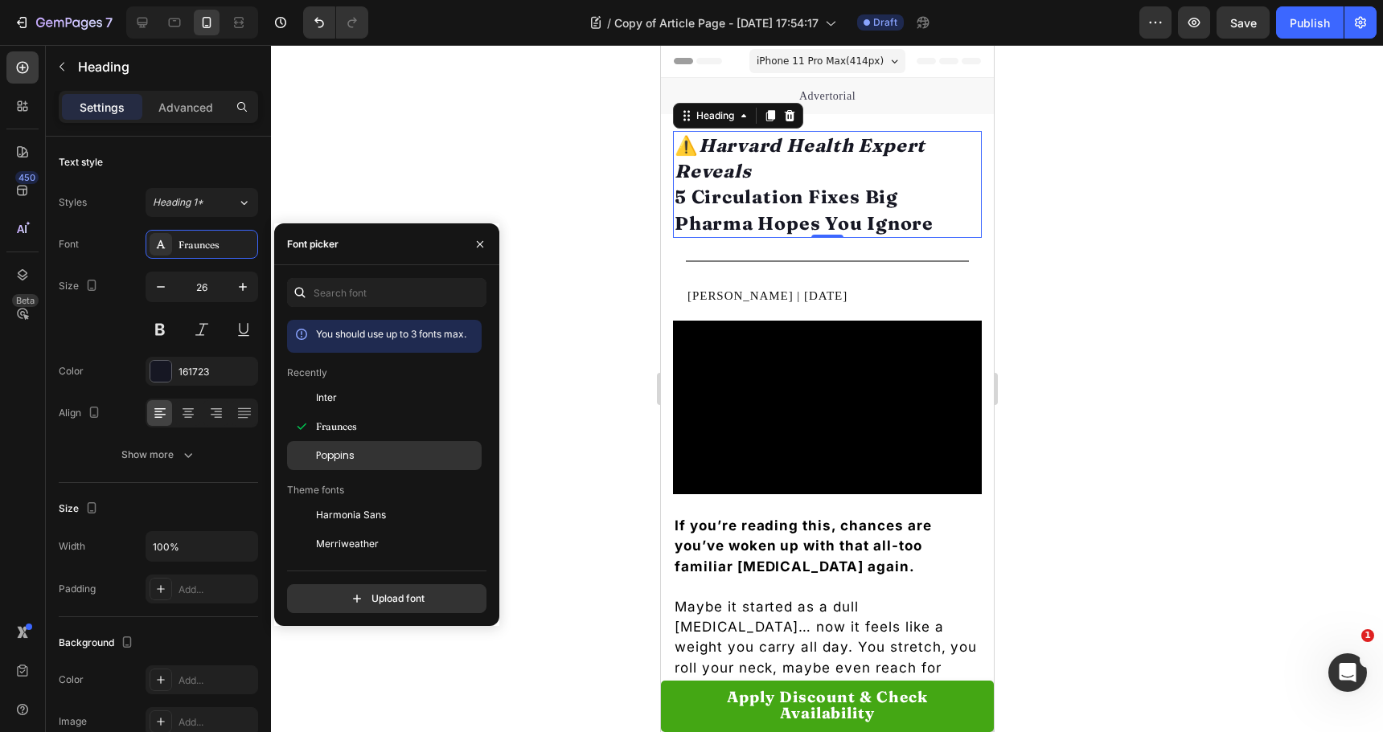
click at [338, 449] on span "Poppins" at bounding box center [335, 456] width 39 height 14
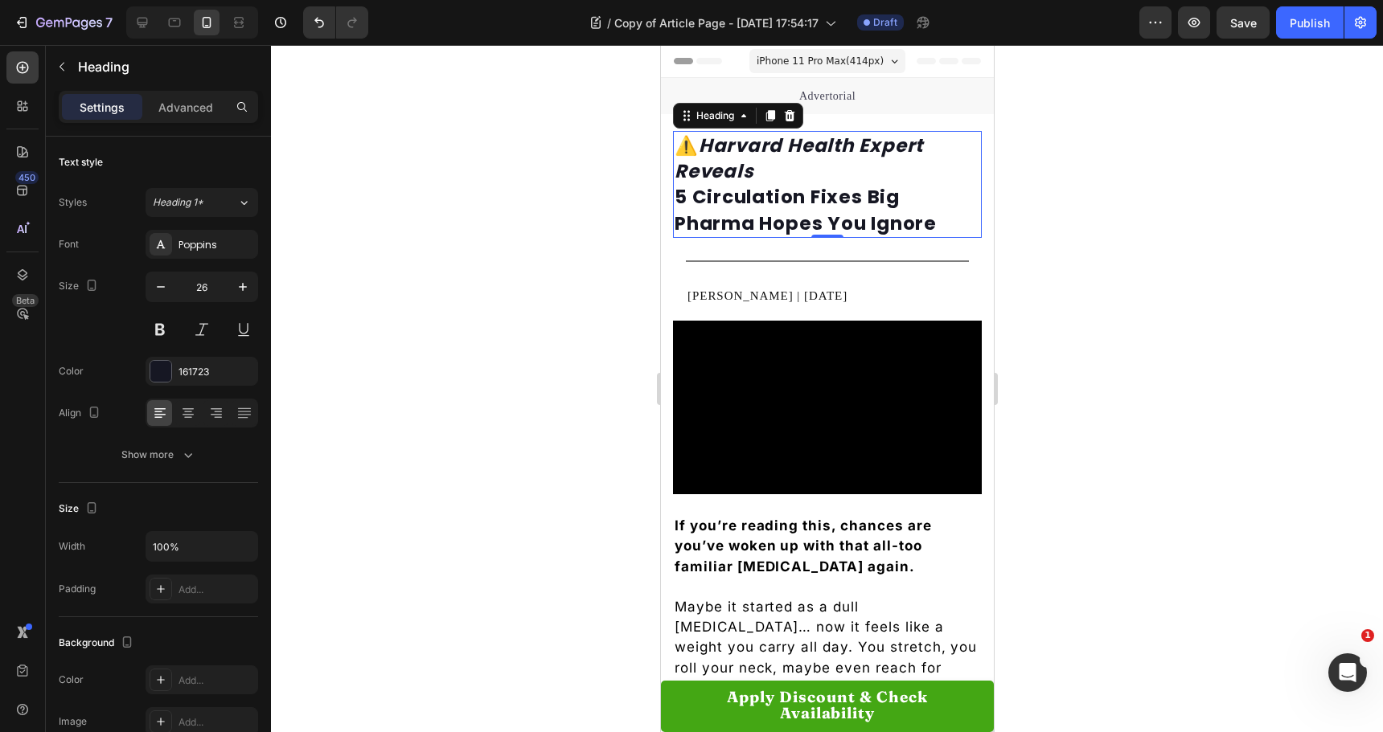
click at [574, 326] on div at bounding box center [827, 388] width 1112 height 687
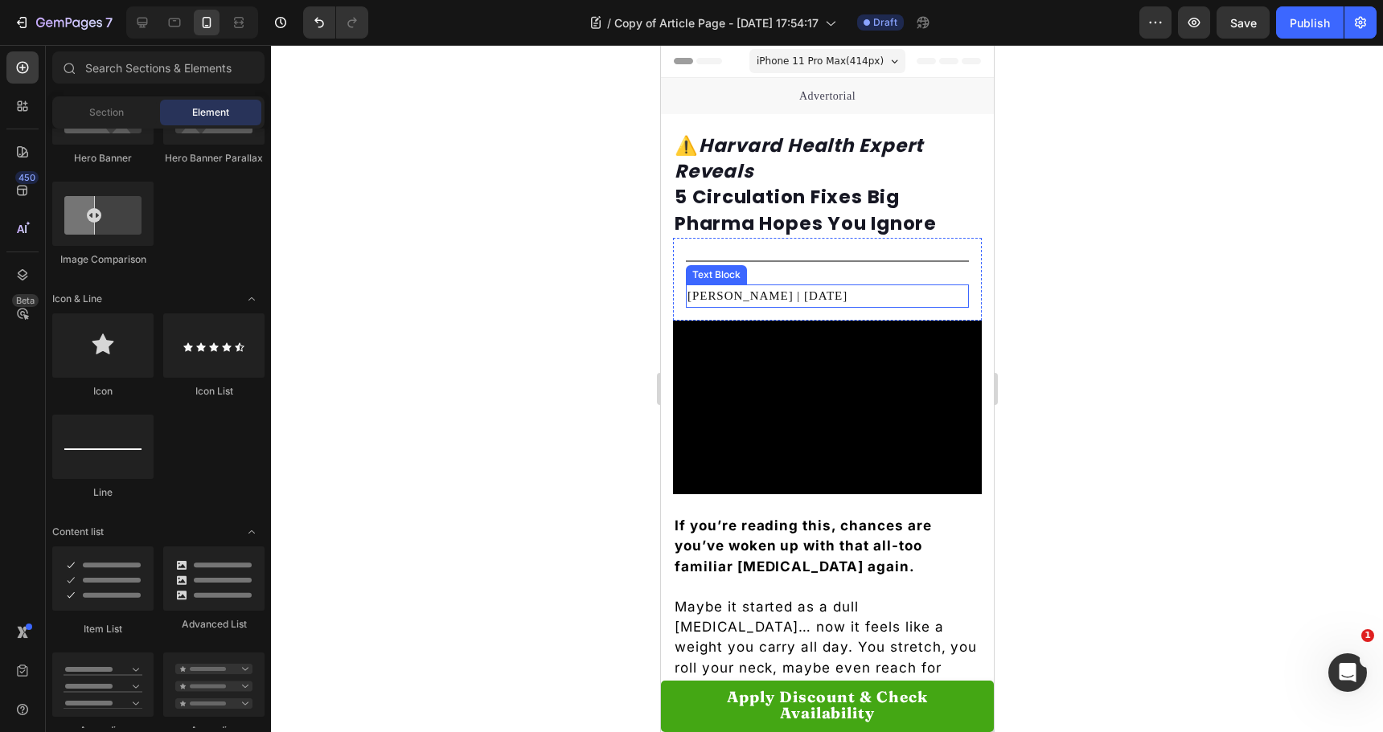
click at [780, 295] on span "[PERSON_NAME] | [DATE]" at bounding box center [767, 295] width 160 height 13
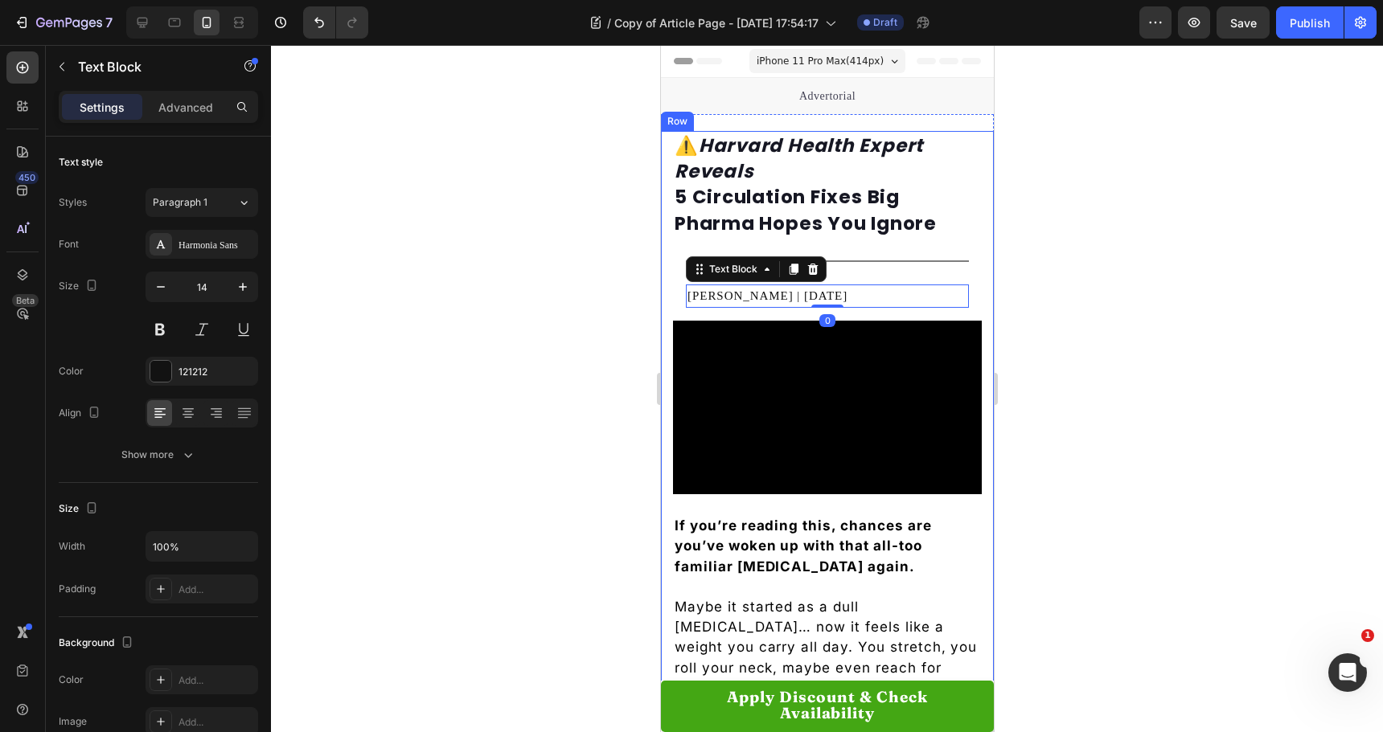
click at [619, 384] on div at bounding box center [827, 388] width 1112 height 687
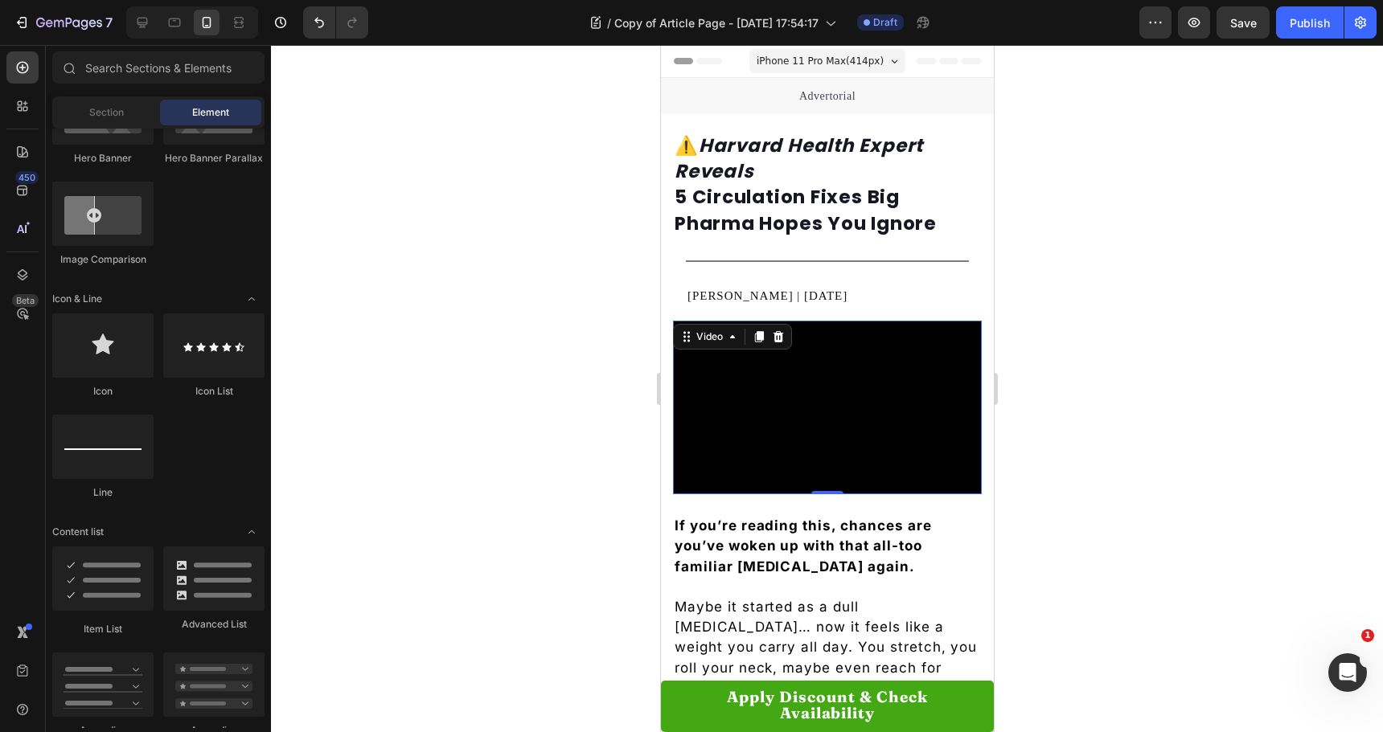
click at [777, 409] on video at bounding box center [826, 408] width 309 height 174
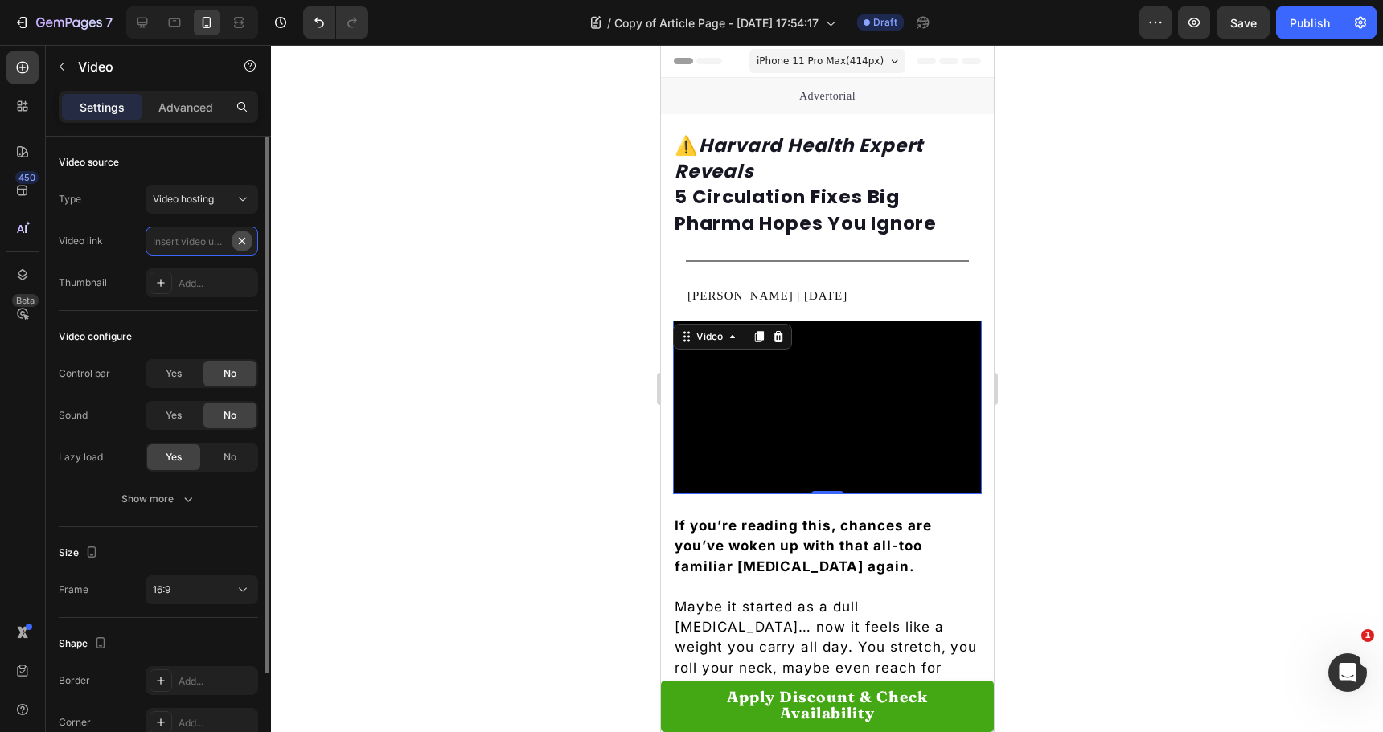
scroll to position [0, 0]
click at [234, 192] on div "Video hosting" at bounding box center [194, 199] width 82 height 14
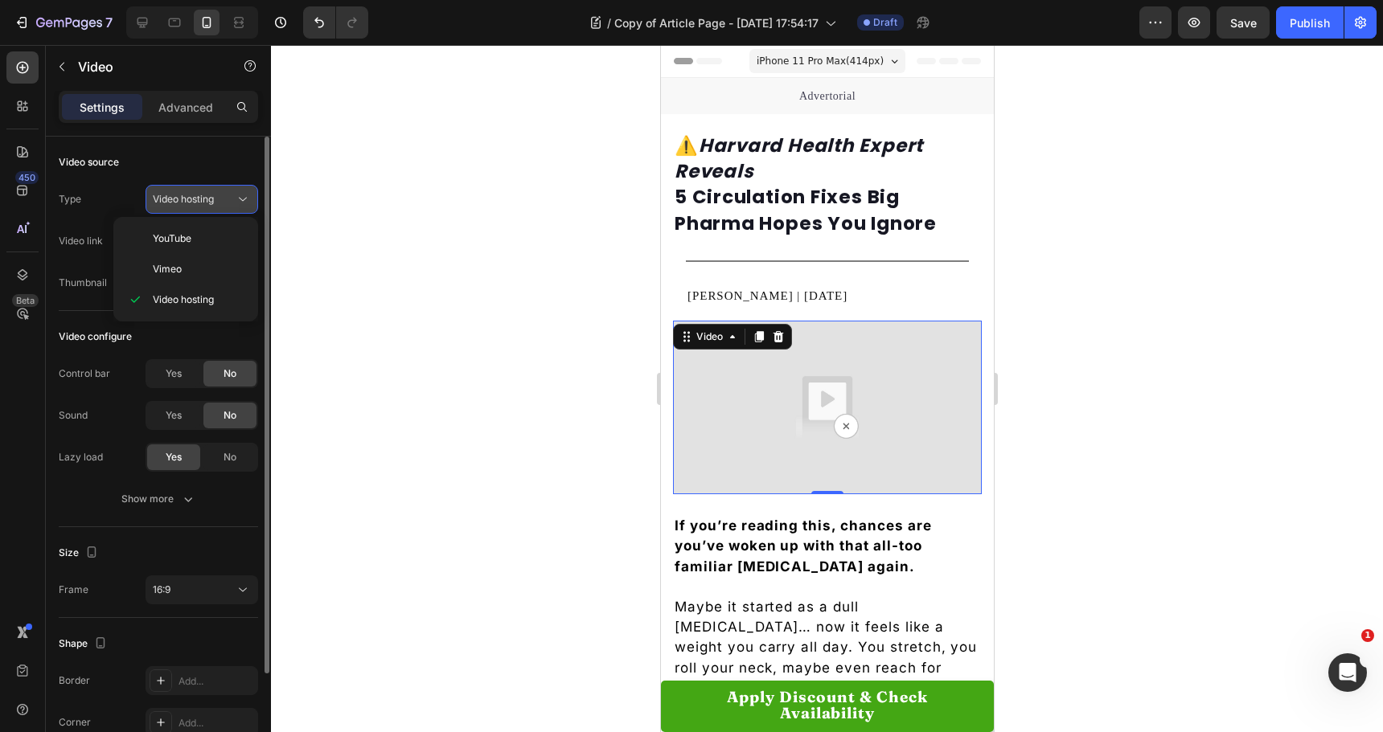
click at [209, 191] on button "Video hosting" at bounding box center [202, 199] width 113 height 29
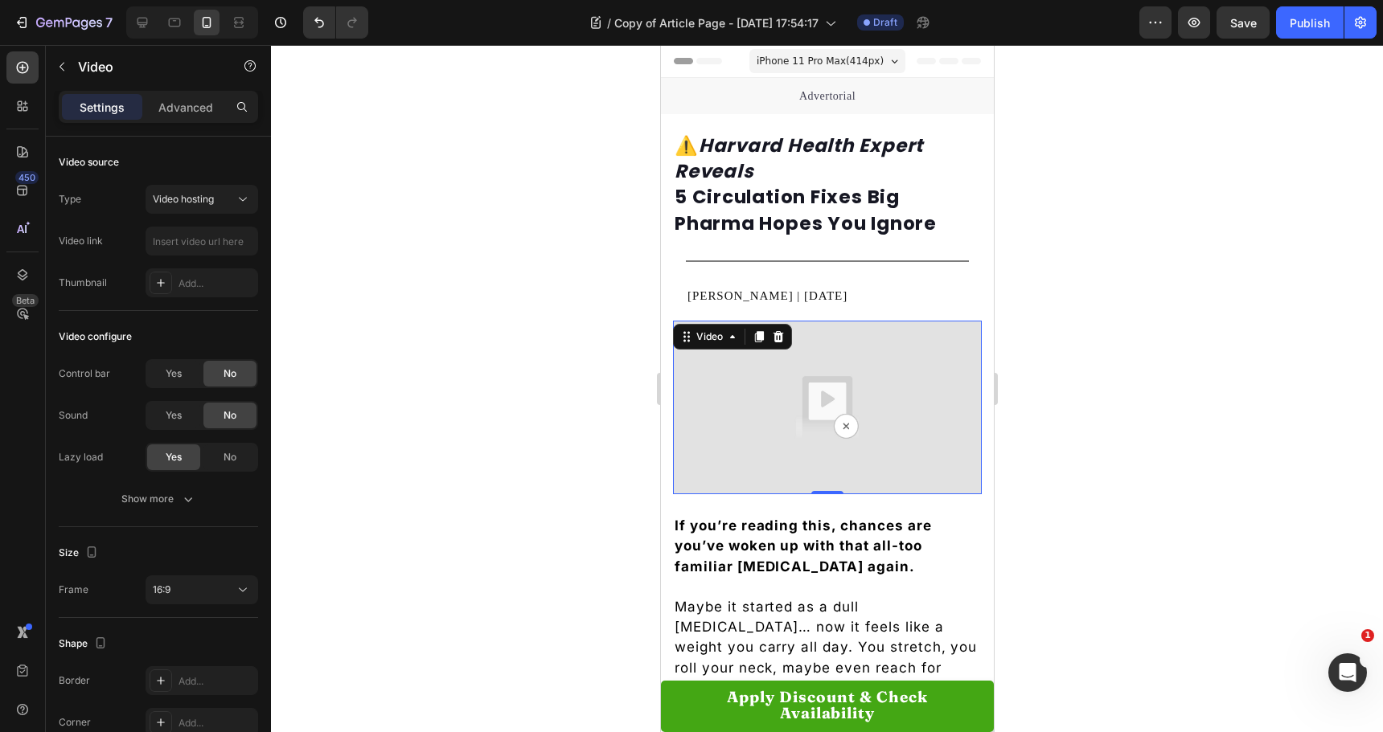
click at [776, 330] on div at bounding box center [777, 336] width 19 height 19
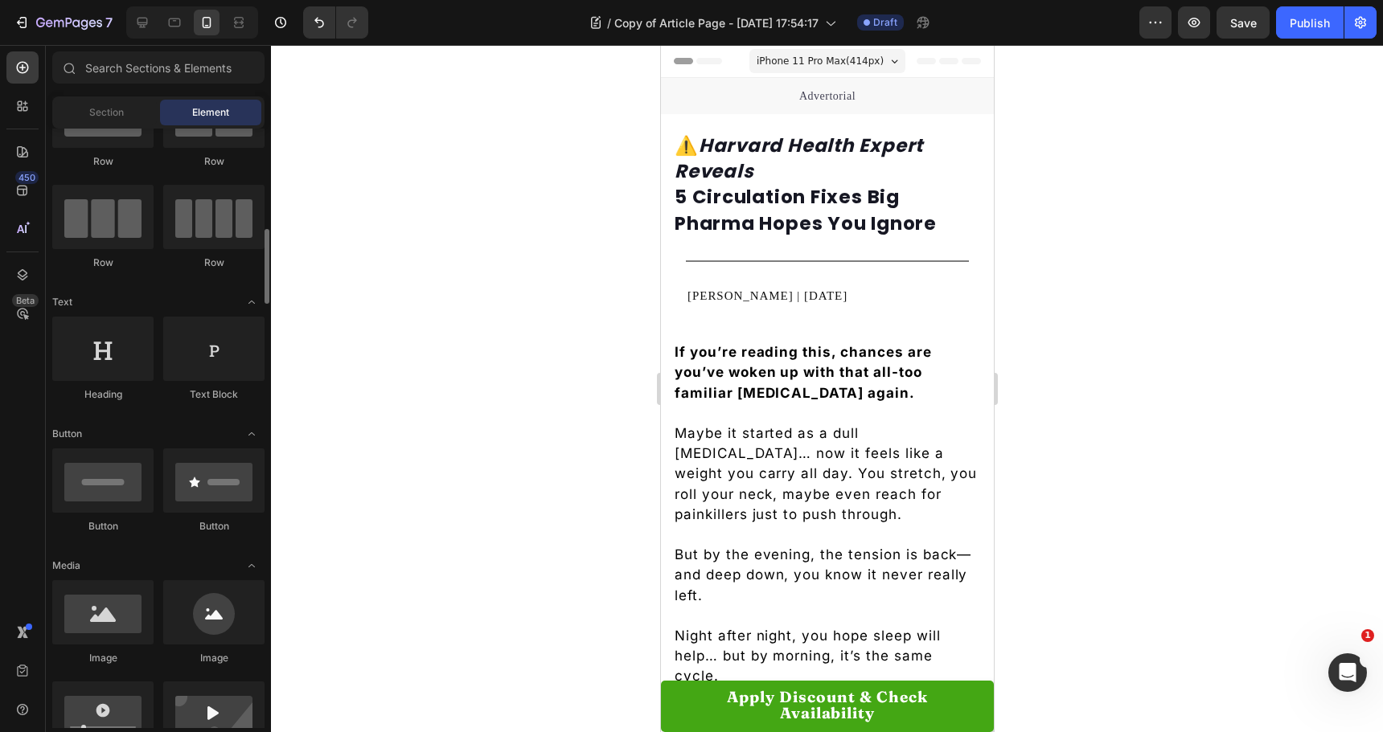
scroll to position [161, 0]
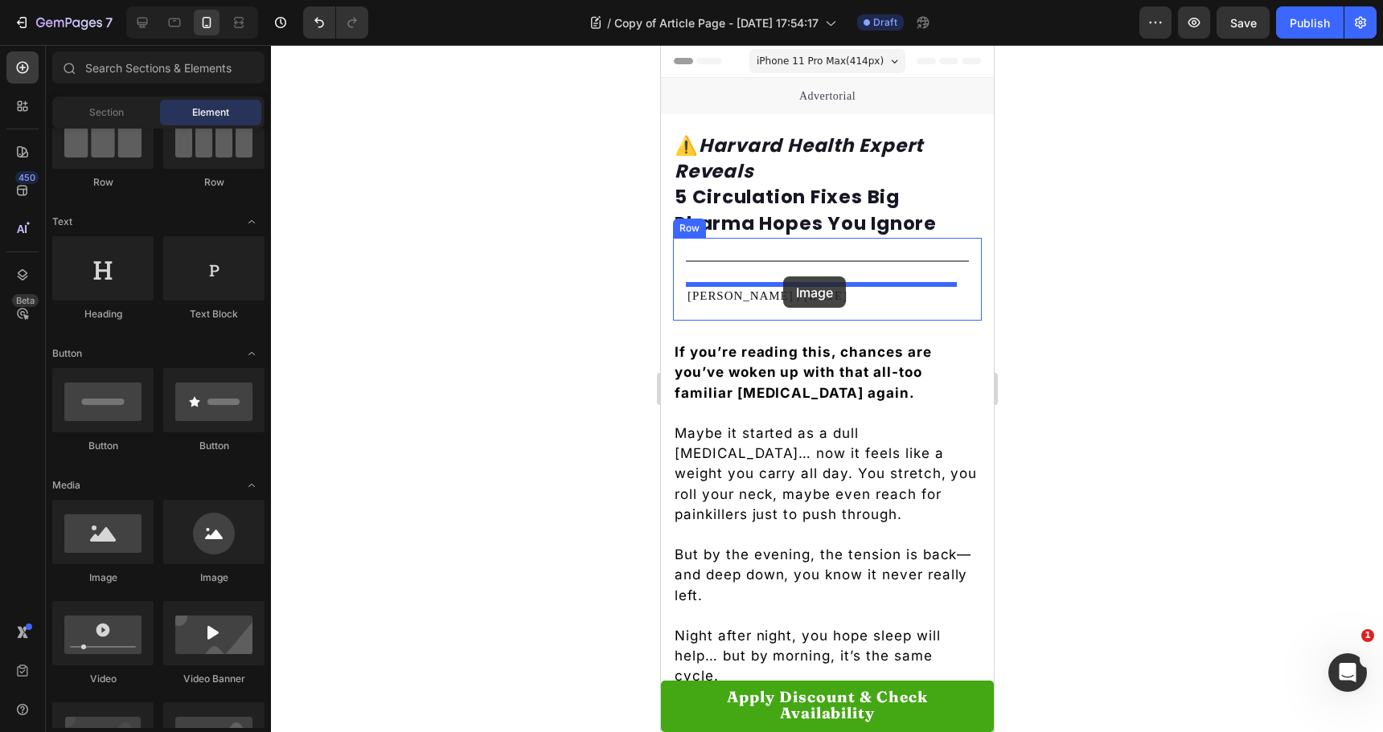
drag, startPoint x: 757, startPoint y: 576, endPoint x: 782, endPoint y: 277, distance: 300.1
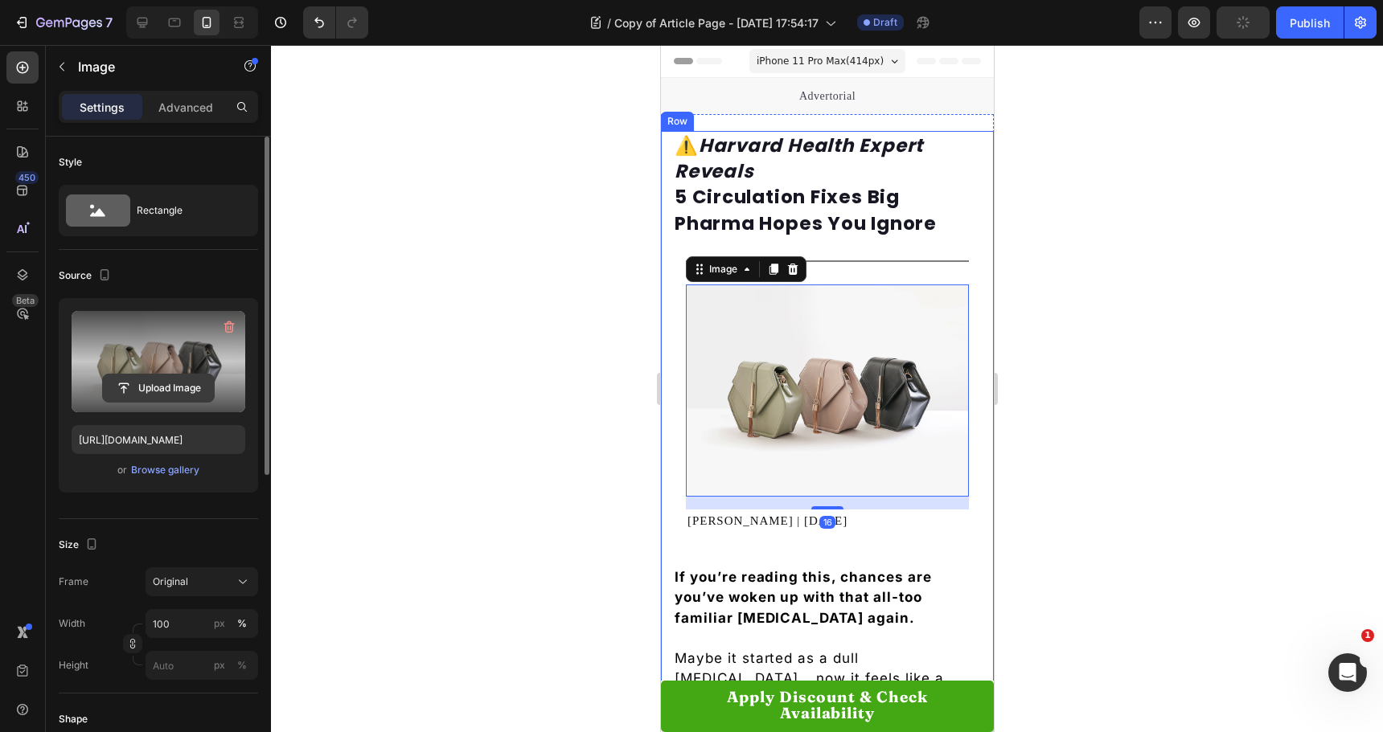
click at [160, 393] on input "file" at bounding box center [158, 388] width 111 height 27
